Goal: Task Accomplishment & Management: Manage account settings

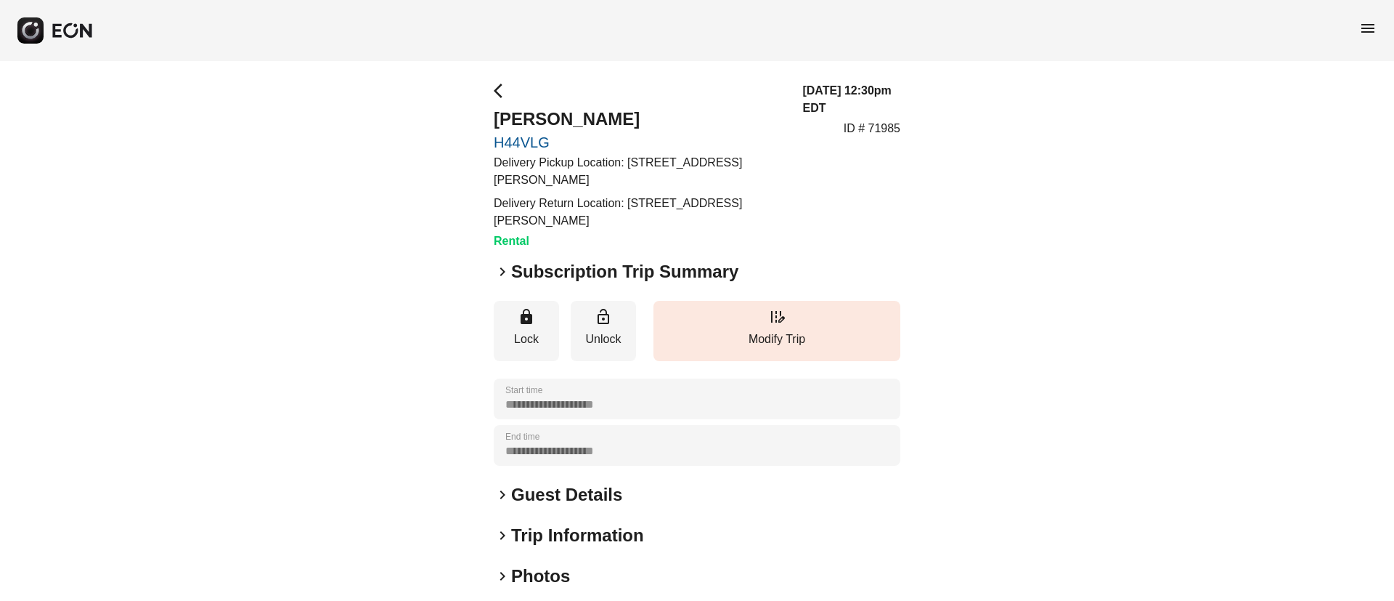
click at [586, 560] on div "**********" at bounding box center [697, 422] width 407 height 680
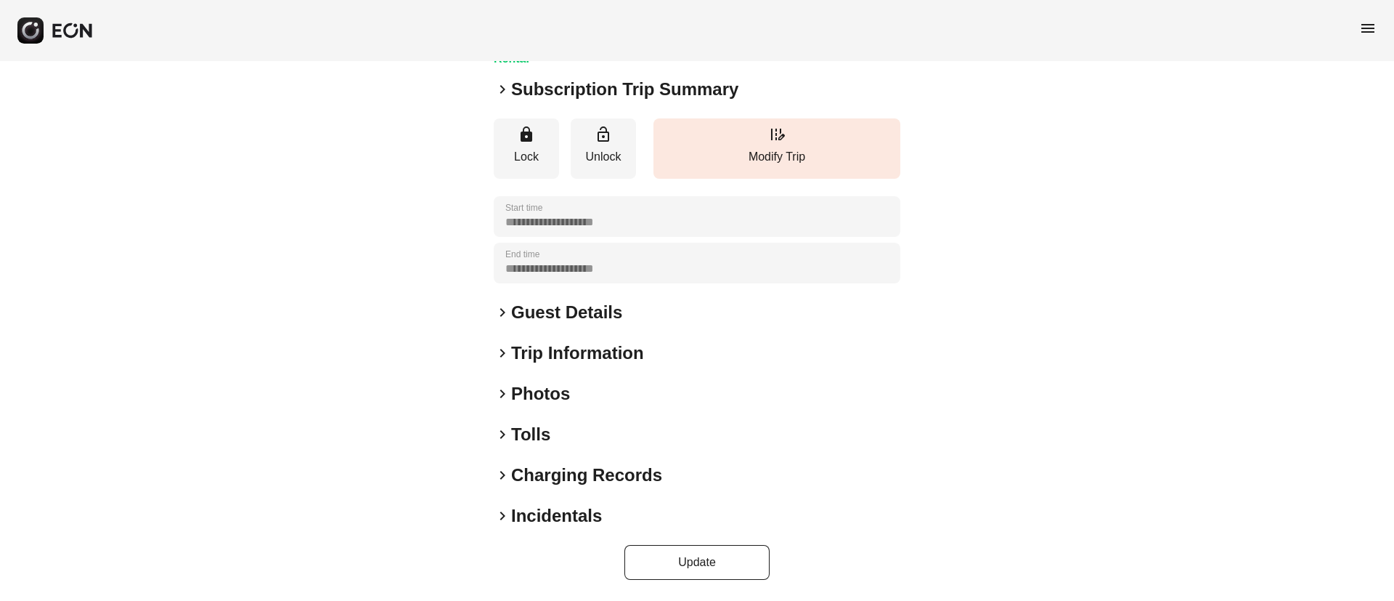
click at [630, 399] on div "keyboard_arrow_right Photos" at bounding box center [697, 393] width 407 height 23
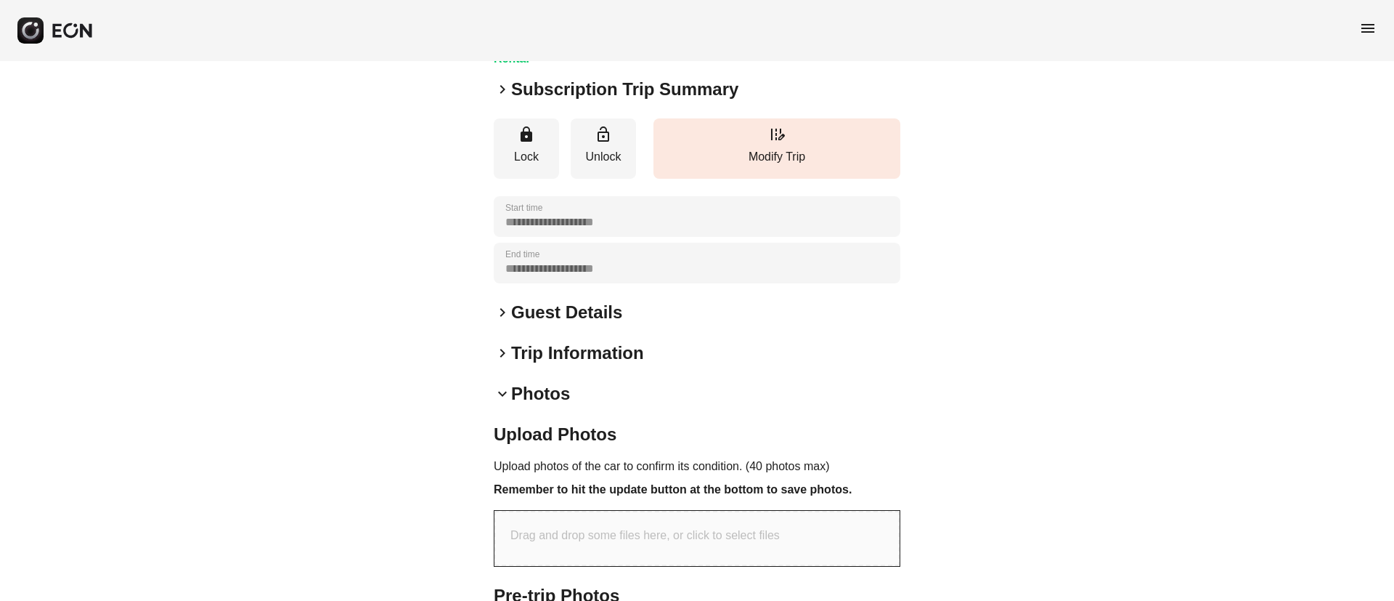
scroll to position [491, 0]
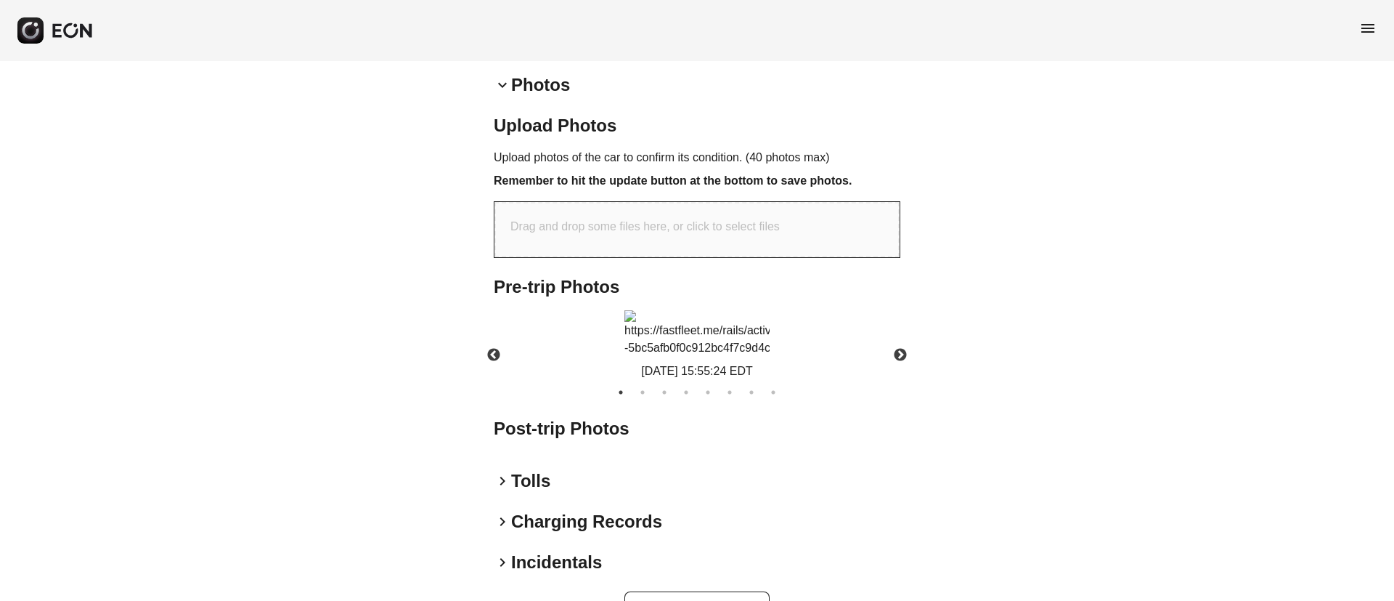
click at [757, 357] on img at bounding box center [696, 333] width 145 height 46
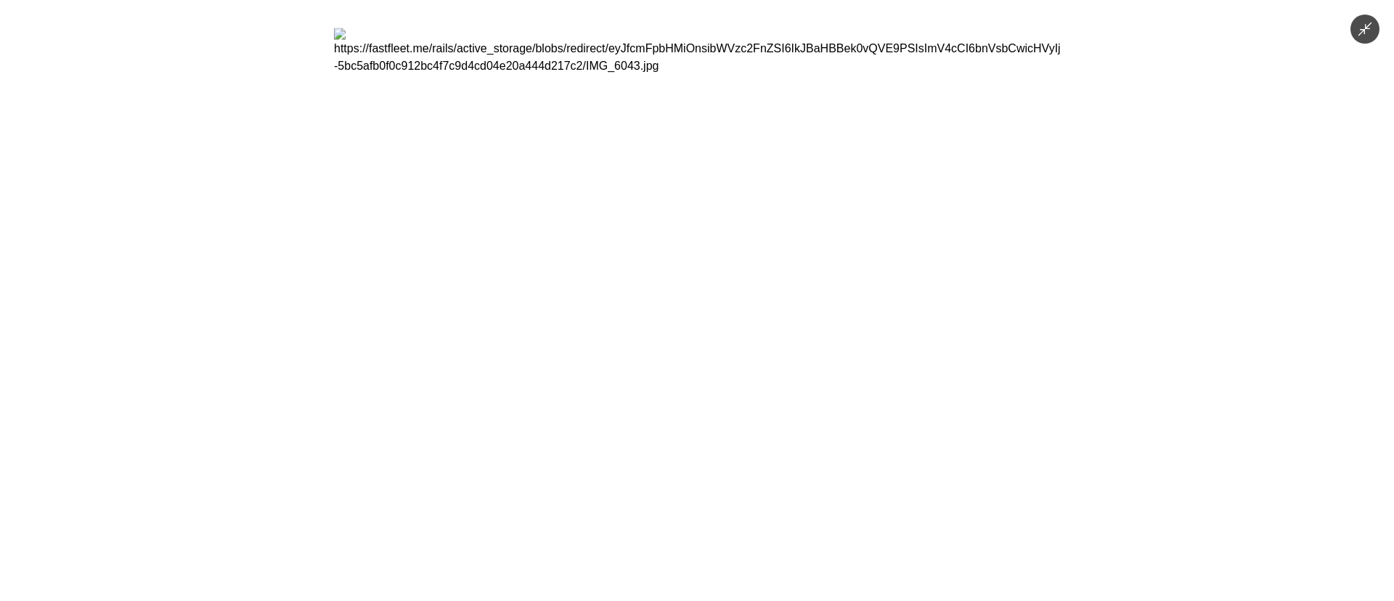
click at [744, 387] on img at bounding box center [697, 300] width 726 height 545
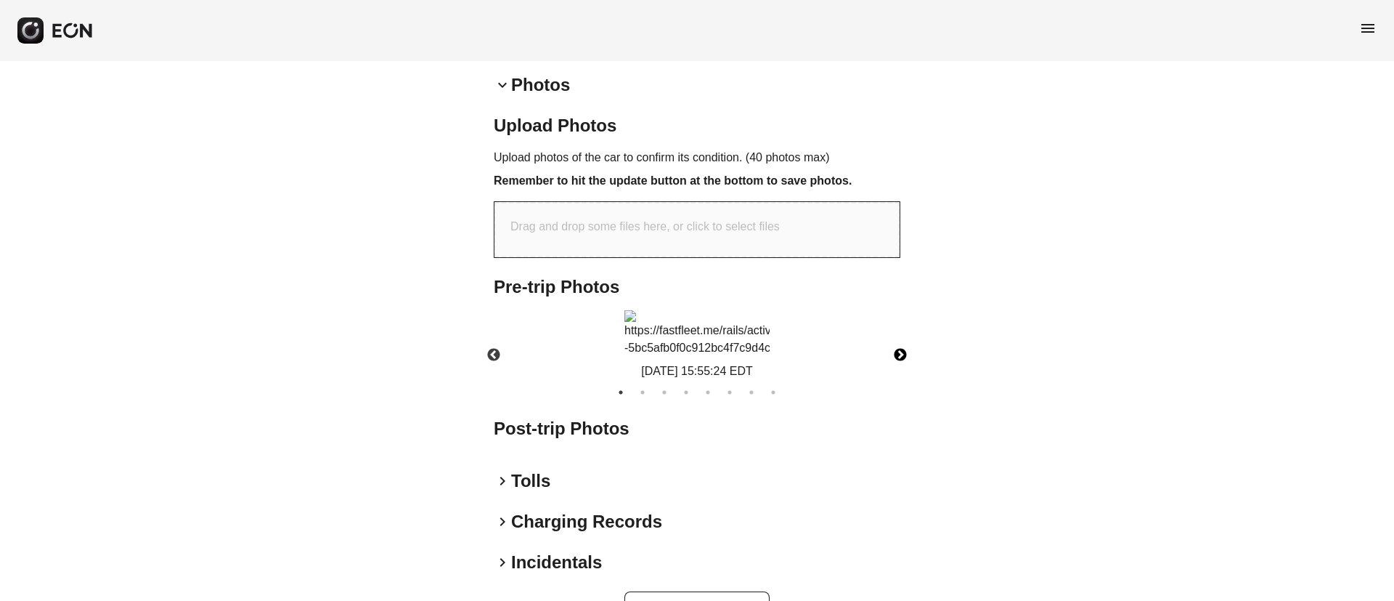
click at [903, 380] on button "Next" at bounding box center [900, 355] width 51 height 51
click at [738, 357] on img at bounding box center [696, 333] width 145 height 46
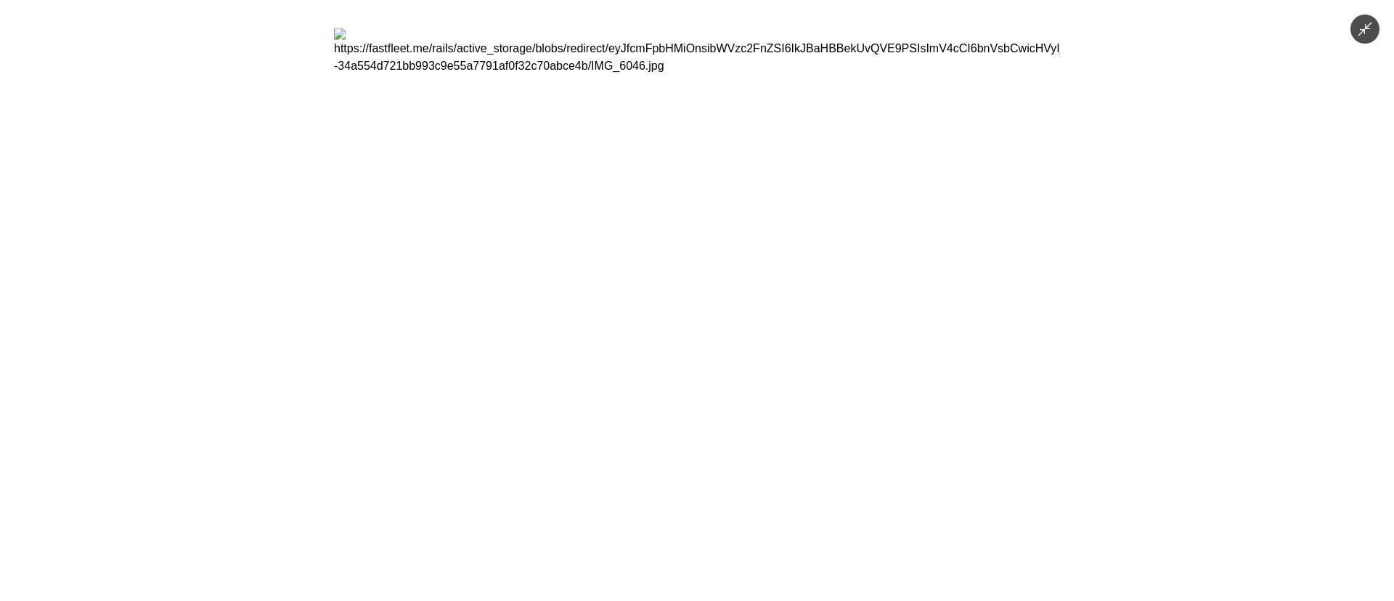
click at [738, 400] on img at bounding box center [697, 300] width 726 height 545
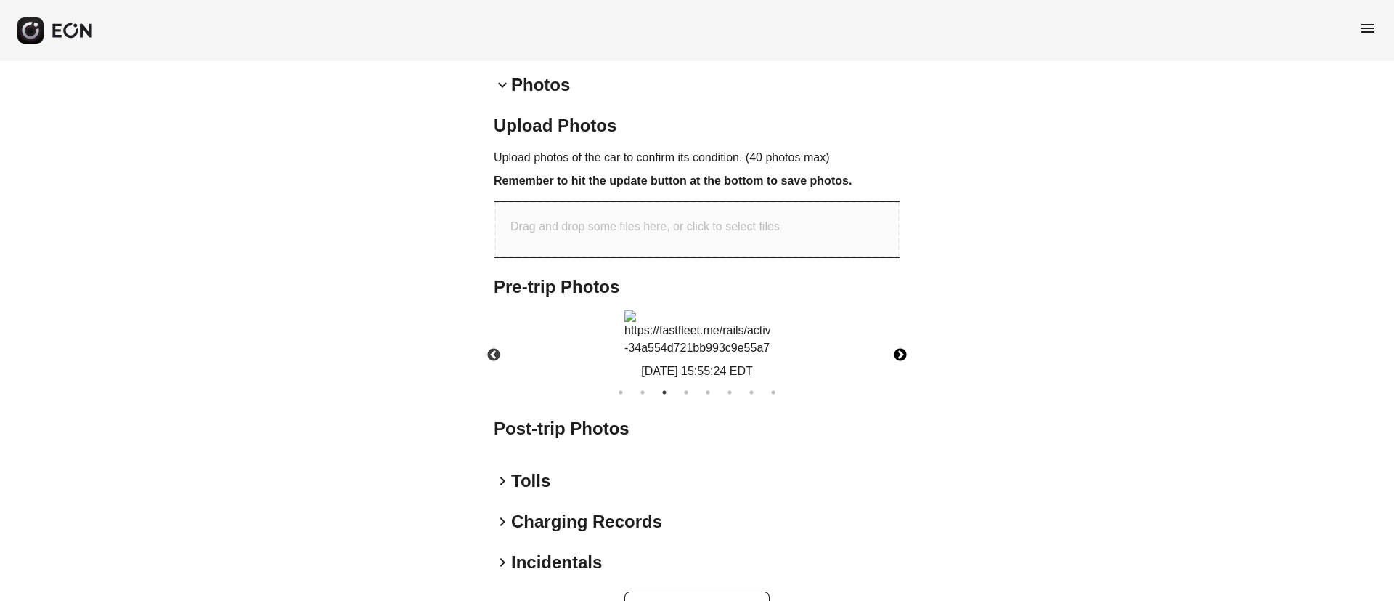
click at [897, 380] on button "Next" at bounding box center [900, 355] width 51 height 51
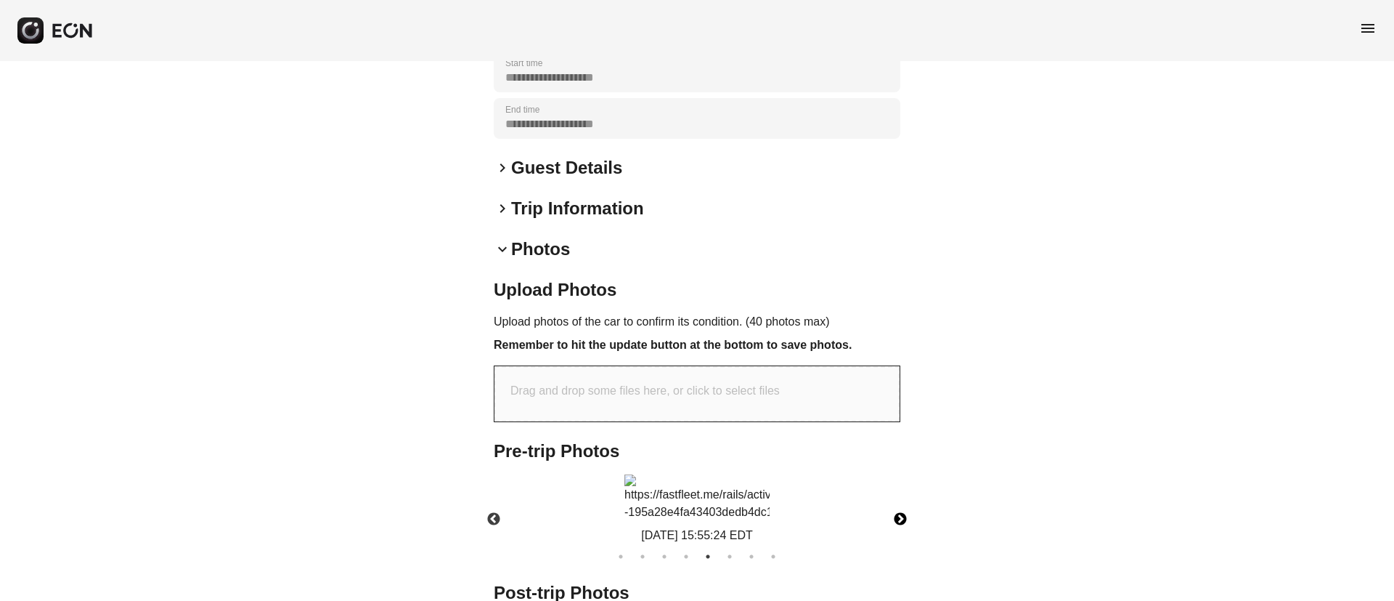
scroll to position [545, 0]
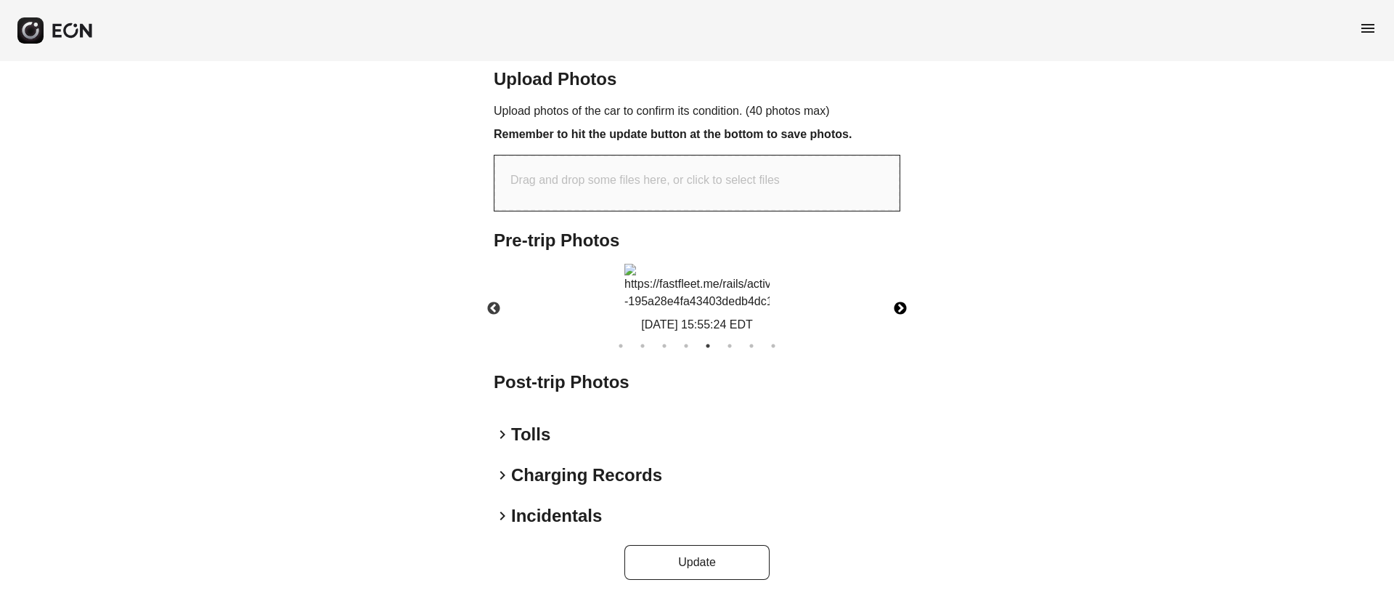
click at [749, 310] on img at bounding box center [696, 287] width 145 height 46
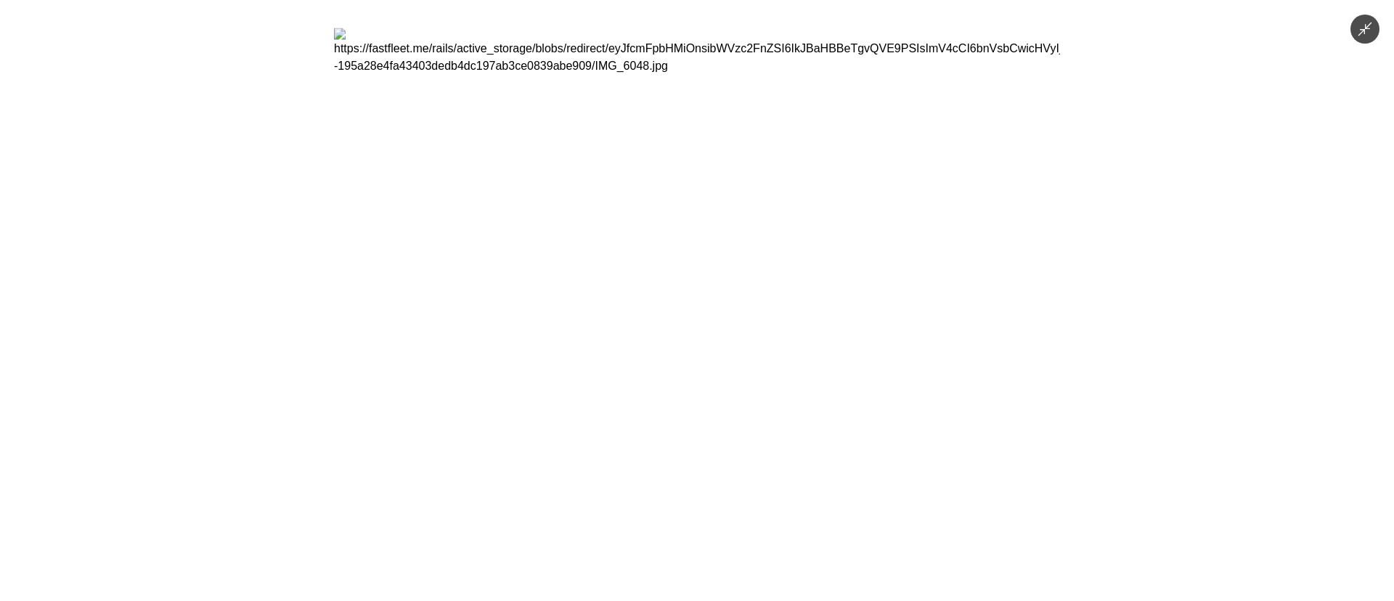
click at [749, 346] on img at bounding box center [697, 300] width 726 height 545
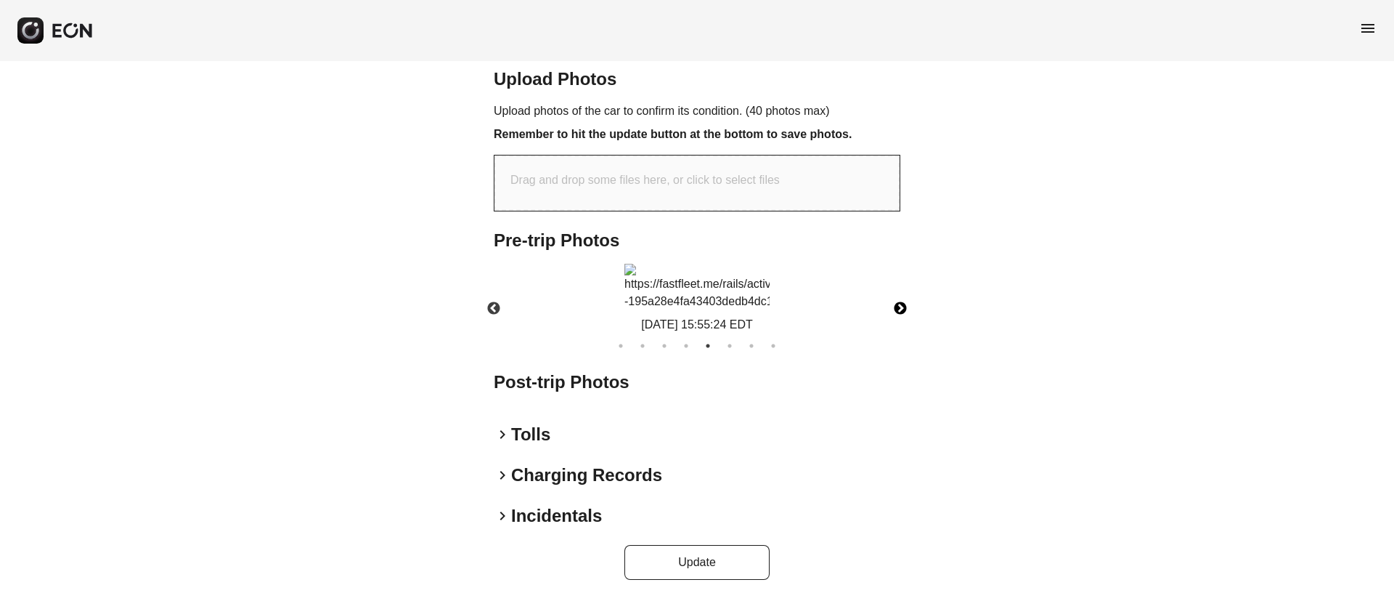
click at [907, 330] on button "Next" at bounding box center [900, 308] width 51 height 51
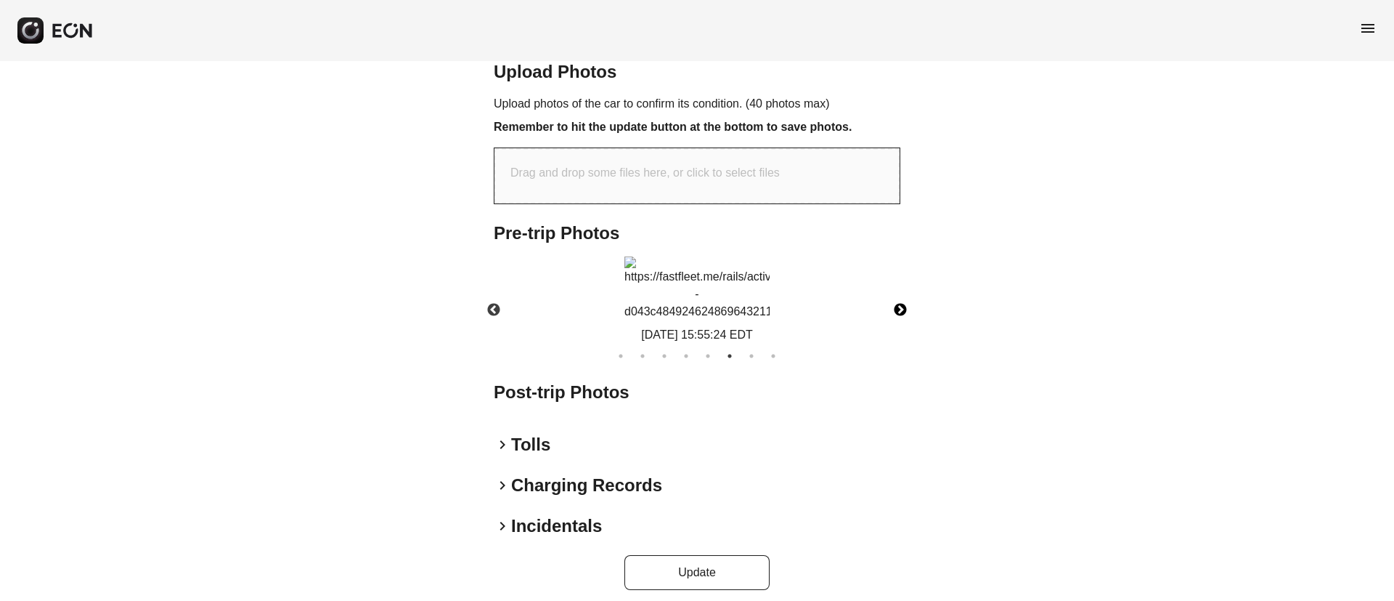
click at [899, 330] on button "Next" at bounding box center [900, 310] width 51 height 51
click at [765, 312] on img at bounding box center [696, 288] width 145 height 46
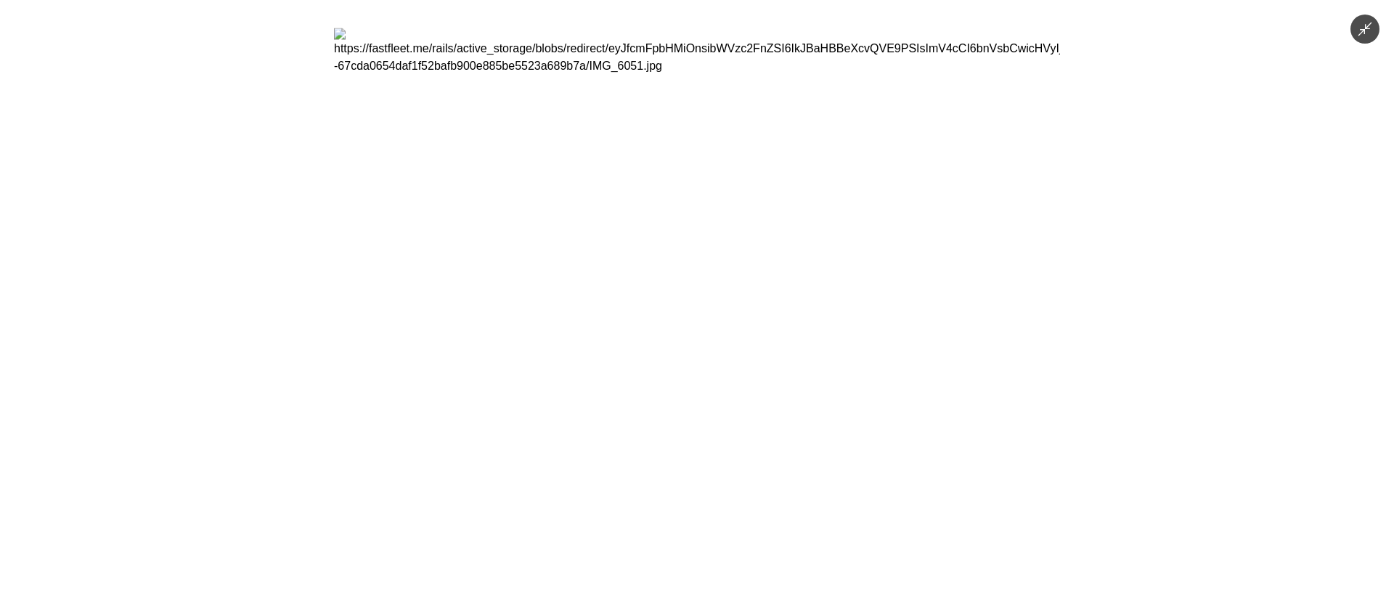
click at [704, 383] on img at bounding box center [697, 300] width 726 height 545
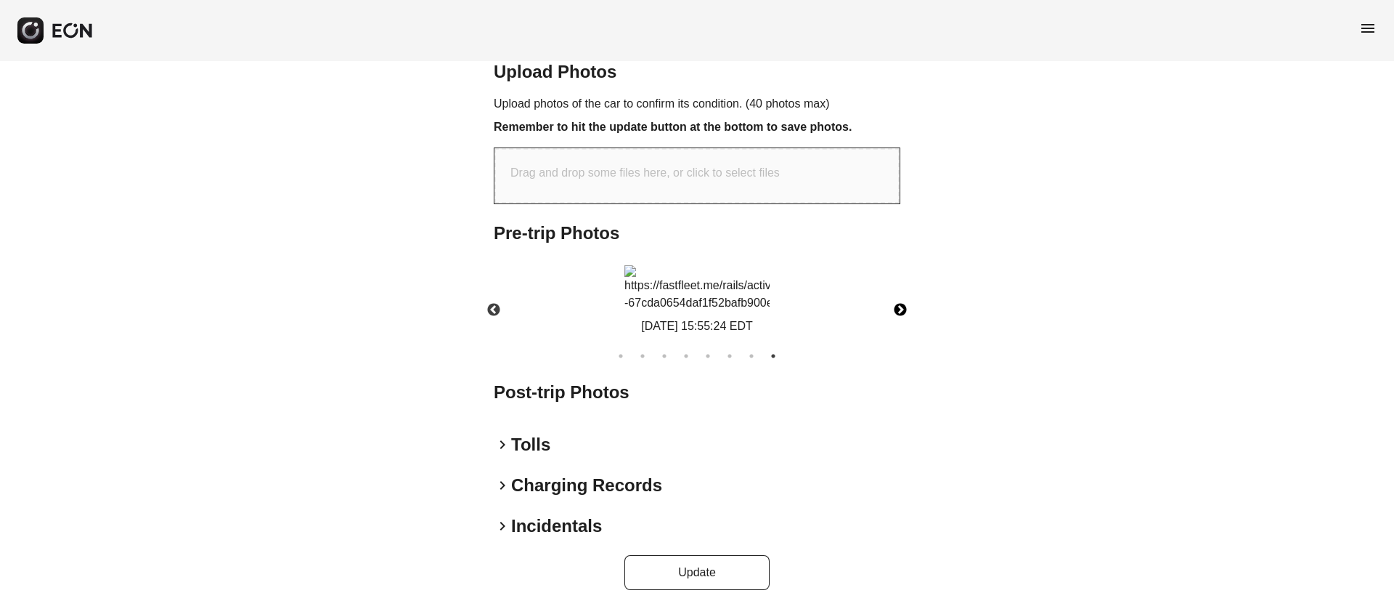
click at [683, 312] on img at bounding box center [696, 288] width 145 height 46
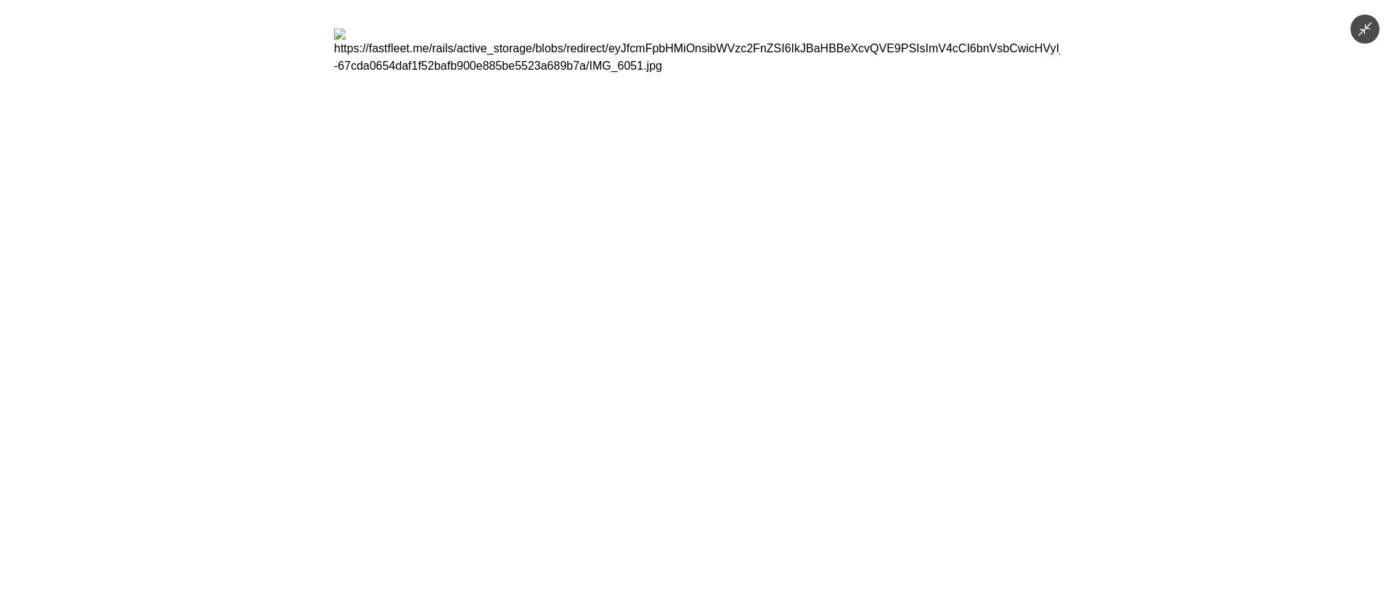
click at [728, 430] on img at bounding box center [697, 300] width 726 height 545
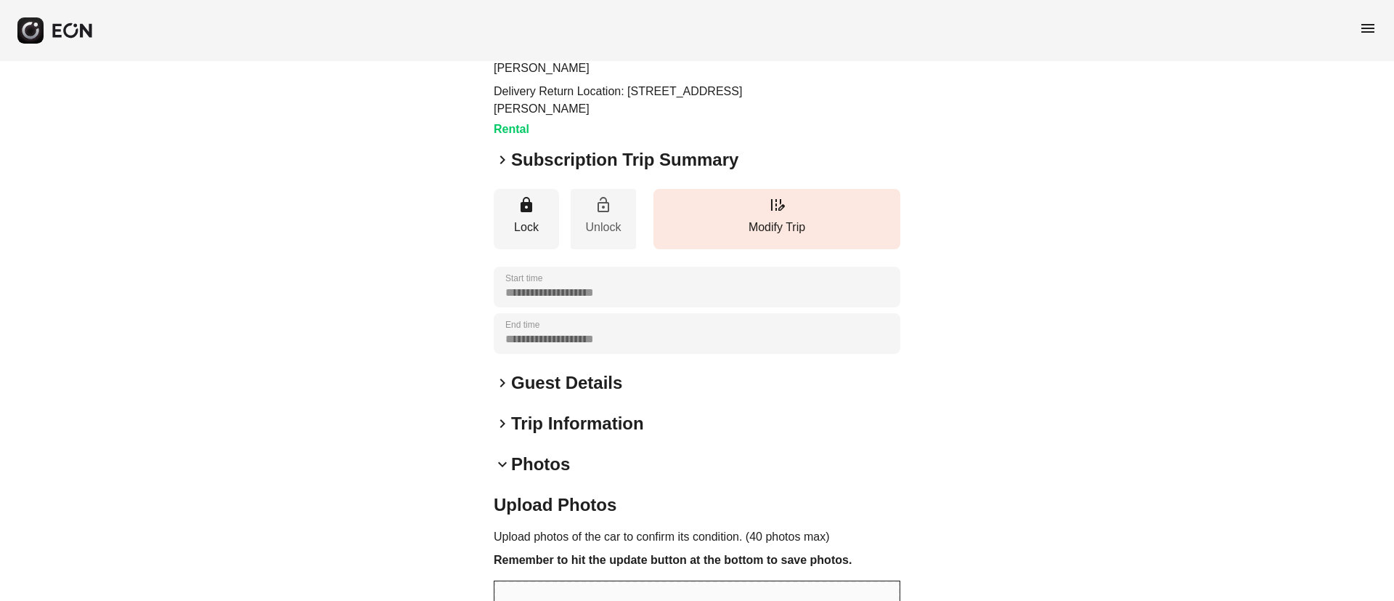
scroll to position [218, 0]
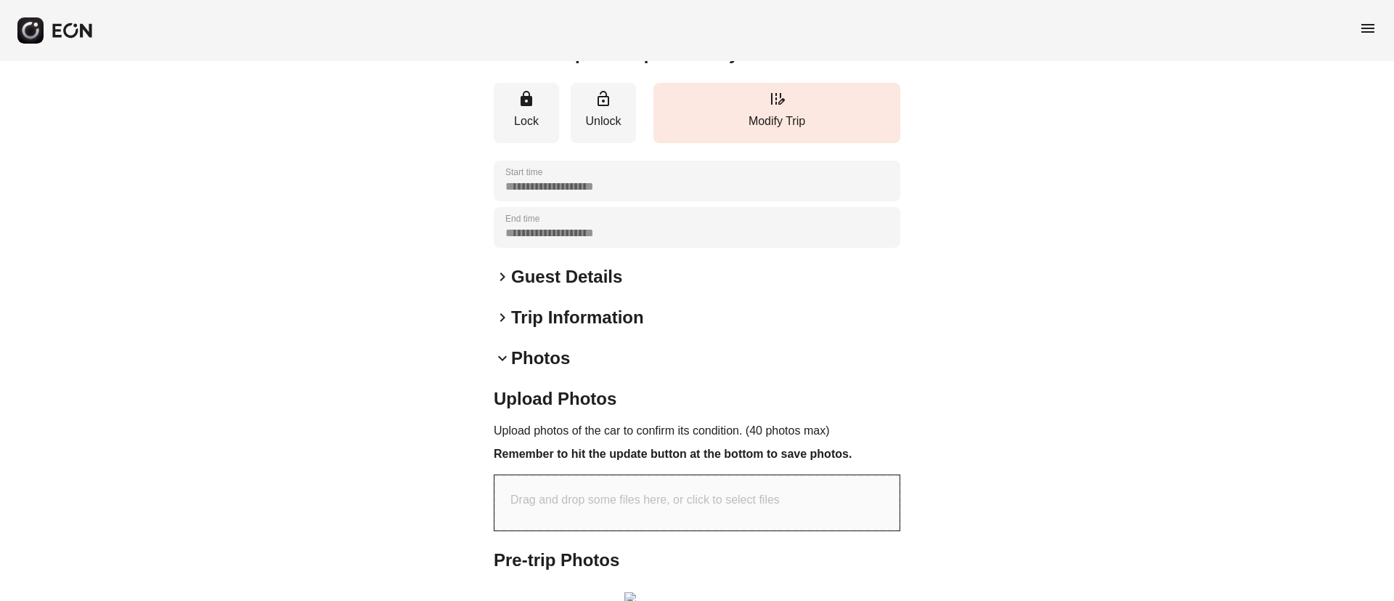
click at [620, 514] on div "Drag and drop some files here, or click to select files" at bounding box center [696, 502] width 405 height 55
type input "**********"
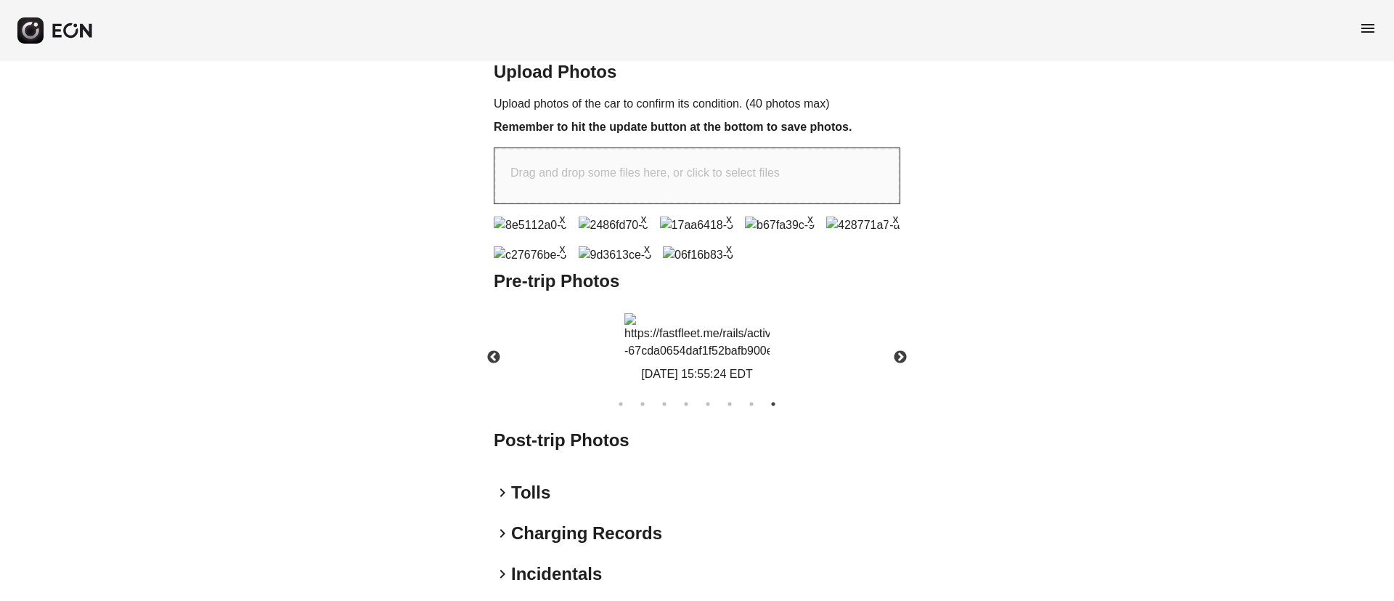
scroll to position [720, 0]
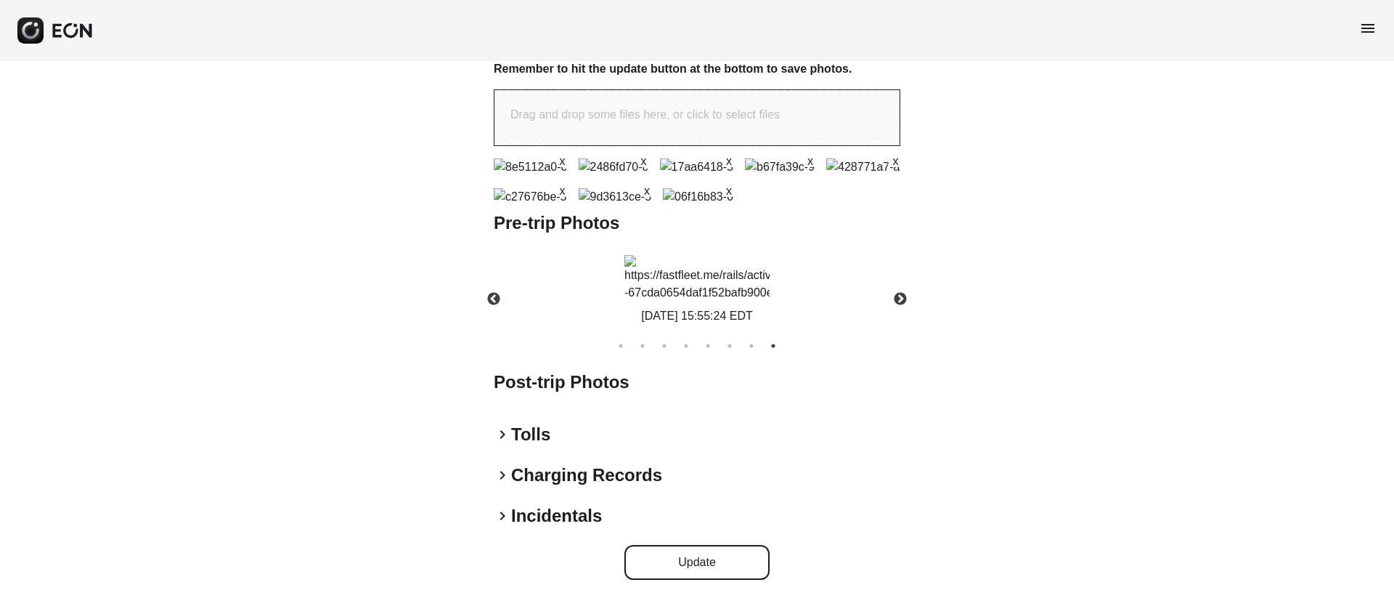
click at [715, 562] on button "Update" at bounding box center [696, 562] width 145 height 35
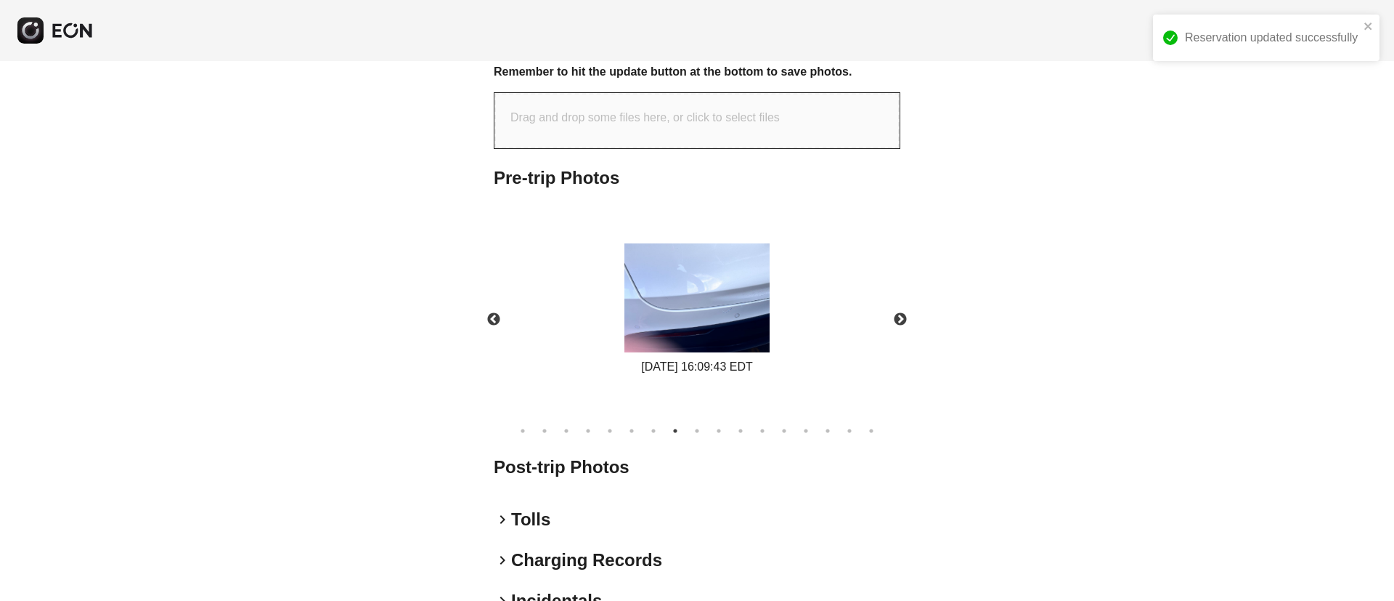
scroll to position [685, 0]
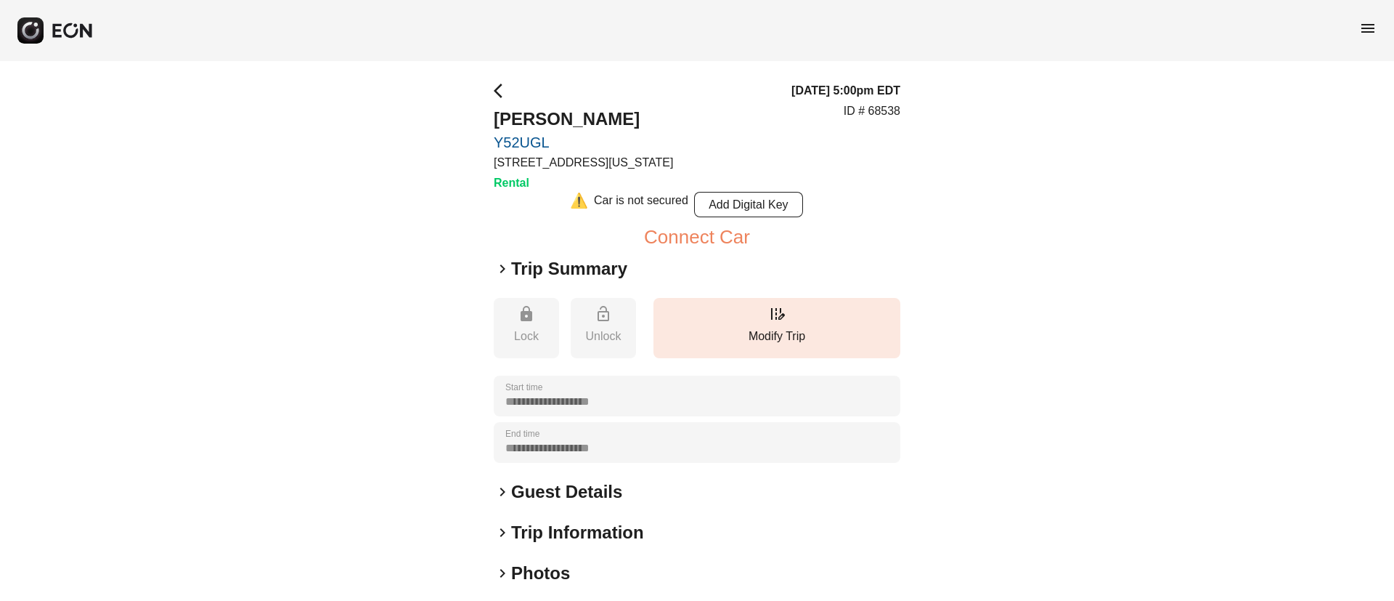
click at [571, 498] on h2 "Guest Details" at bounding box center [566, 491] width 111 height 23
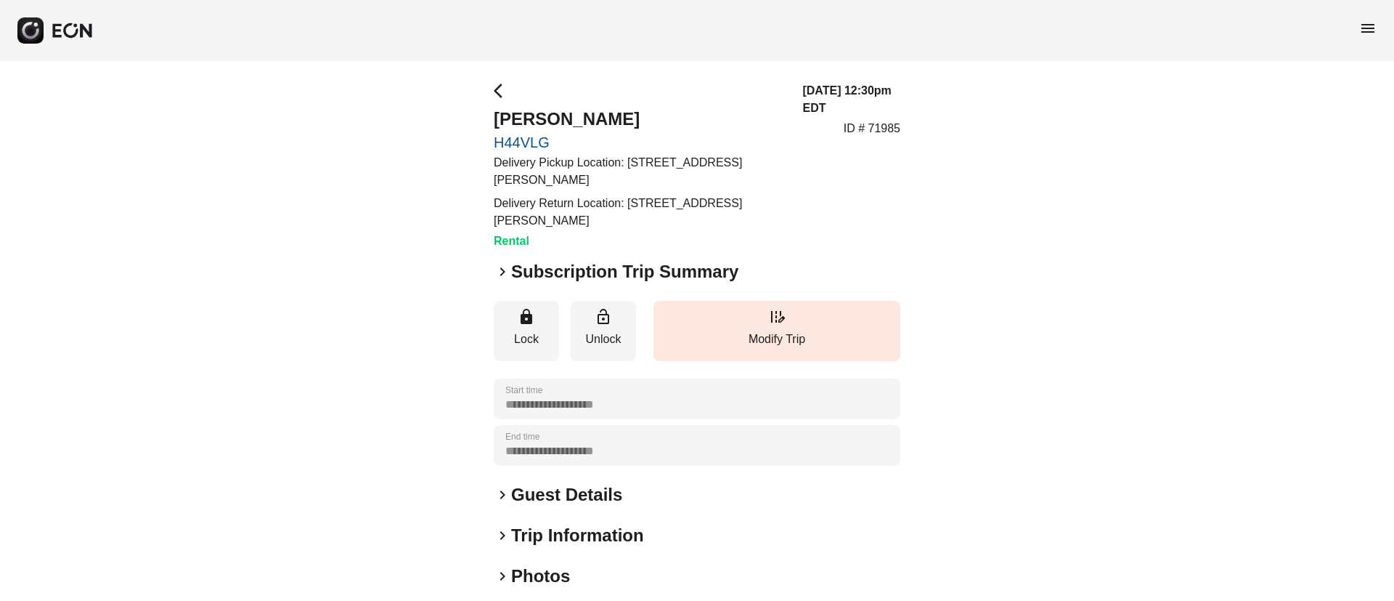
scroll to position [109, 0]
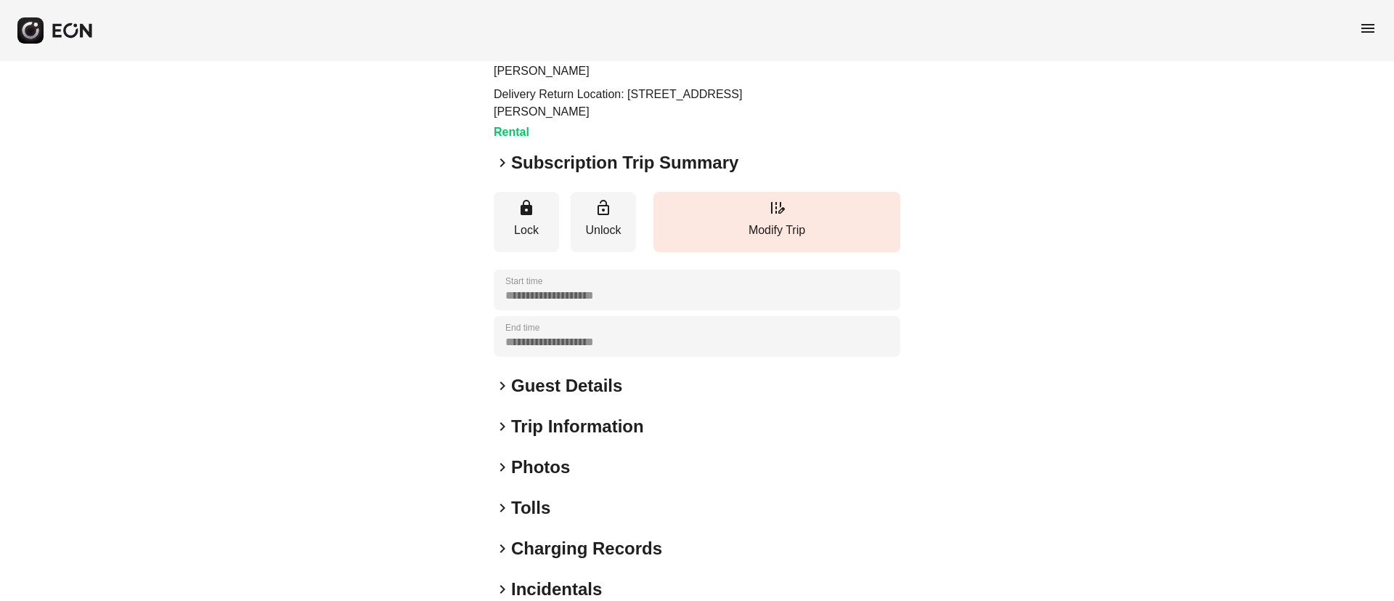
click at [585, 460] on div "keyboard_arrow_right Photos" at bounding box center [697, 466] width 407 height 23
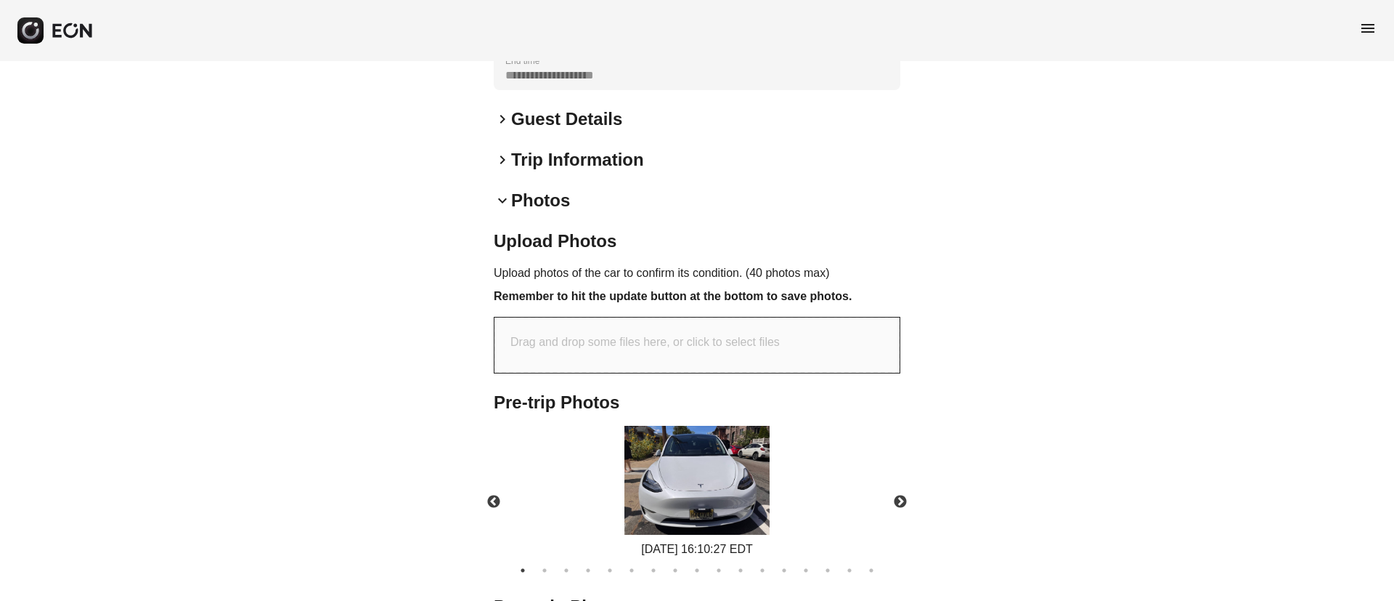
scroll to position [545, 0]
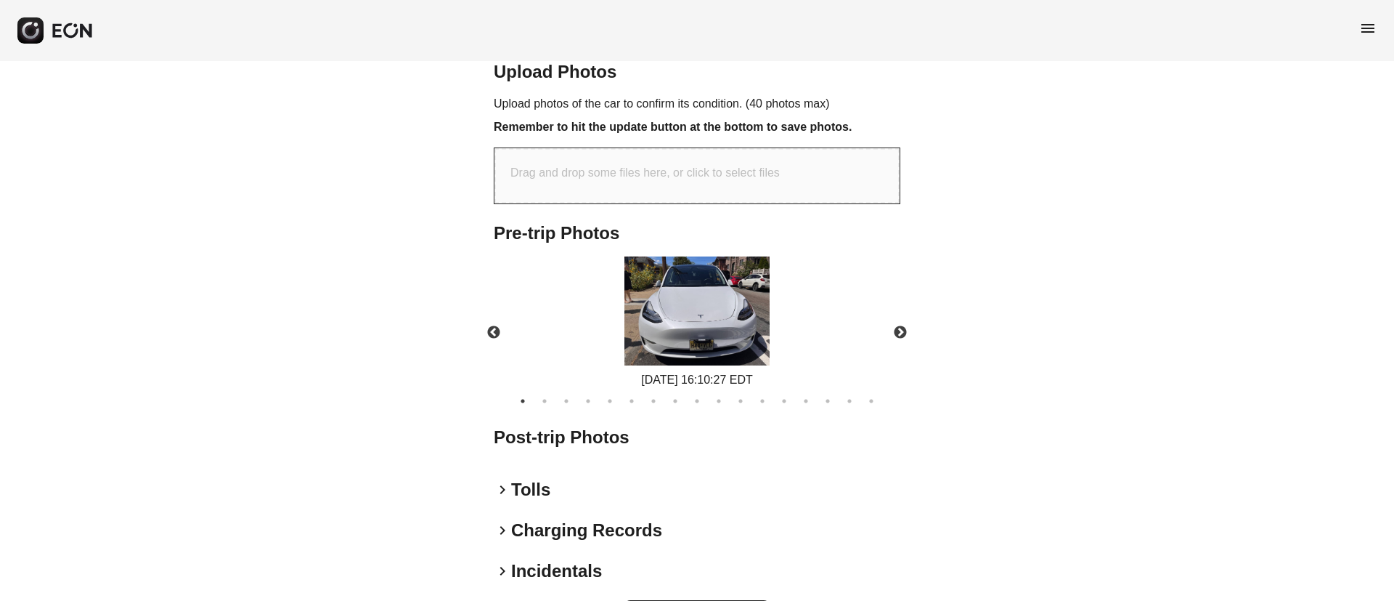
click at [727, 333] on img at bounding box center [696, 310] width 145 height 109
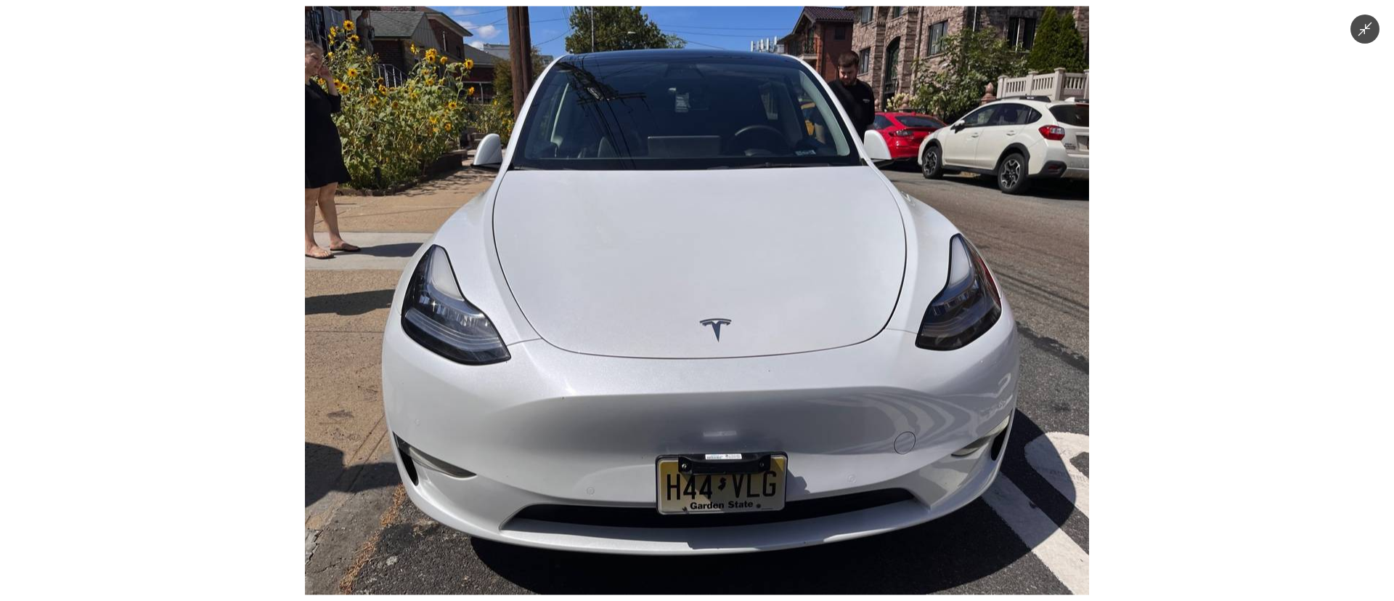
click at [483, 286] on img at bounding box center [697, 301] width 784 height 588
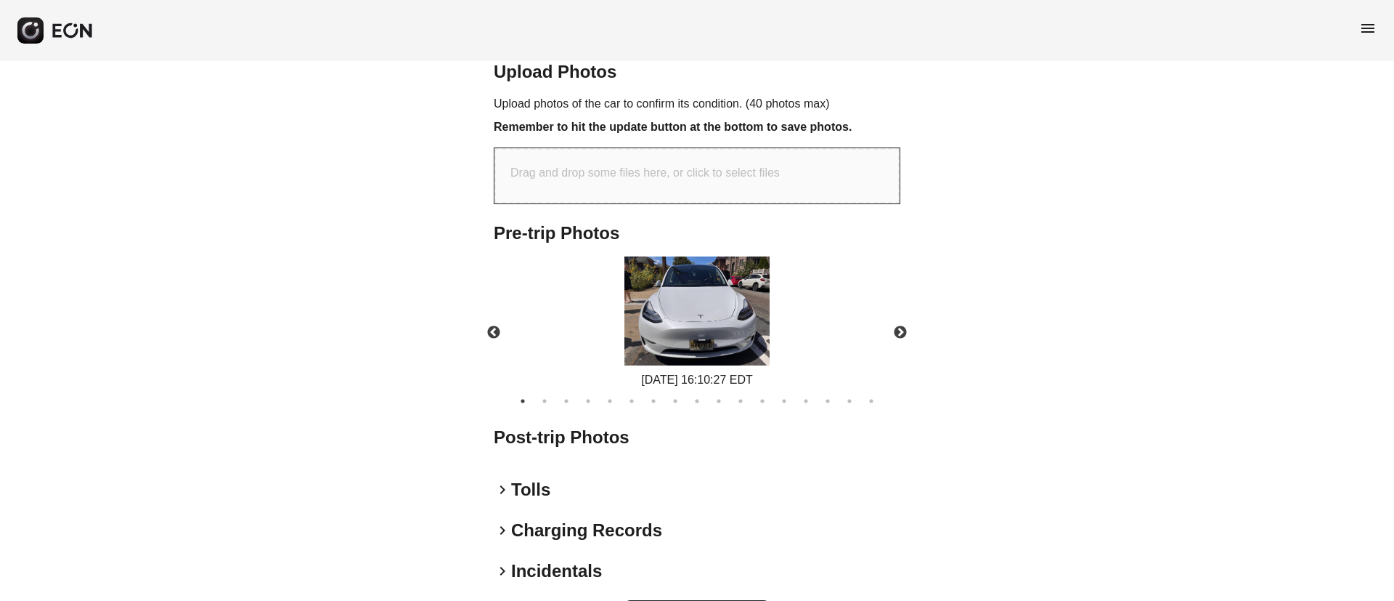
click at [631, 274] on img at bounding box center [696, 310] width 145 height 109
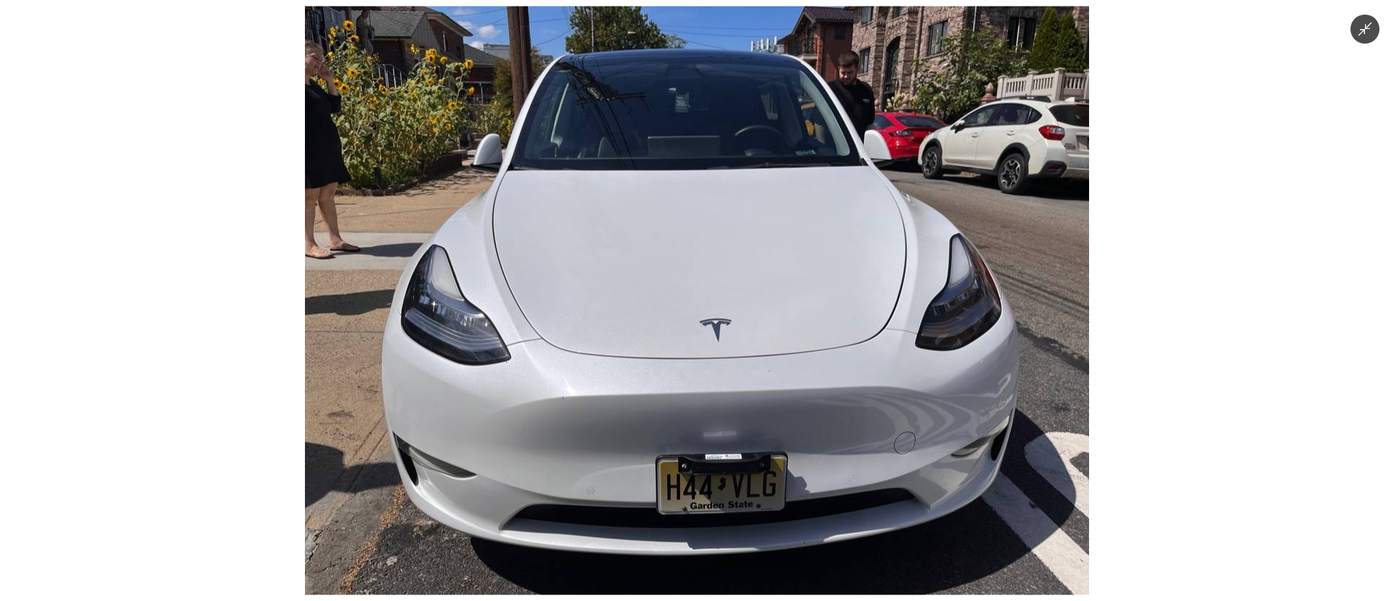
click at [536, 304] on img at bounding box center [697, 301] width 784 height 588
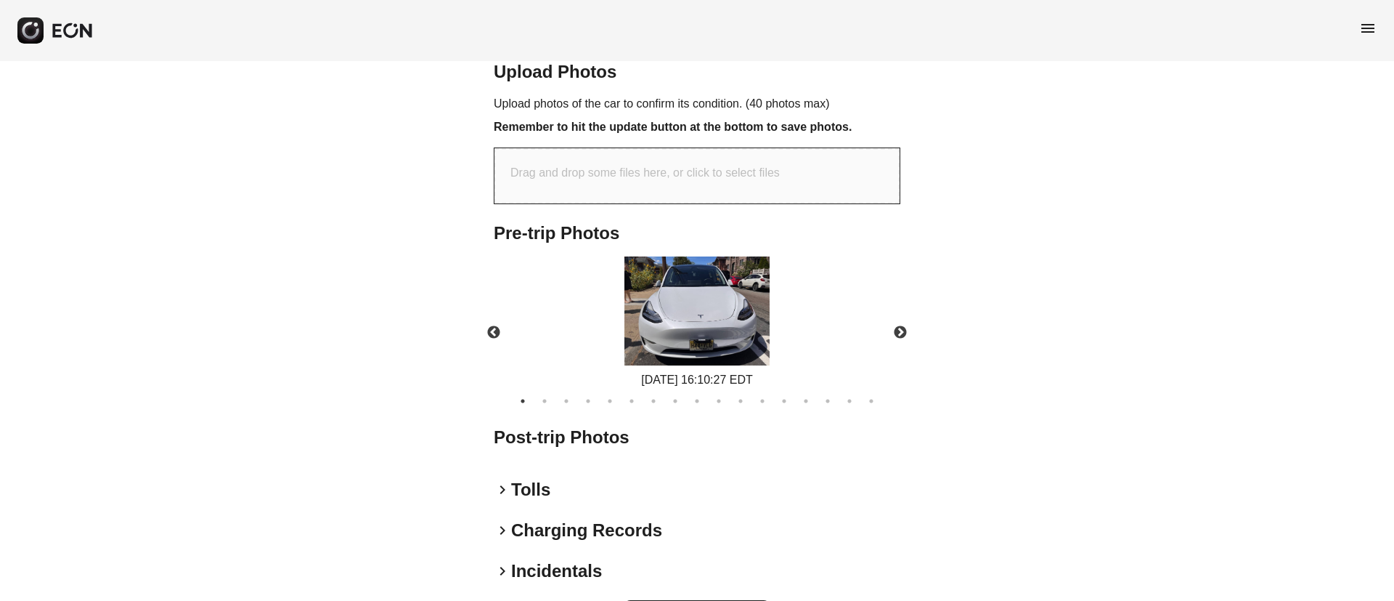
click at [636, 271] on img at bounding box center [696, 310] width 145 height 109
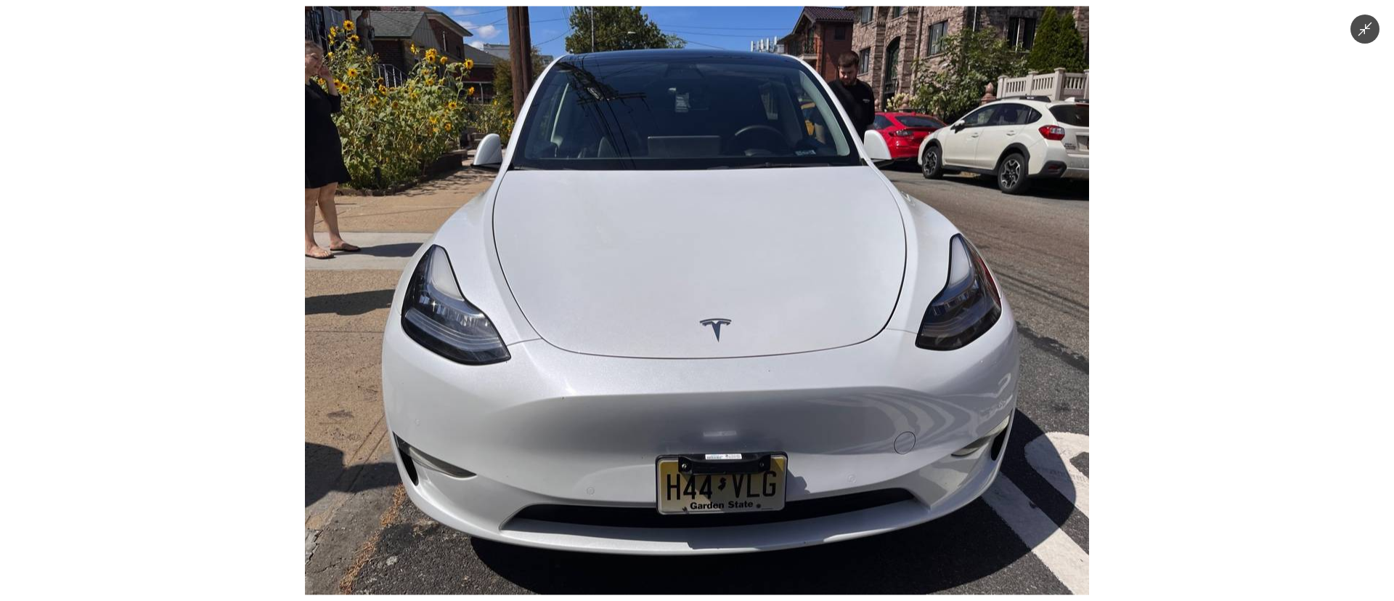
click at [628, 285] on img at bounding box center [697, 301] width 784 height 588
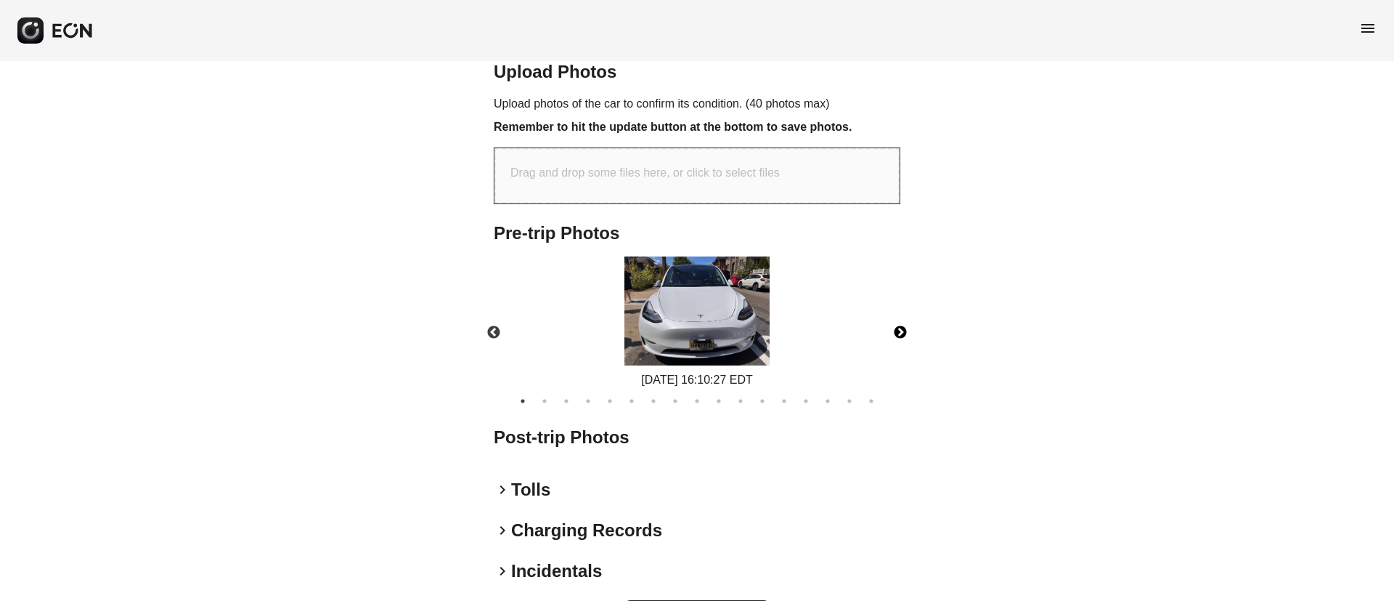
click at [900, 328] on button "Next" at bounding box center [900, 332] width 51 height 51
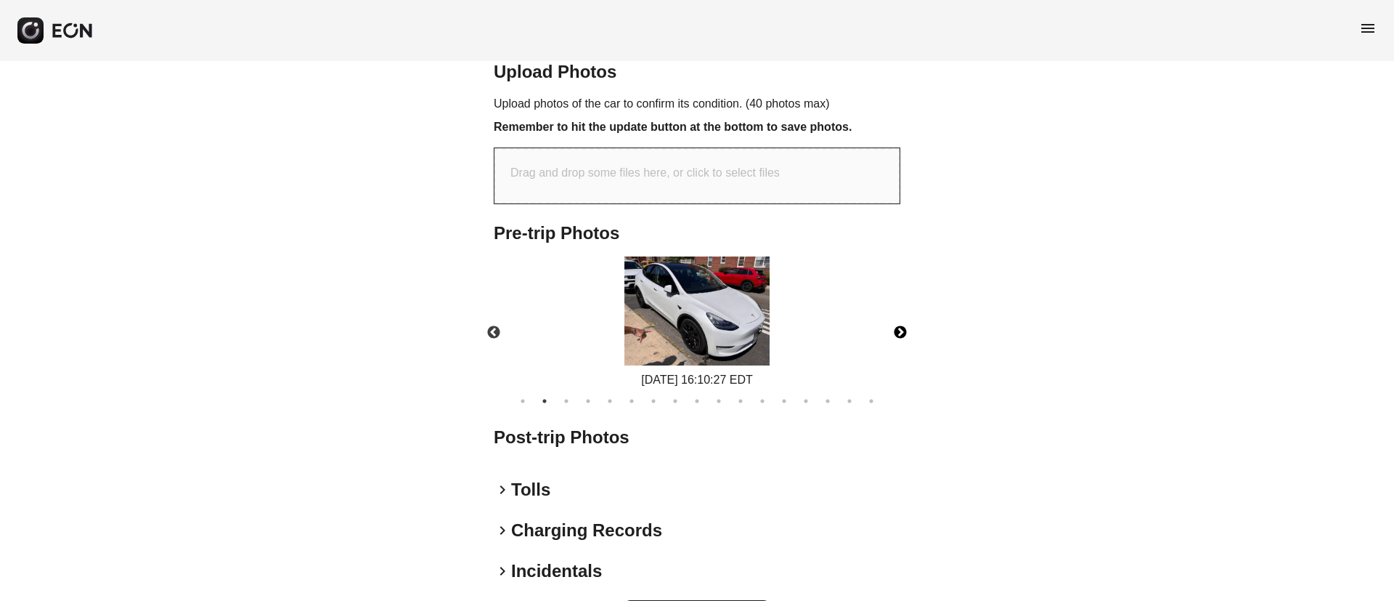
click at [640, 343] on img at bounding box center [696, 310] width 145 height 109
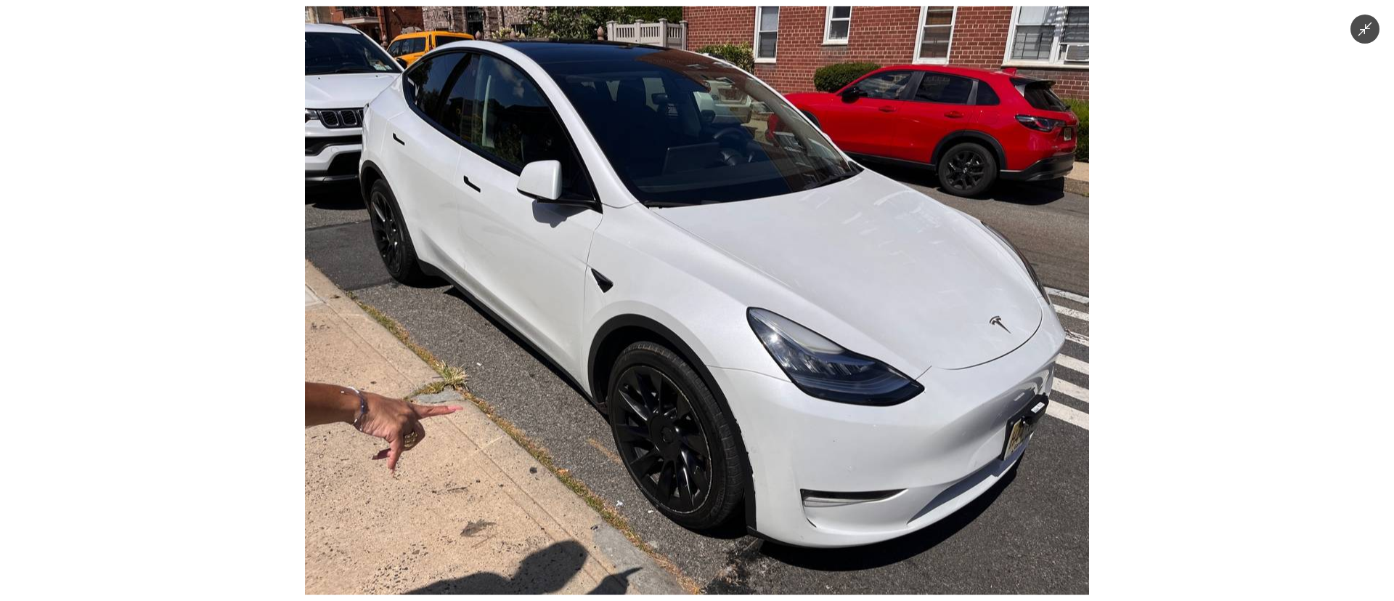
click at [725, 354] on img at bounding box center [697, 301] width 784 height 588
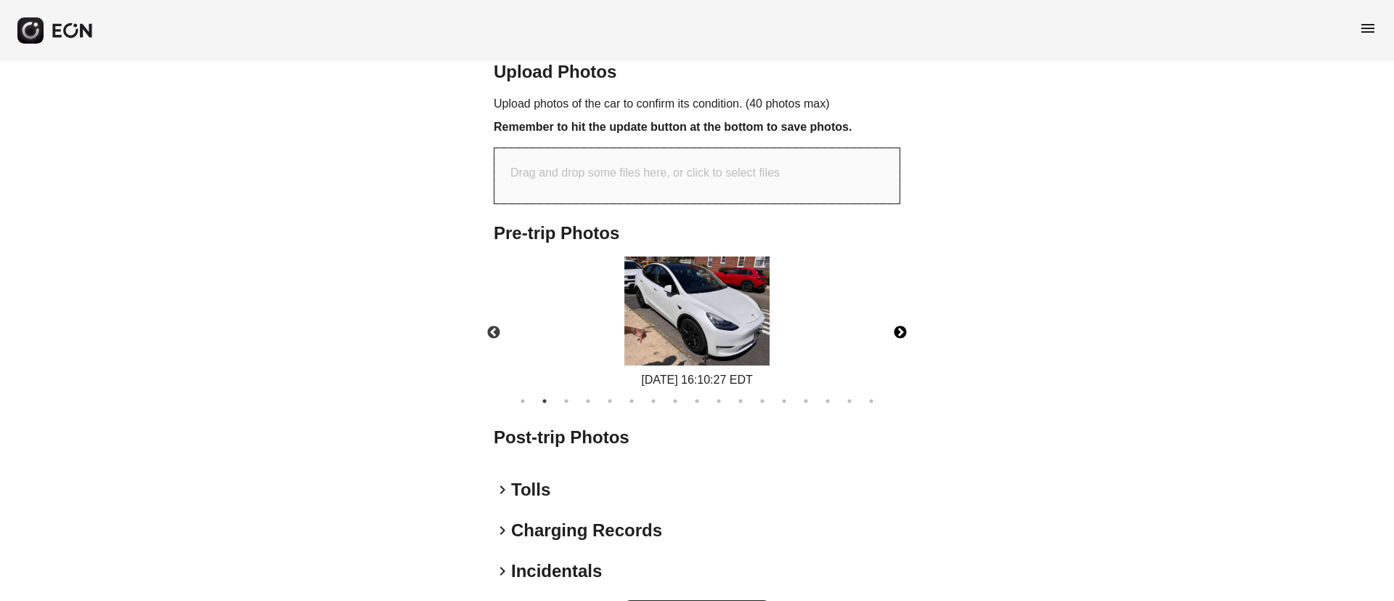
click at [905, 336] on button "Next" at bounding box center [900, 332] width 51 height 51
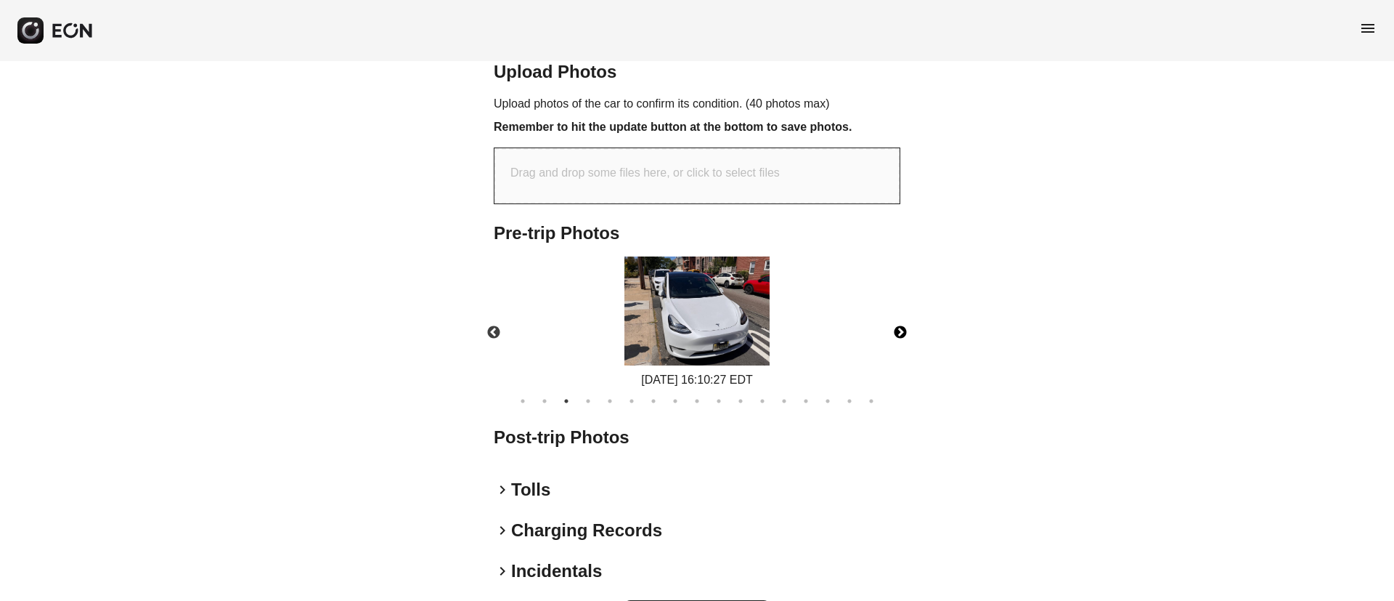
click at [902, 333] on button "Next" at bounding box center [900, 332] width 51 height 51
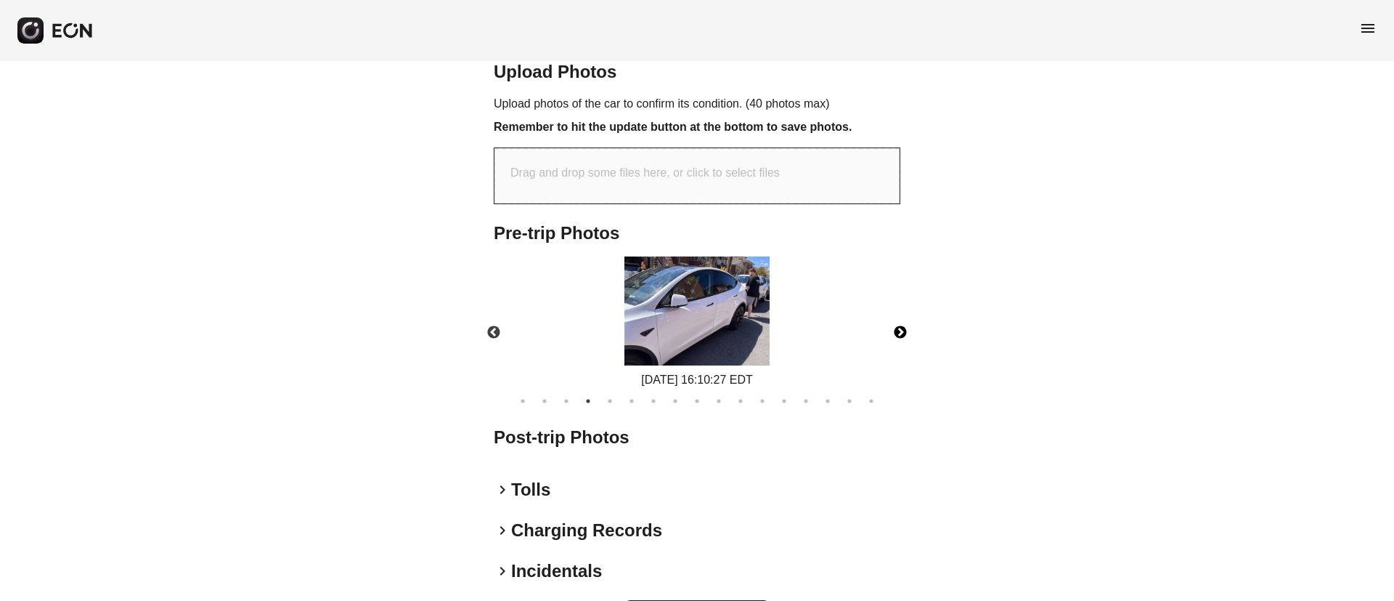
click at [747, 311] on img at bounding box center [696, 310] width 145 height 109
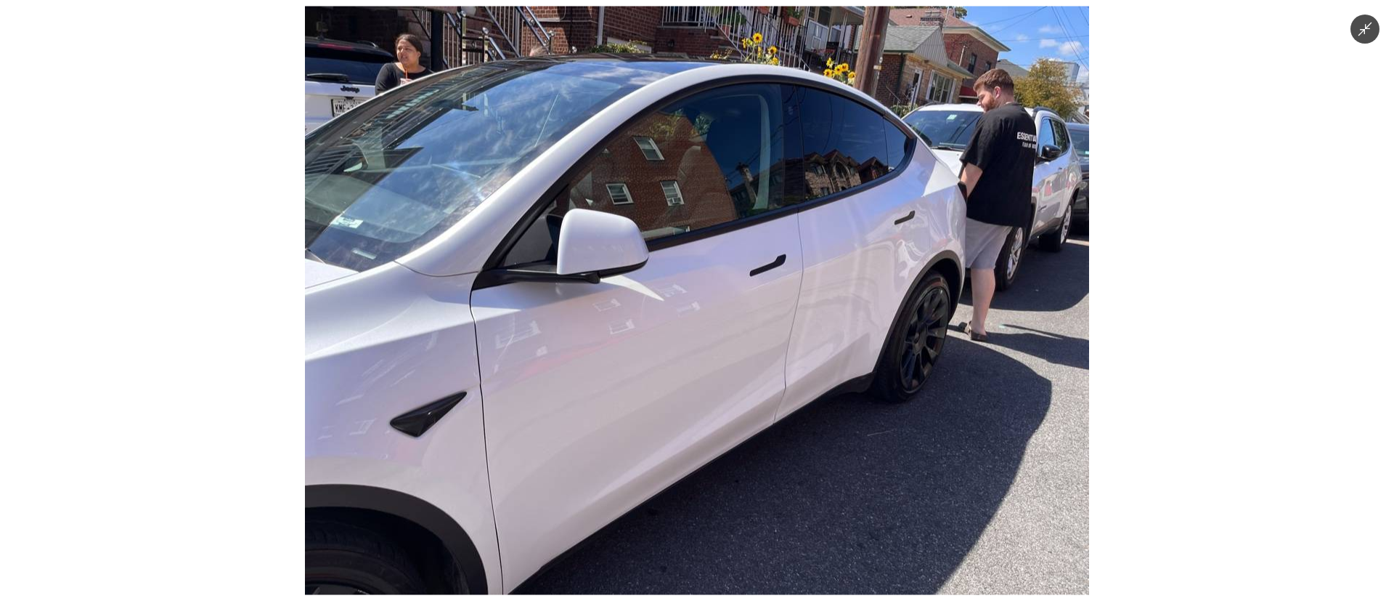
click at [747, 311] on img at bounding box center [697, 301] width 784 height 588
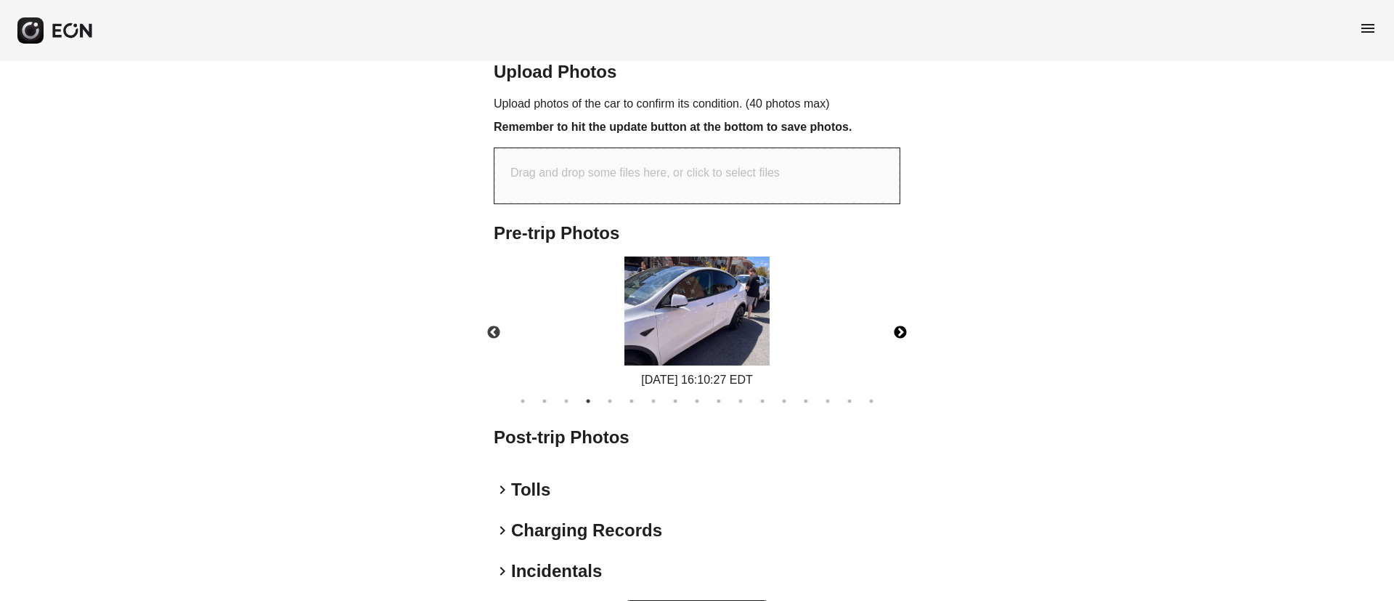
click at [903, 331] on button "Next" at bounding box center [900, 332] width 51 height 51
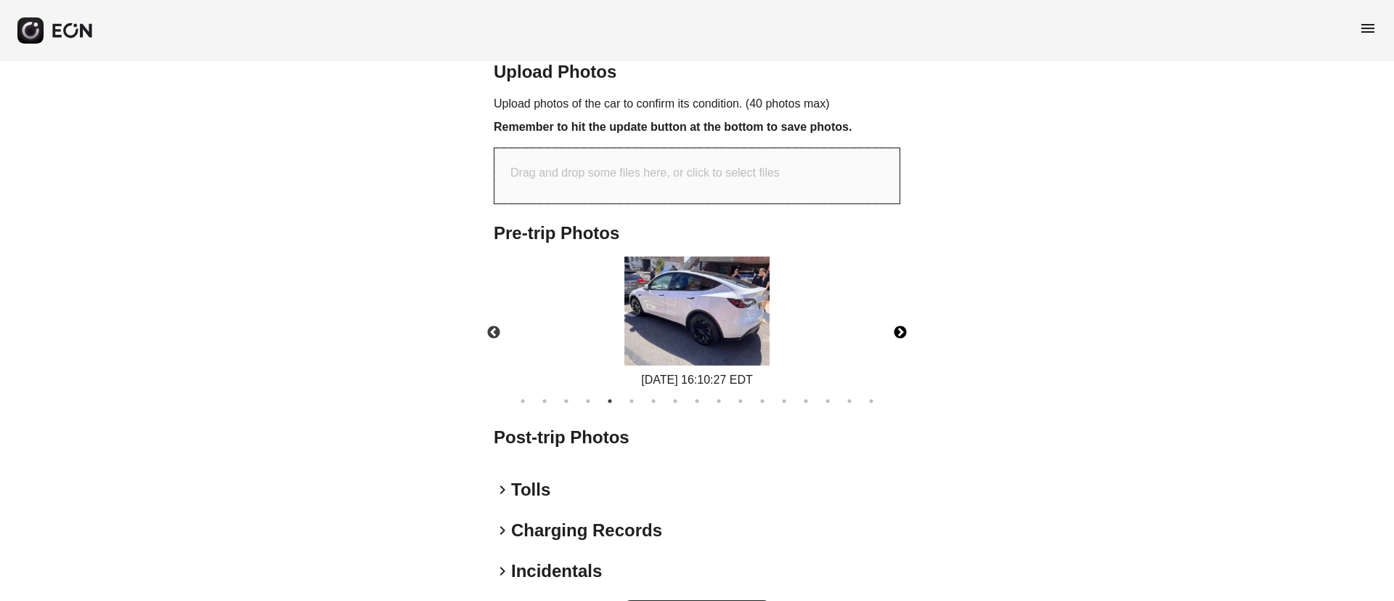
click at [903, 331] on button "Next" at bounding box center [900, 332] width 51 height 51
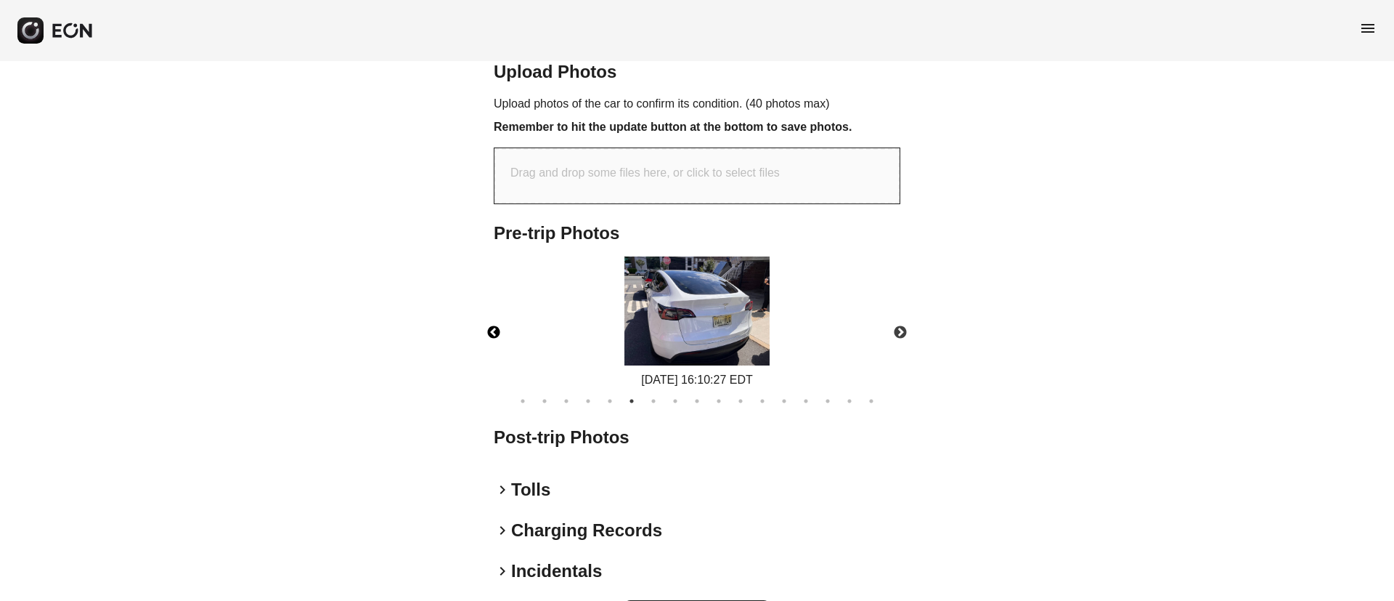
click at [497, 330] on button "Previous" at bounding box center [493, 332] width 51 height 51
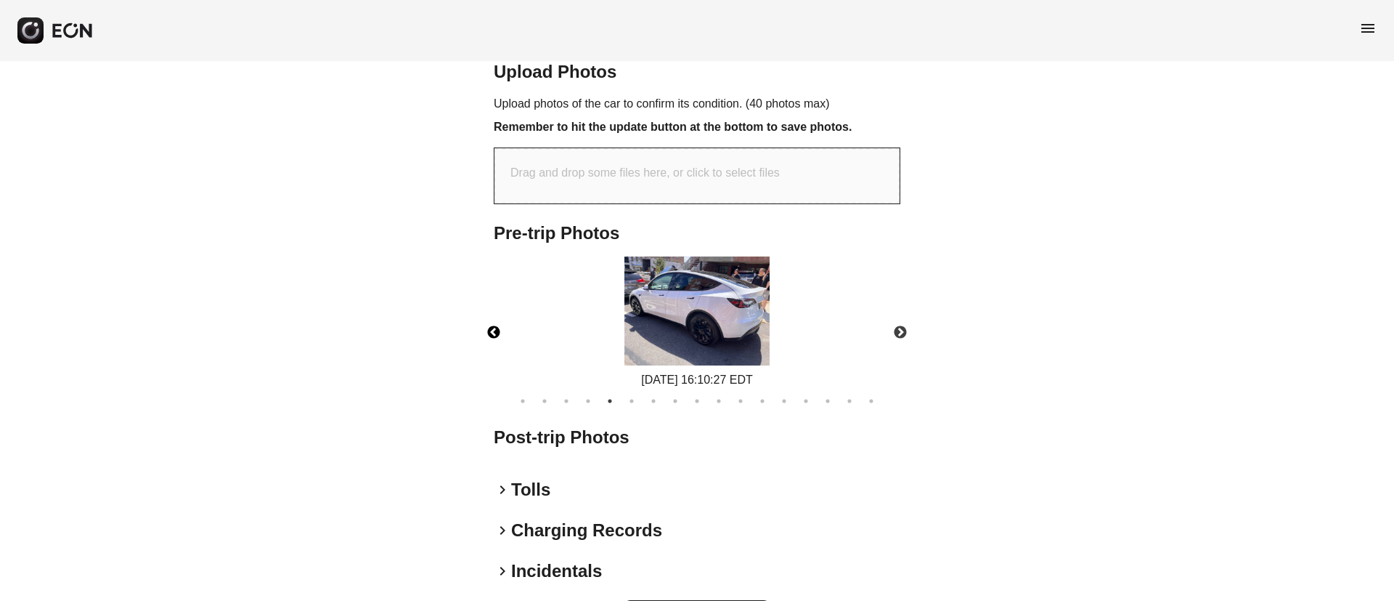
click at [757, 300] on img at bounding box center [696, 310] width 145 height 109
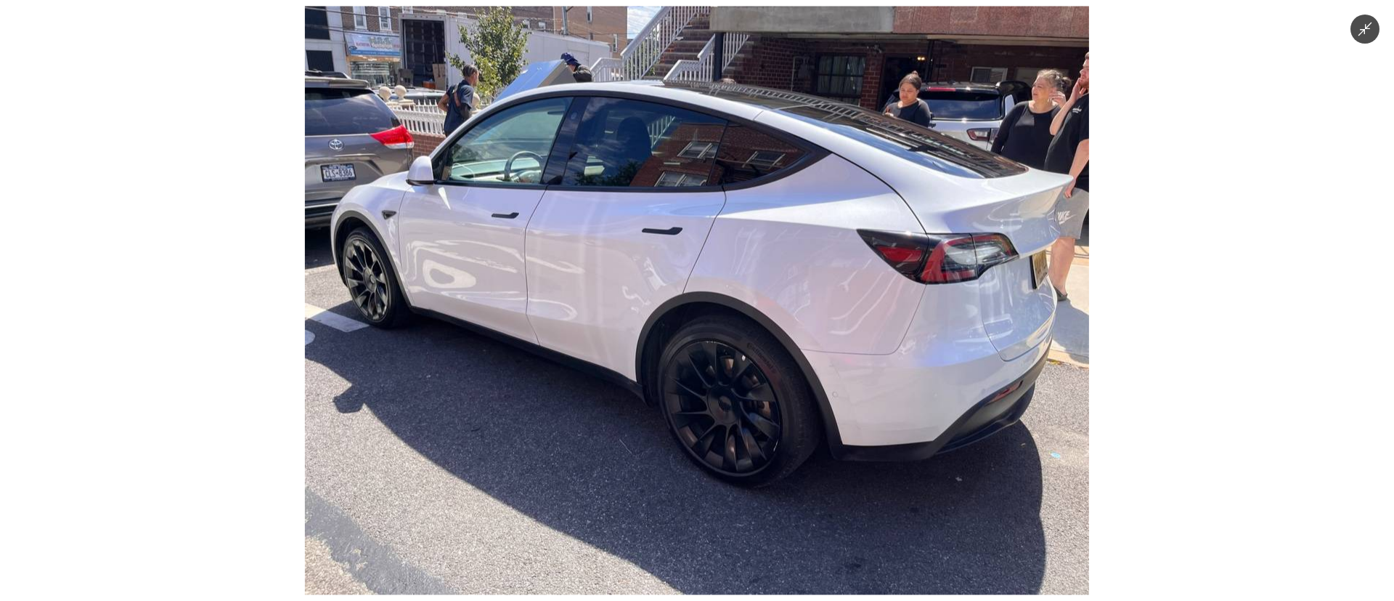
click at [760, 291] on img at bounding box center [697, 301] width 784 height 588
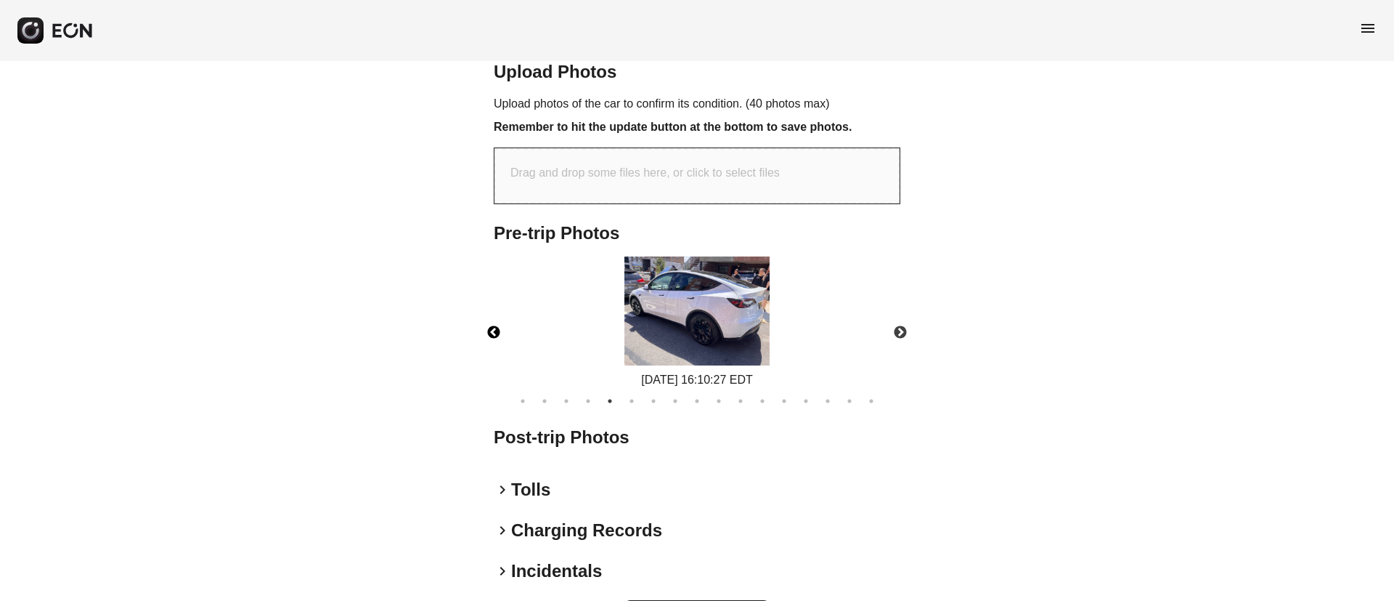
click at [765, 276] on img at bounding box center [696, 310] width 145 height 109
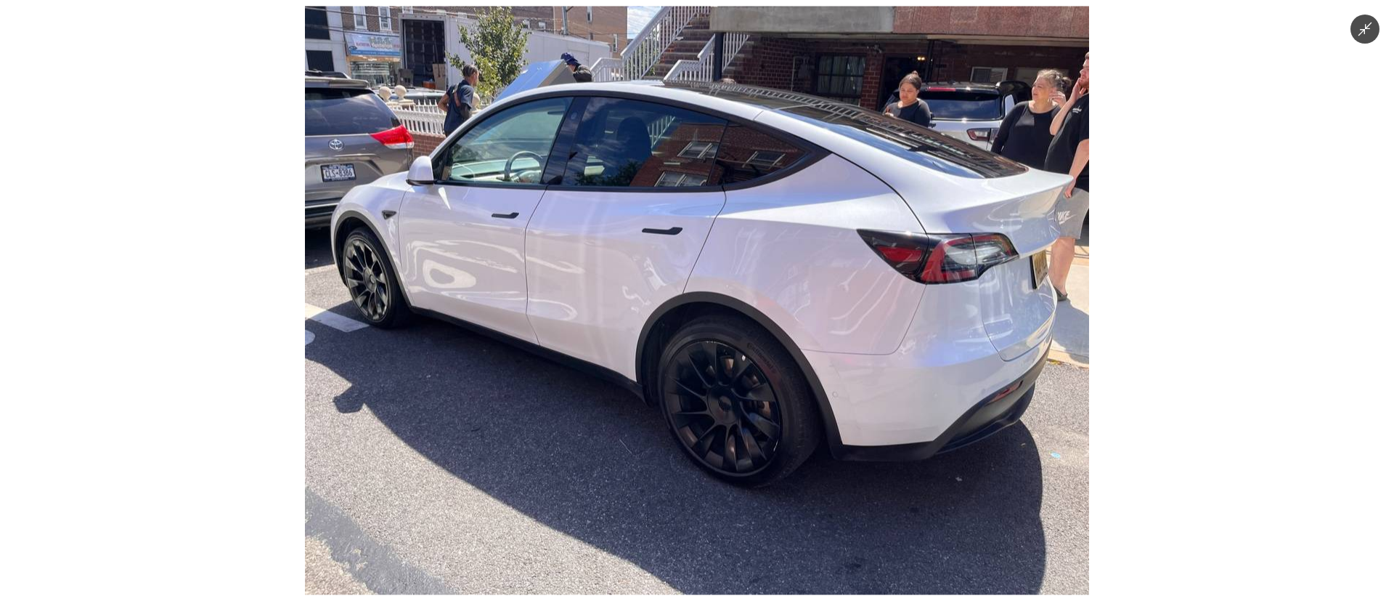
click at [765, 276] on img at bounding box center [697, 301] width 784 height 588
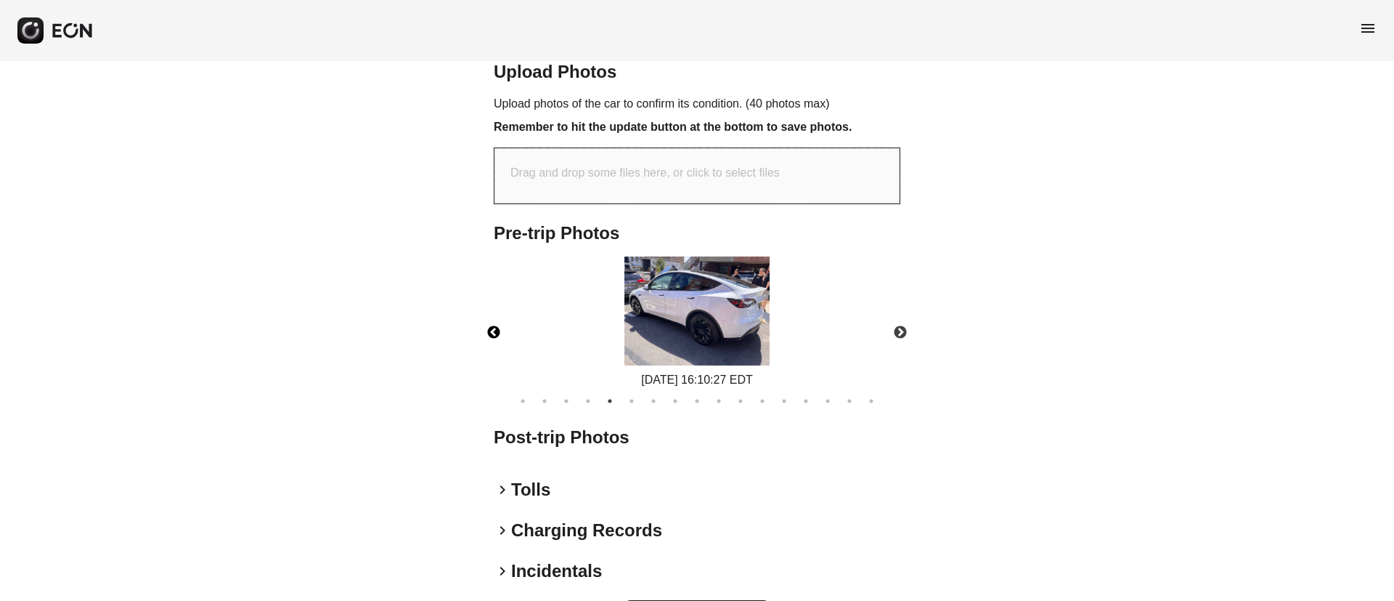
click at [761, 269] on img at bounding box center [696, 310] width 145 height 109
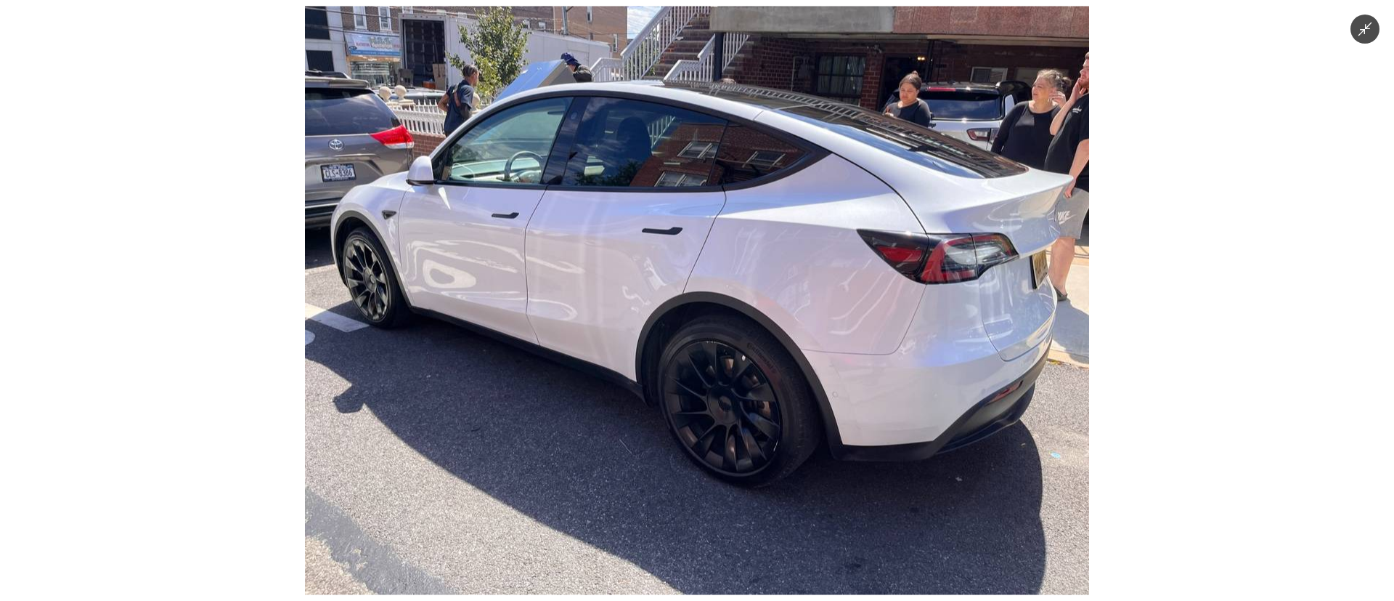
click at [761, 269] on img at bounding box center [697, 301] width 784 height 588
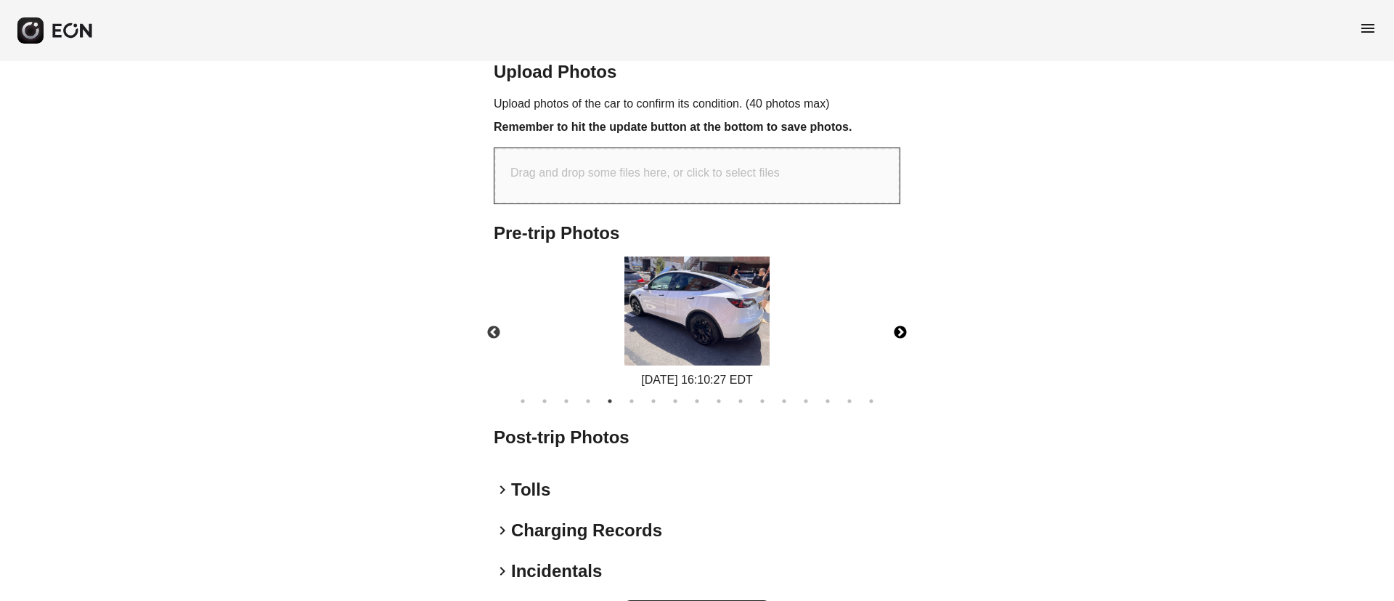
click at [895, 330] on button "Next" at bounding box center [900, 332] width 51 height 51
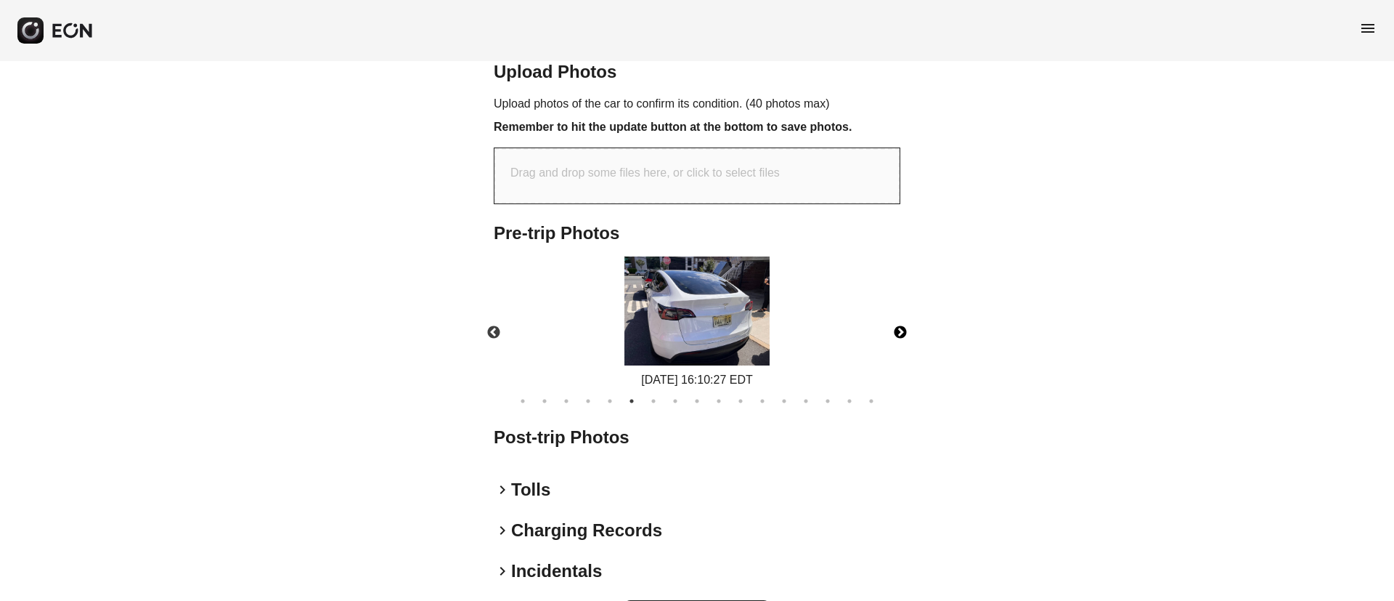
click at [732, 284] on img at bounding box center [696, 310] width 145 height 109
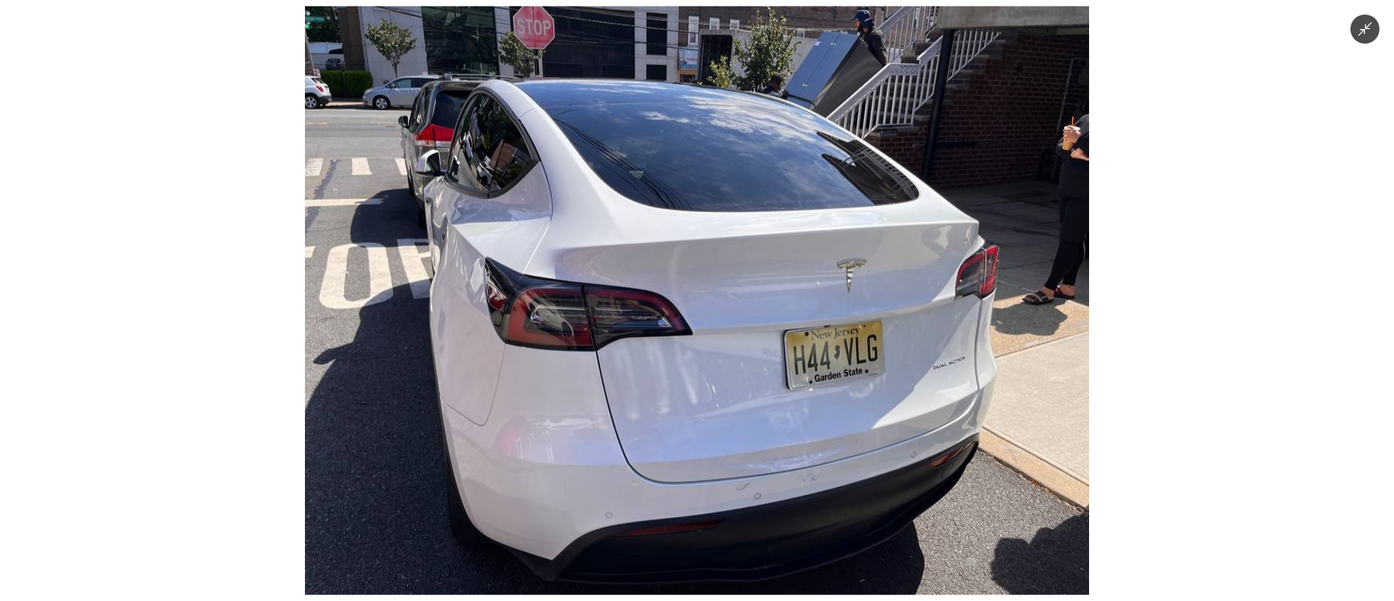
click at [900, 296] on img at bounding box center [697, 301] width 784 height 588
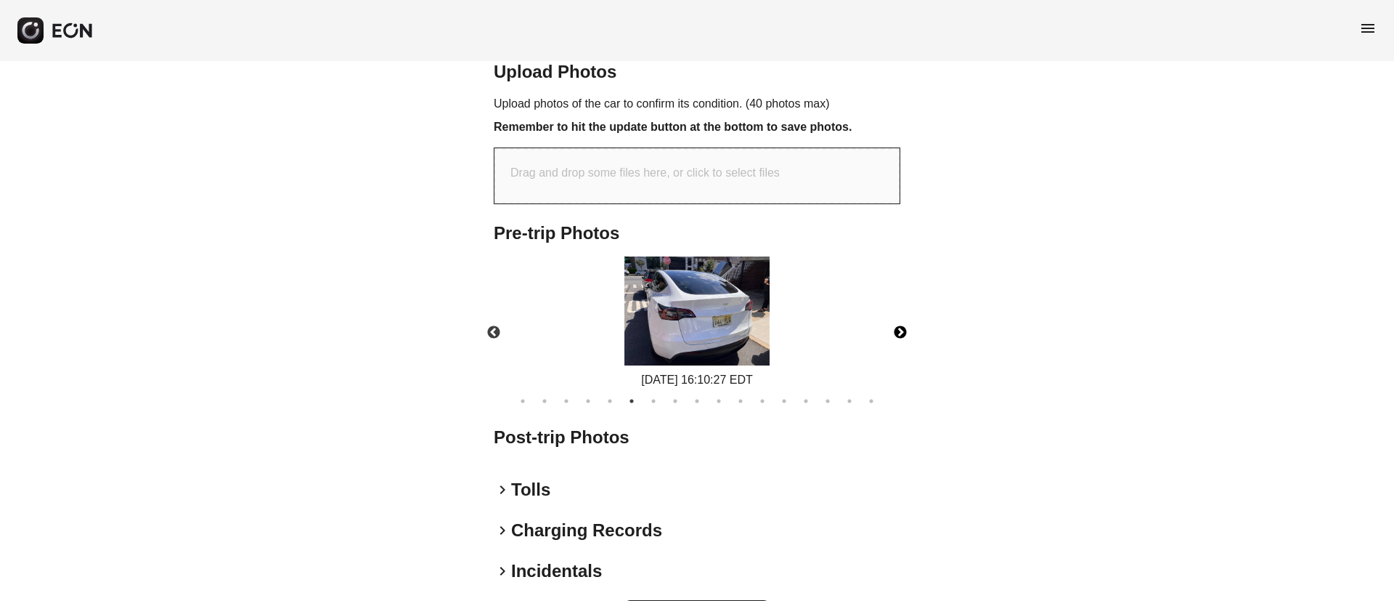
click at [900, 327] on button "Next" at bounding box center [900, 332] width 51 height 51
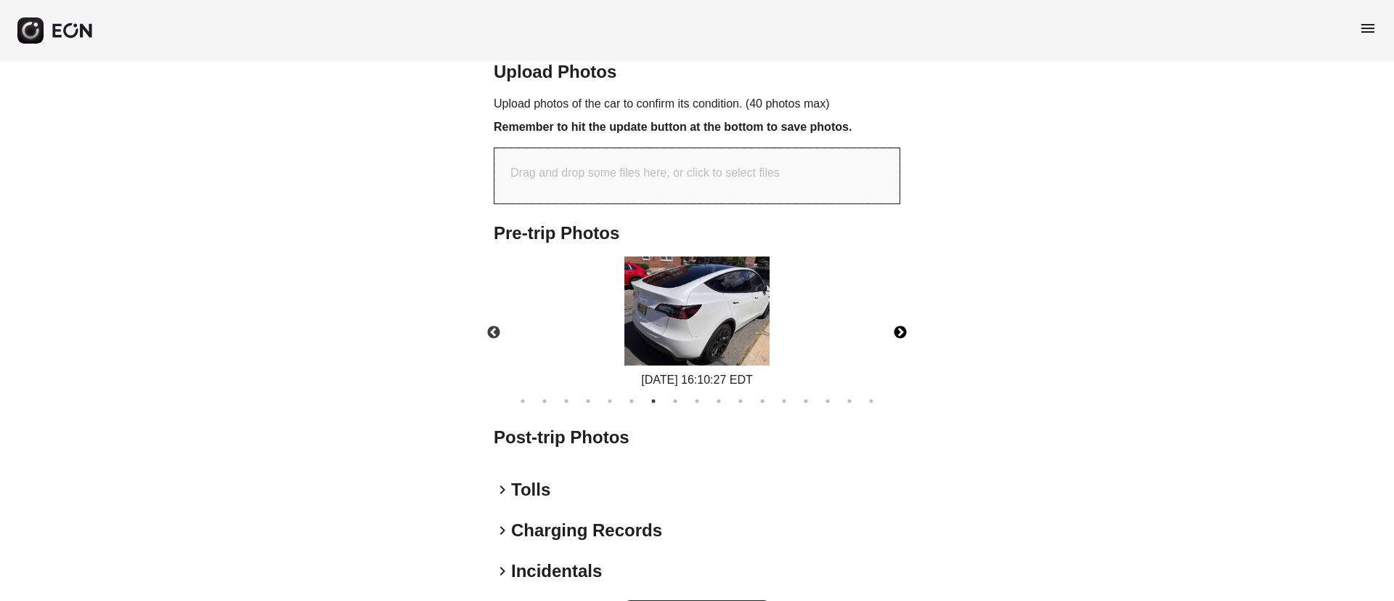
click at [900, 327] on button "Next" at bounding box center [900, 332] width 51 height 51
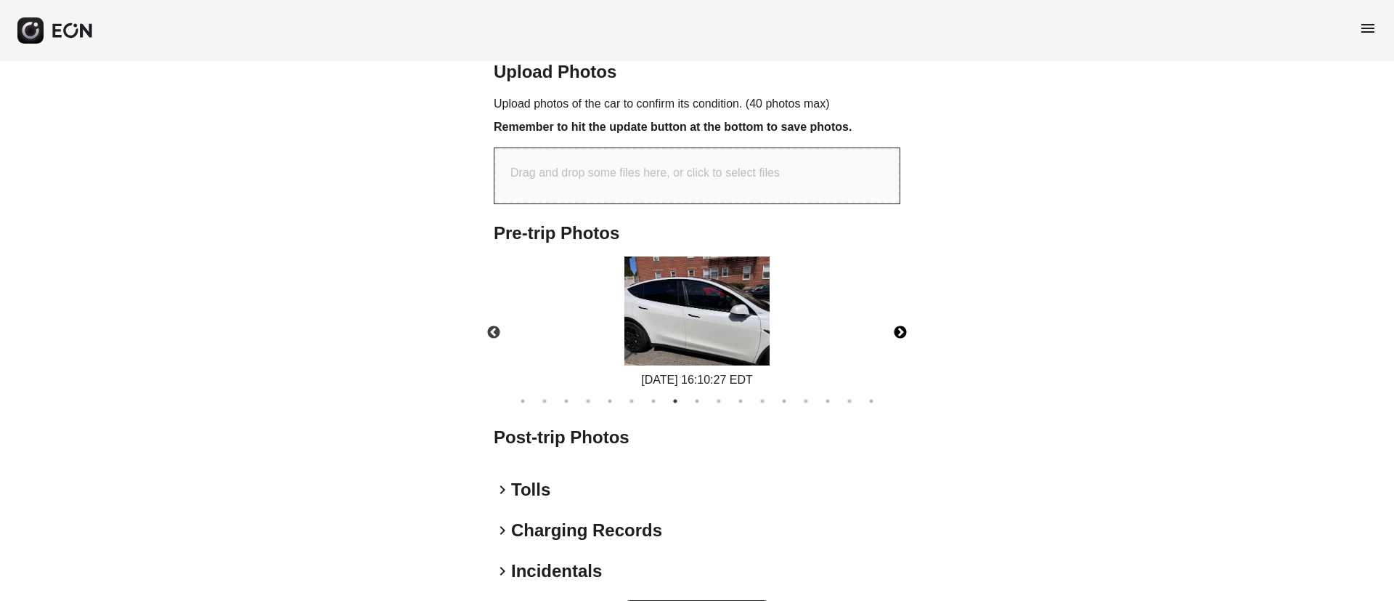
click at [900, 327] on button "Next" at bounding box center [900, 332] width 51 height 51
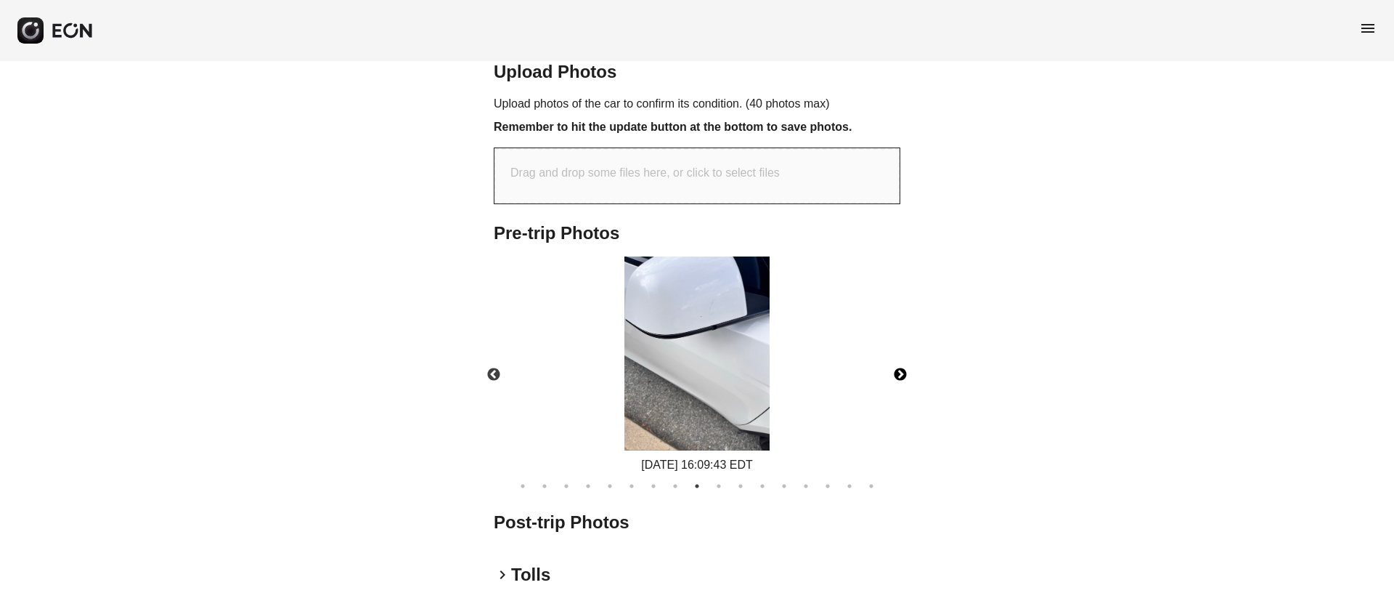
click at [893, 375] on button "Next" at bounding box center [900, 374] width 51 height 51
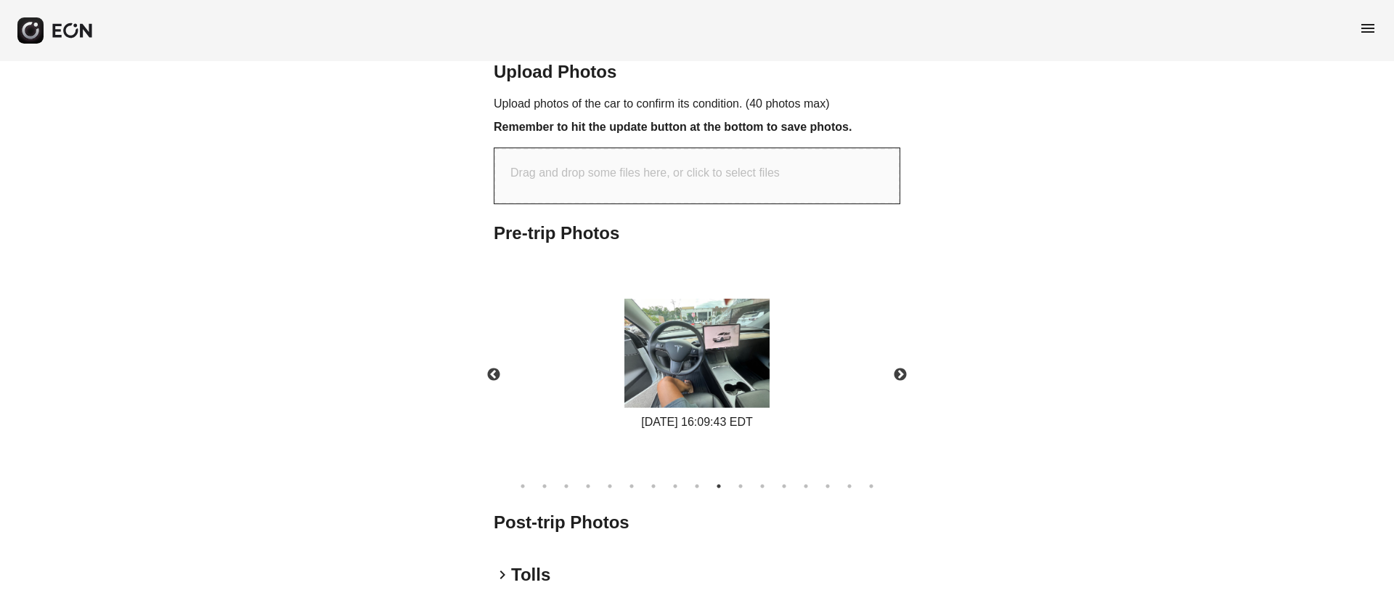
click at [552, 349] on div "09/02/2025 16:09:43 EDT" at bounding box center [696, 364] width 431 height 217
click at [685, 359] on img at bounding box center [696, 352] width 145 height 109
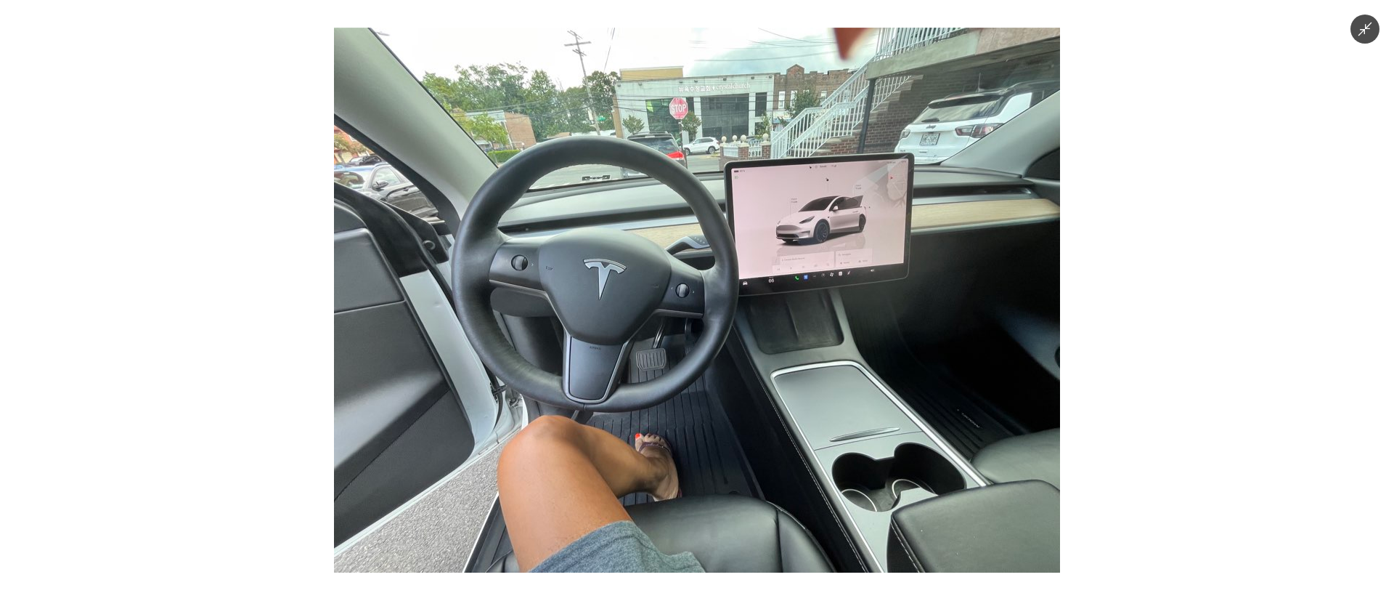
click at [685, 359] on img at bounding box center [697, 300] width 726 height 545
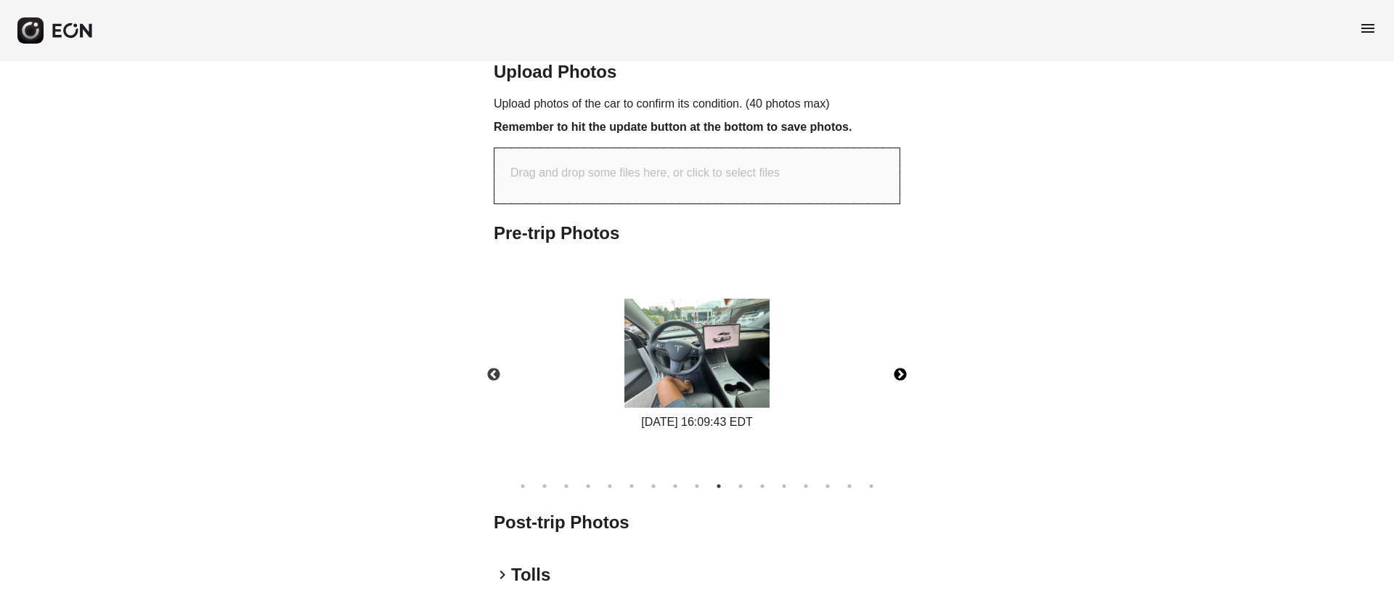
click at [900, 380] on button "Next" at bounding box center [900, 374] width 51 height 51
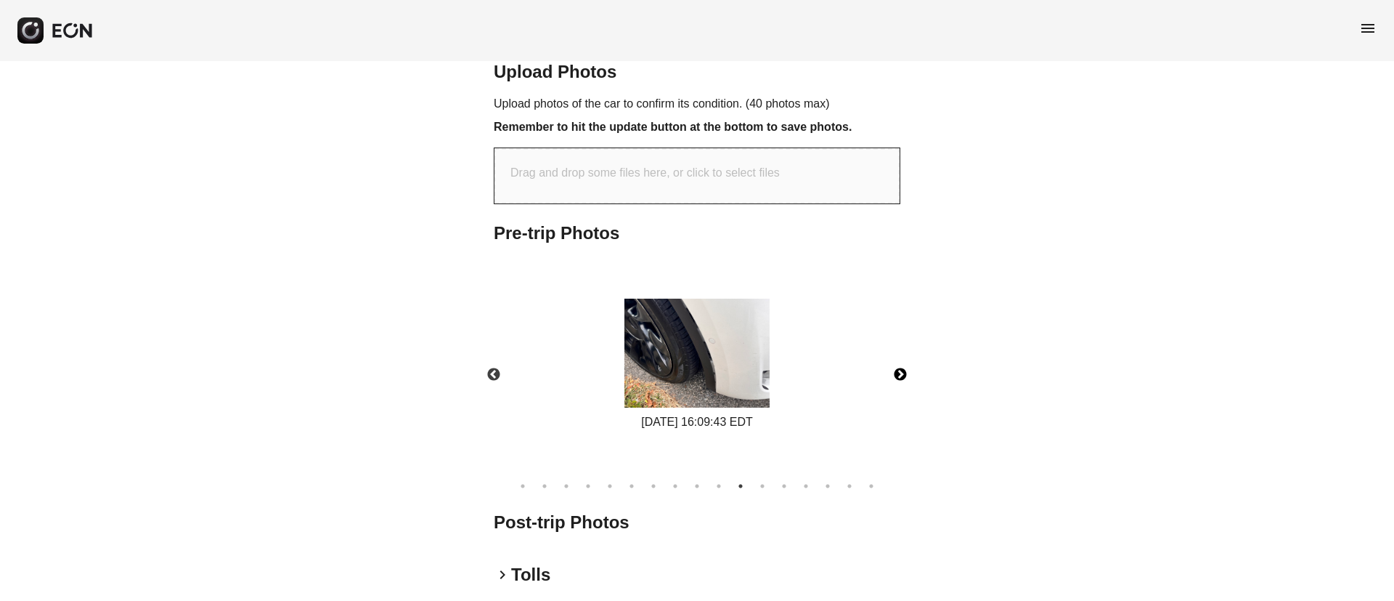
click at [900, 375] on button "Next" at bounding box center [900, 374] width 51 height 51
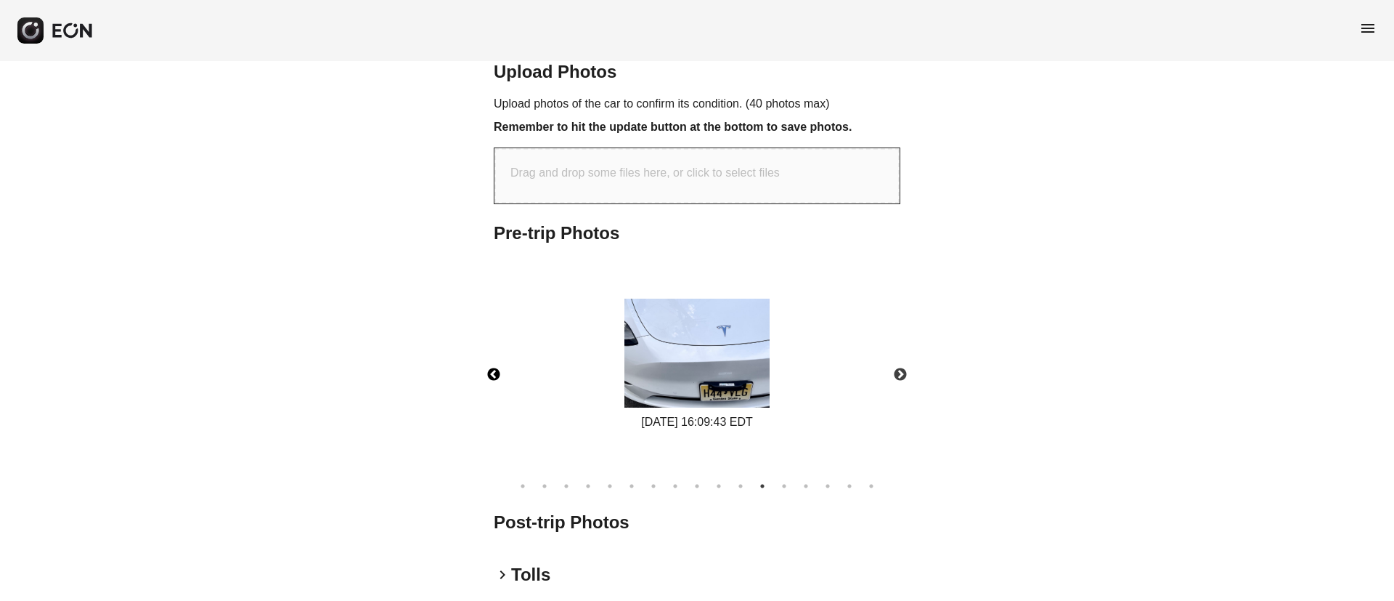
click at [503, 369] on button "Previous" at bounding box center [493, 374] width 51 height 51
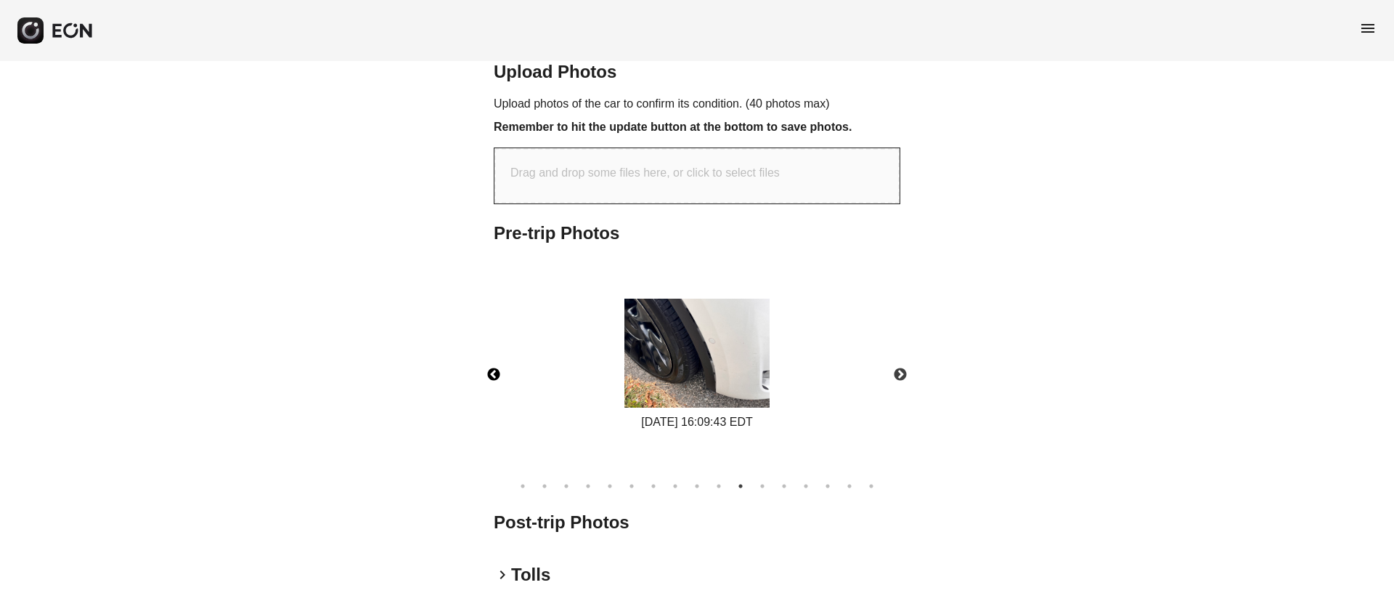
click at [746, 359] on img at bounding box center [696, 352] width 145 height 109
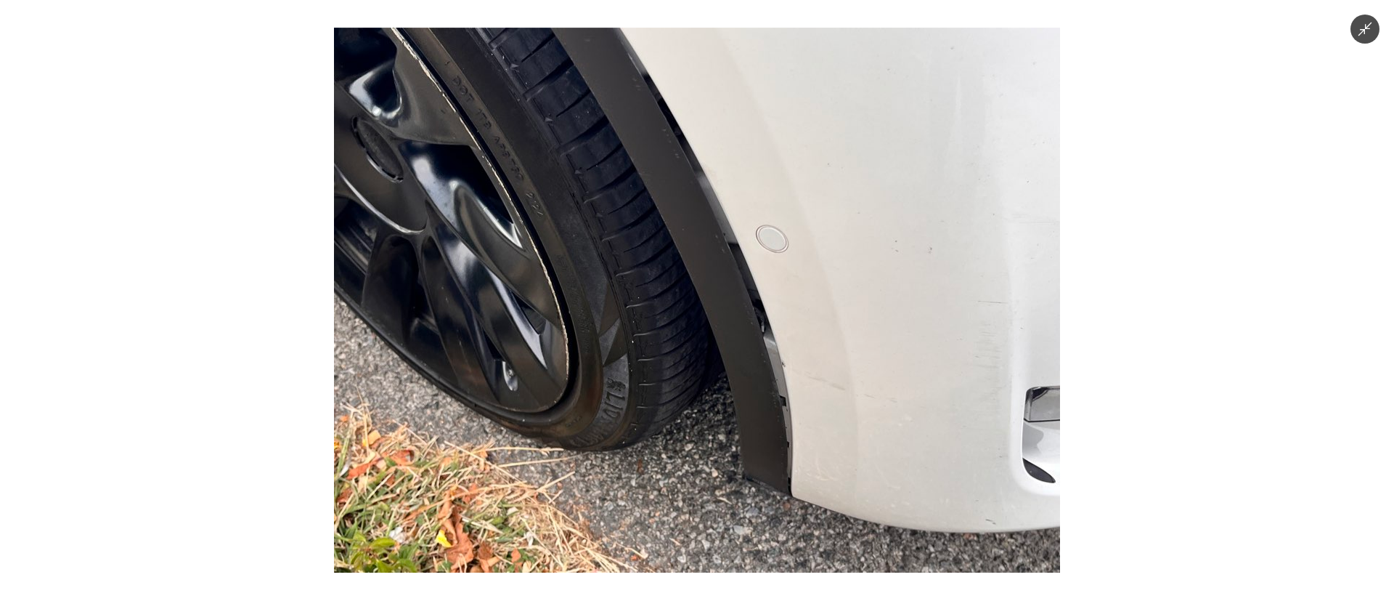
click at [746, 357] on img at bounding box center [697, 300] width 726 height 545
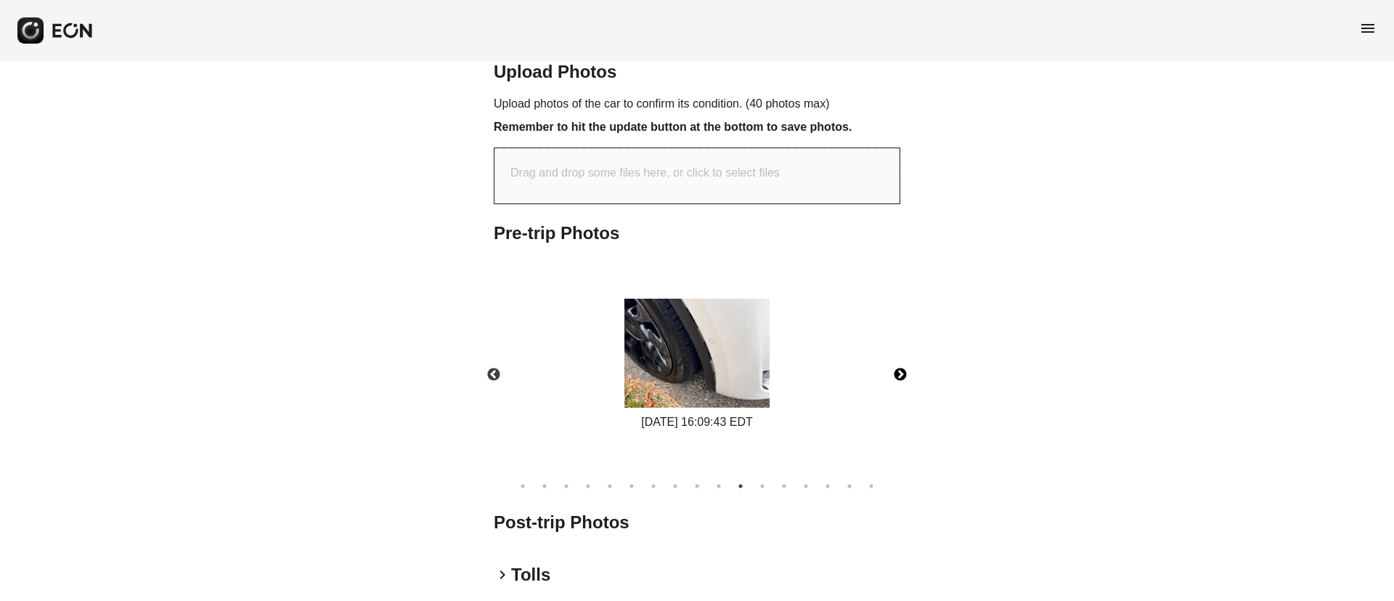
click at [897, 372] on button "Next" at bounding box center [900, 374] width 51 height 51
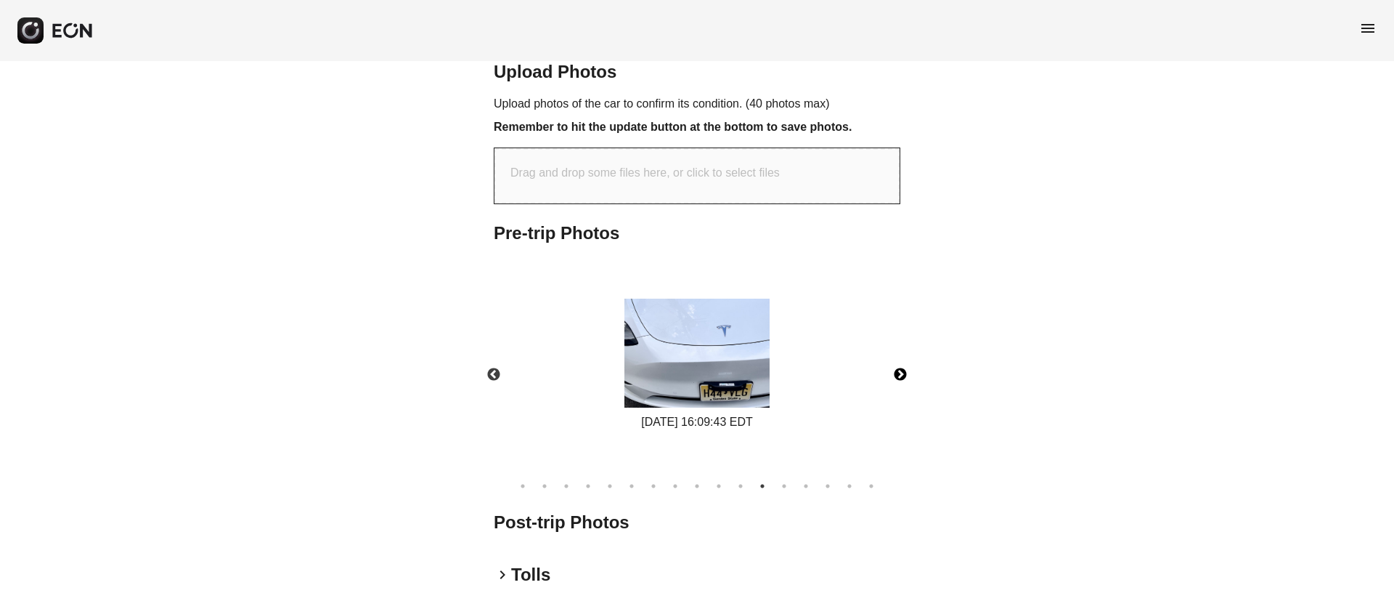
click at [897, 372] on button "Next" at bounding box center [900, 374] width 51 height 51
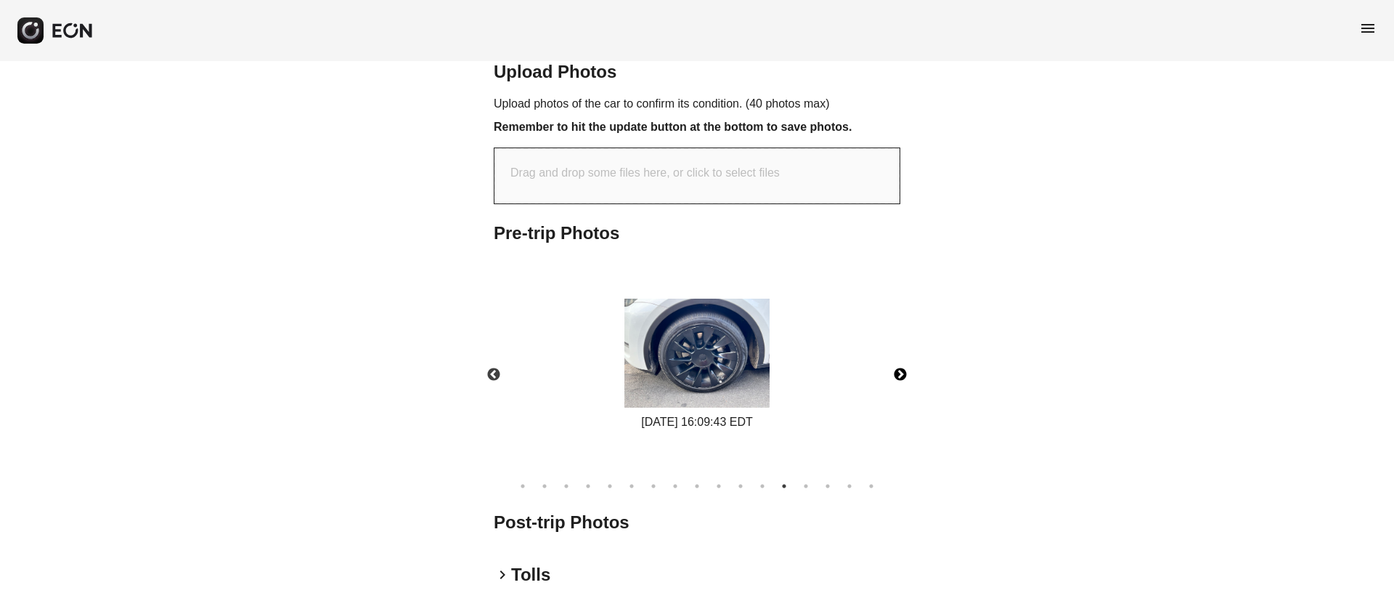
click at [897, 372] on button "Next" at bounding box center [900, 374] width 51 height 51
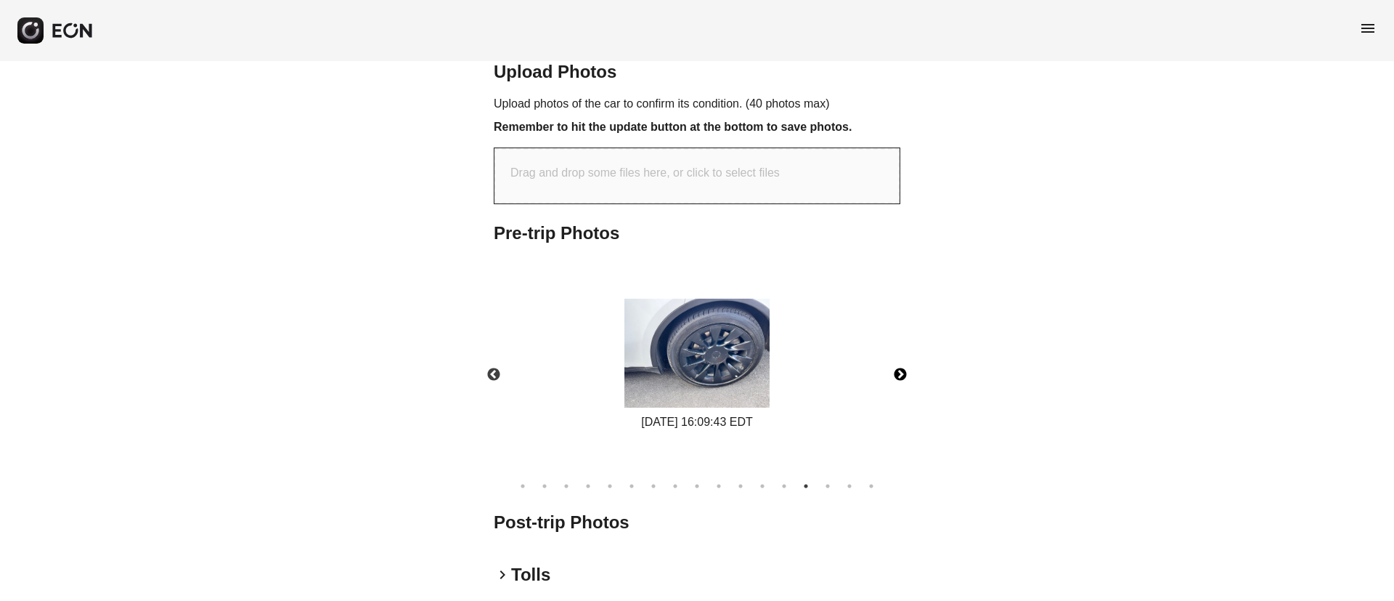
click at [897, 372] on button "Next" at bounding box center [900, 374] width 51 height 51
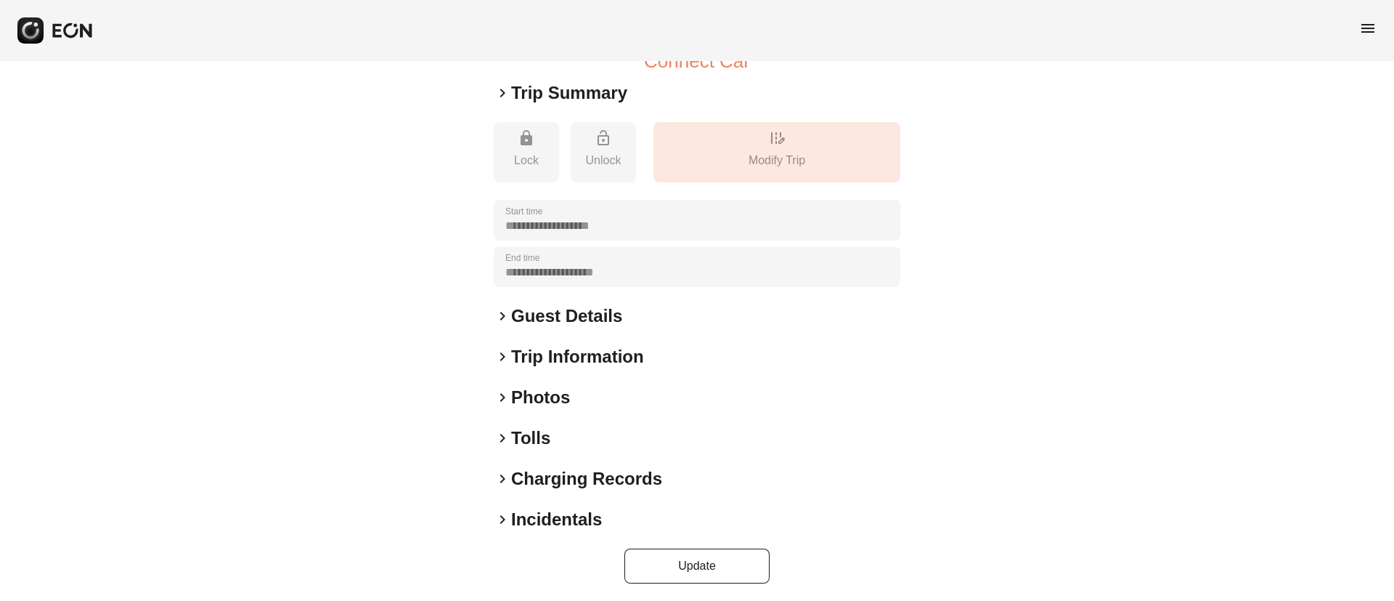
scroll to position [237, 0]
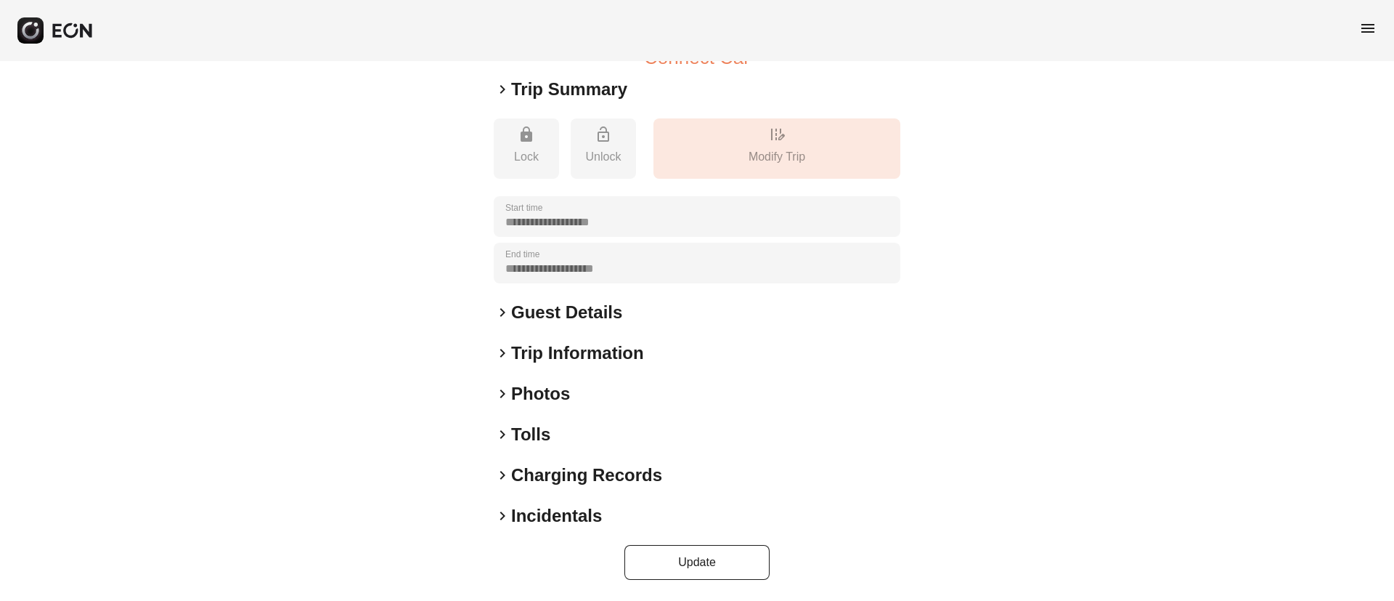
click at [574, 394] on div "keyboard_arrow_right Photos" at bounding box center [697, 393] width 407 height 23
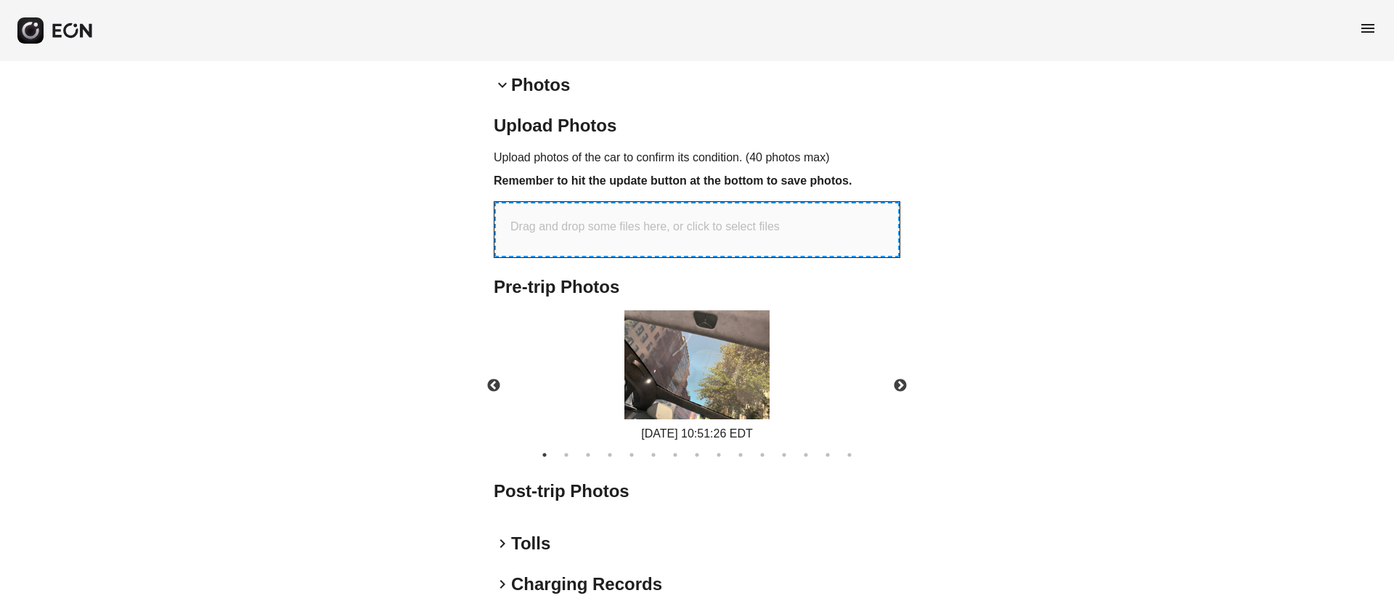
scroll to position [1, 0]
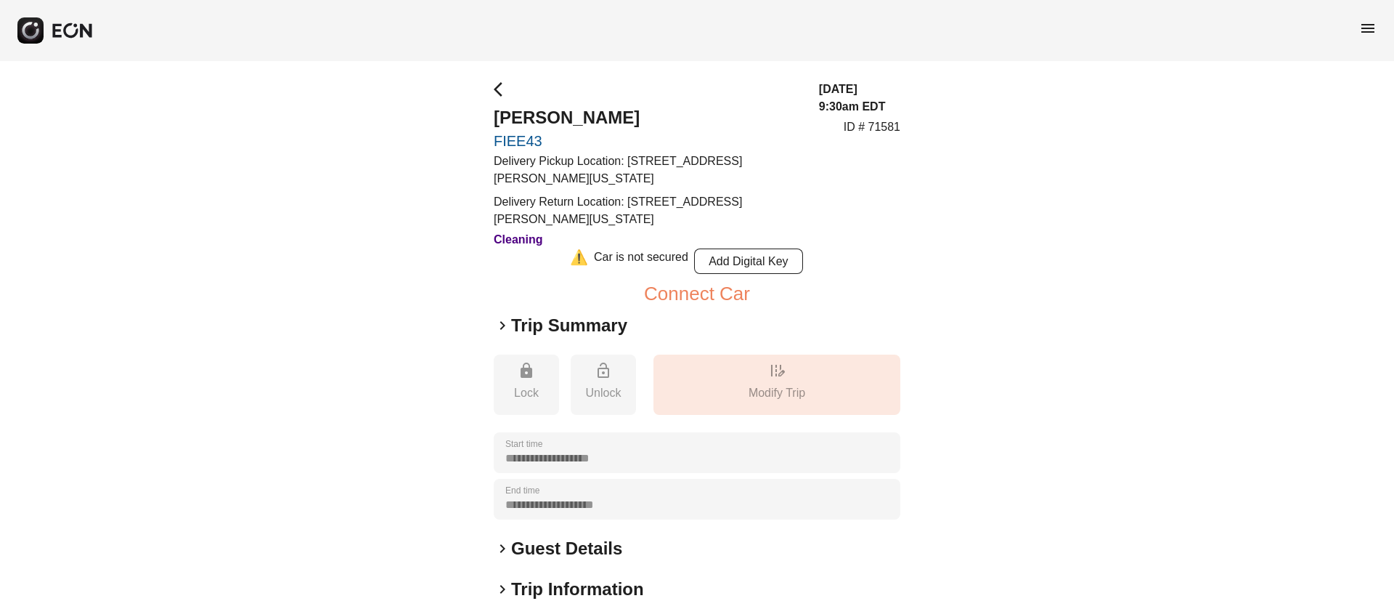
click at [875, 285] on div "Connect Car" at bounding box center [697, 293] width 407 height 18
click at [1369, 30] on span "menu" at bounding box center [1367, 28] width 17 height 17
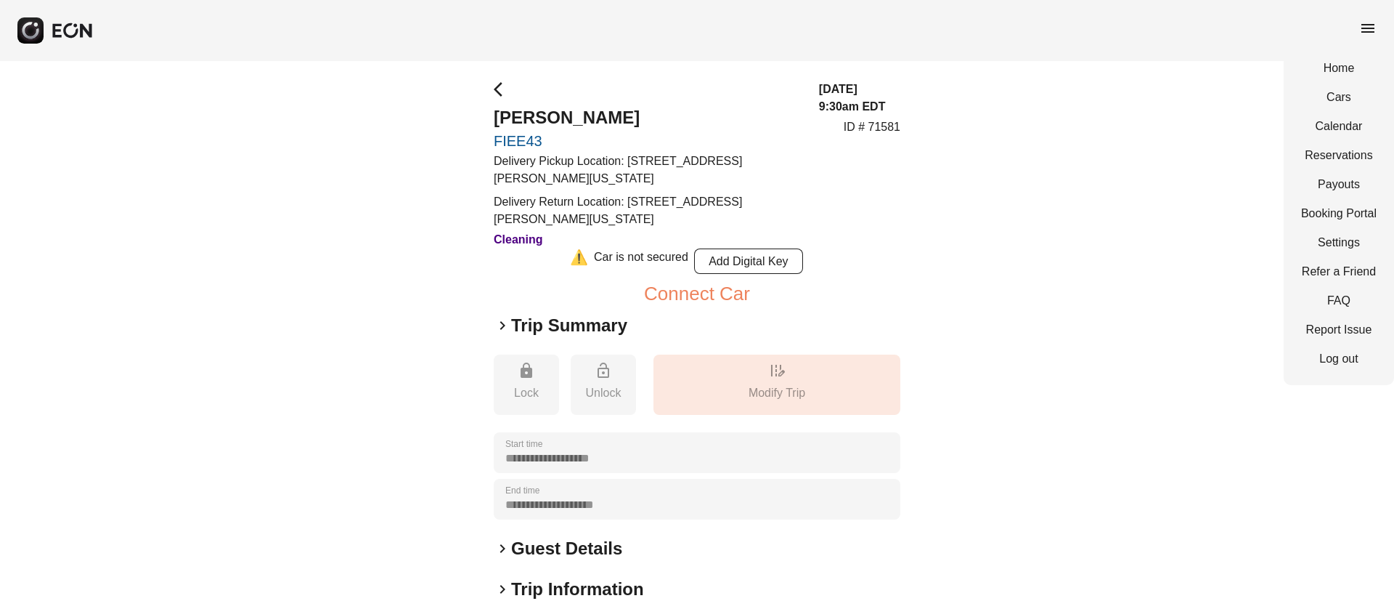
click at [1313, 144] on div "Home Cars Calendar Reservations Payouts Booking Portal Settings Refer a Friend …" at bounding box center [1339, 213] width 110 height 343
click at [1313, 149] on link "Reservations" at bounding box center [1339, 155] width 76 height 17
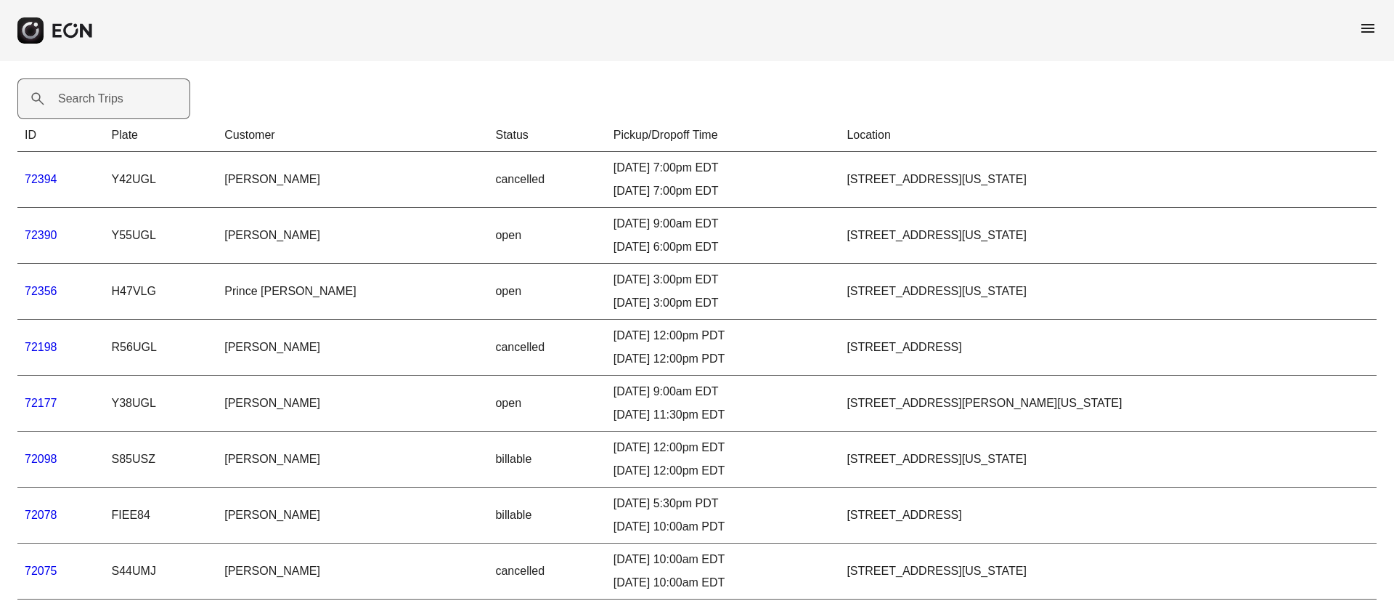
click at [81, 91] on label "Search Trips" at bounding box center [90, 98] width 65 height 17
click at [81, 91] on Trips "Search Trips" at bounding box center [103, 98] width 173 height 41
paste Trips "******"
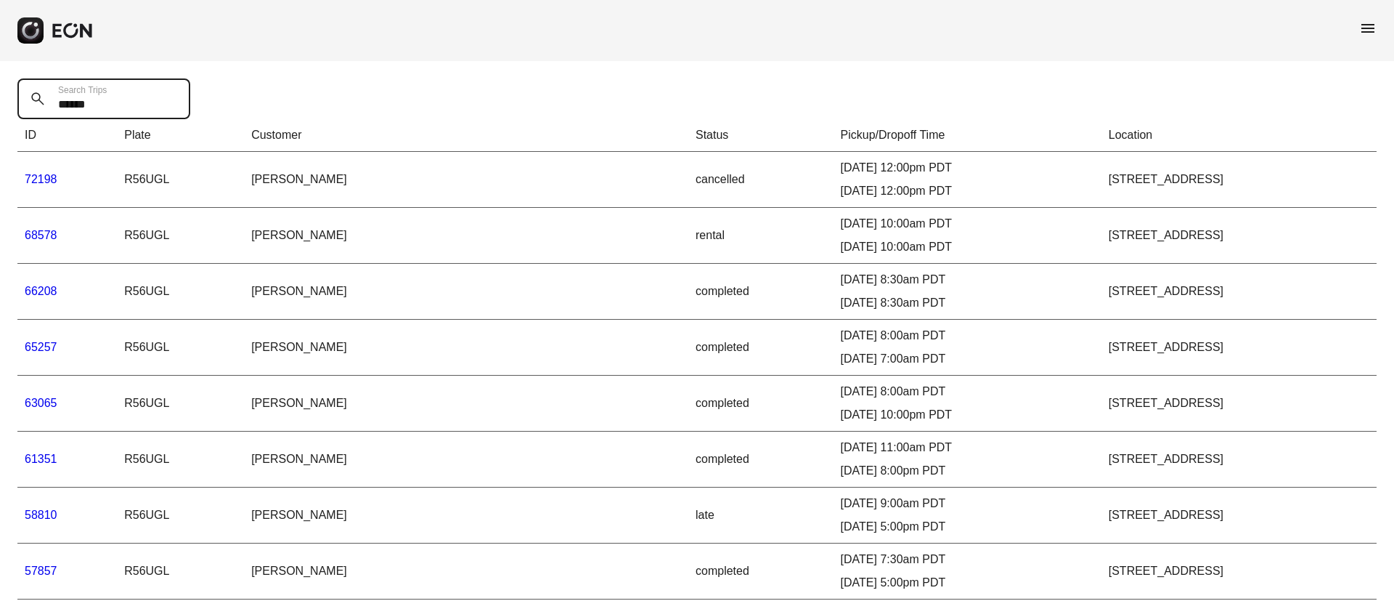
type Trips "******"
click at [56, 232] on link "68578" at bounding box center [41, 235] width 33 height 12
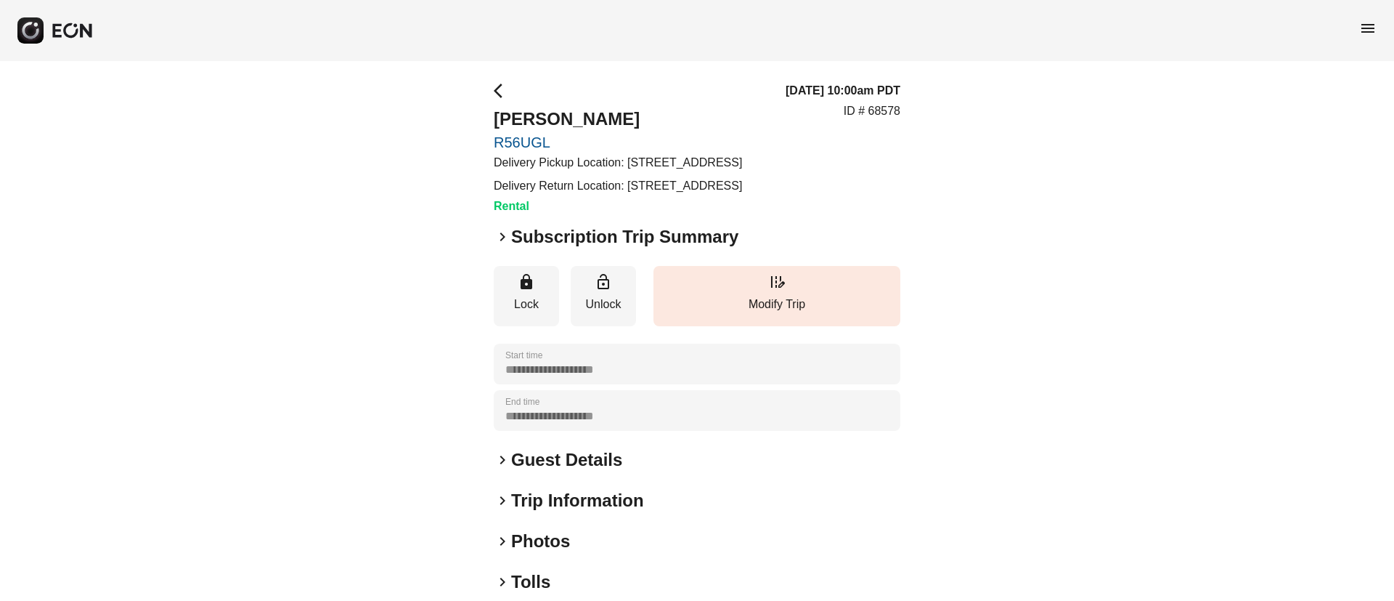
click at [1370, 27] on span "menu" at bounding box center [1367, 28] width 17 height 17
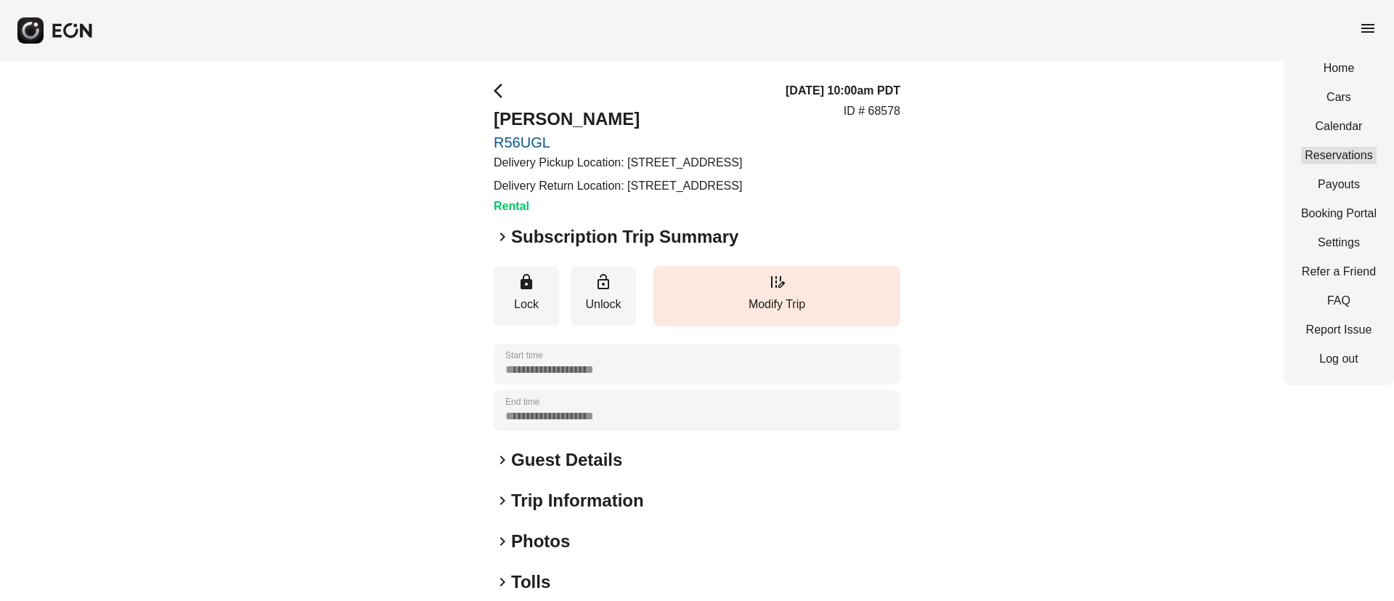
click at [1316, 152] on link "Reservations" at bounding box center [1339, 155] width 76 height 17
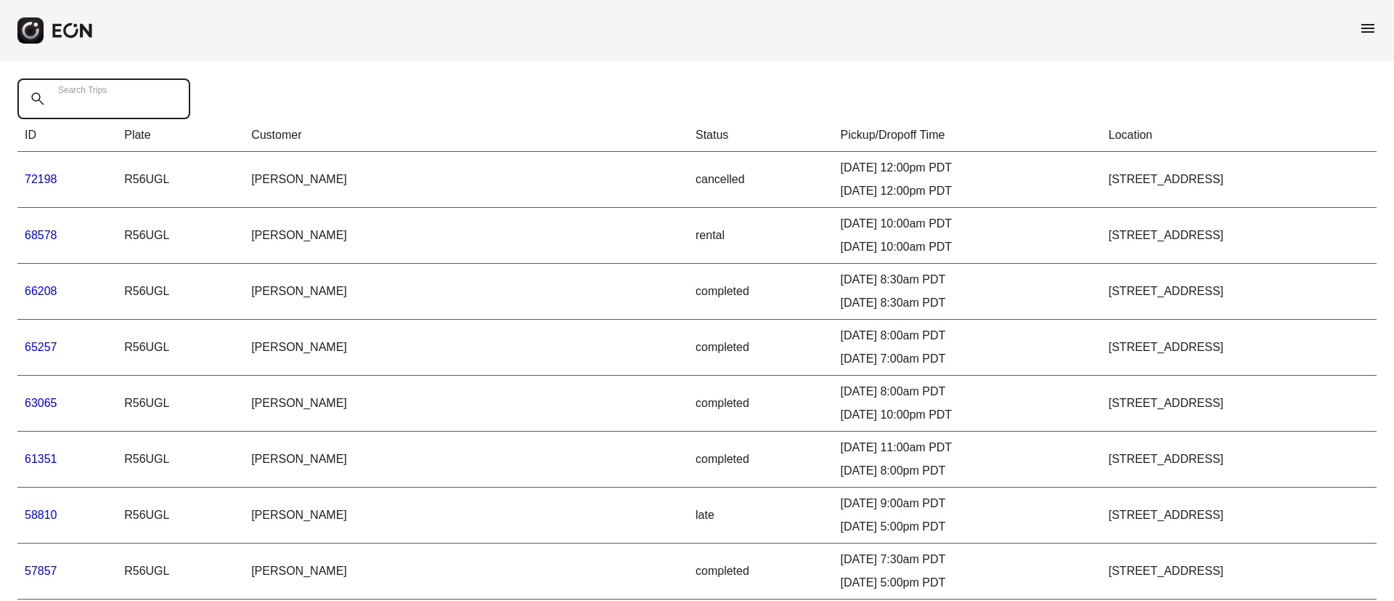
click at [162, 101] on Trips "Search Trips" at bounding box center [103, 98] width 173 height 41
paste Trips "*******"
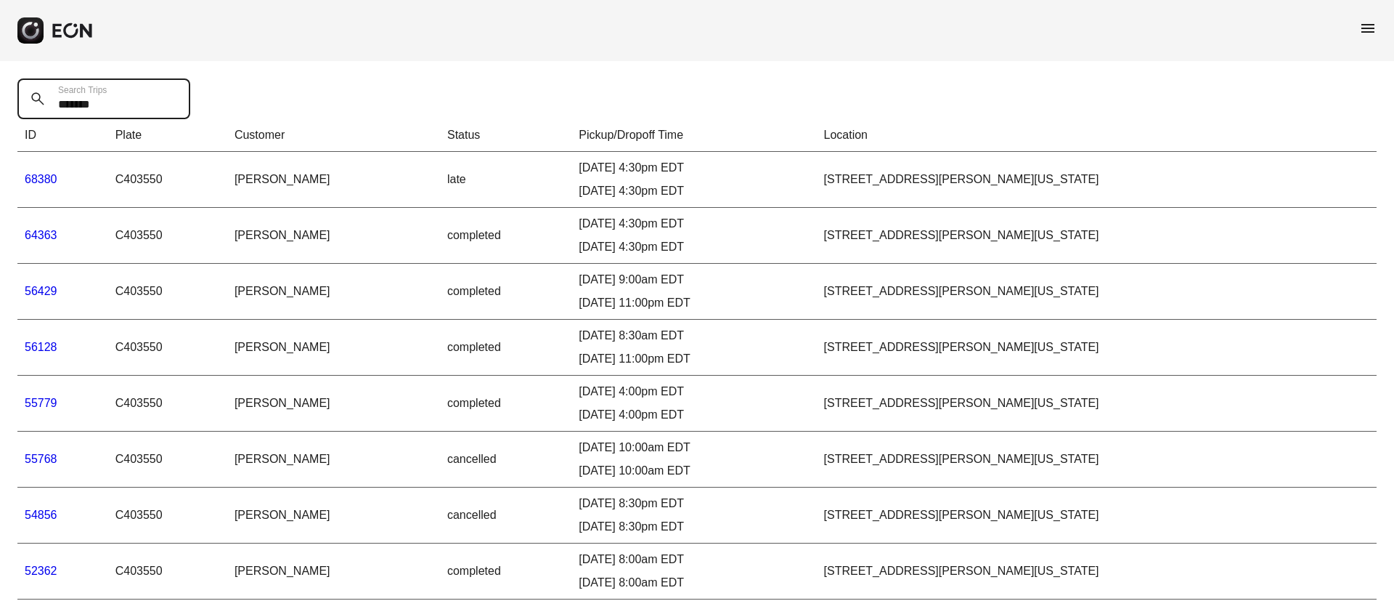
type Trips "*******"
click at [33, 178] on link "68380" at bounding box center [41, 179] width 33 height 12
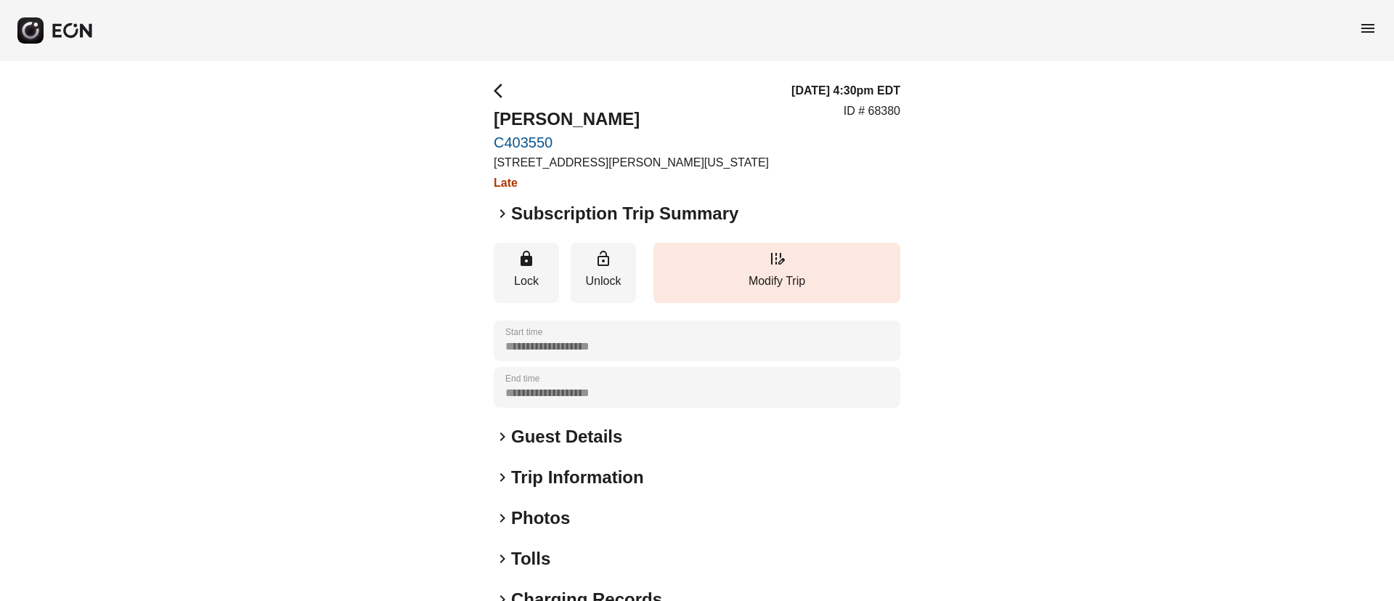
drag, startPoint x: 1368, startPoint y: 28, endPoint x: 1365, endPoint y: 41, distance: 12.7
click at [1368, 30] on span "menu" at bounding box center [1367, 28] width 17 height 17
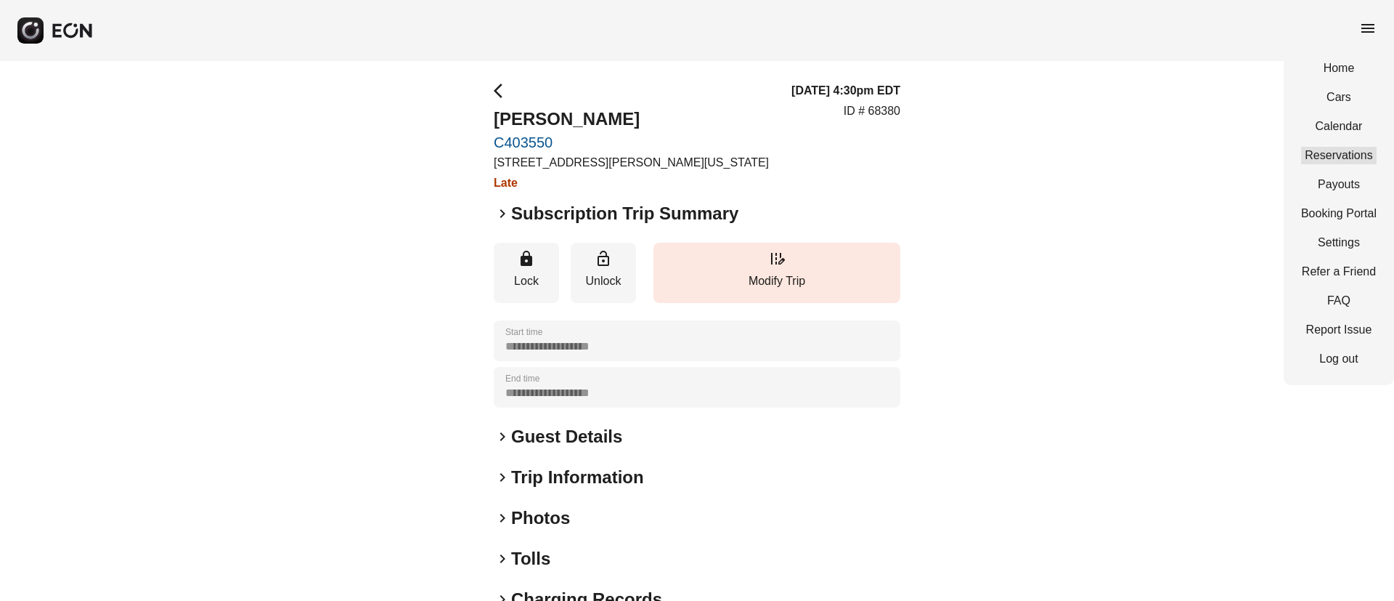
click at [1311, 157] on link "Reservations" at bounding box center [1339, 155] width 76 height 17
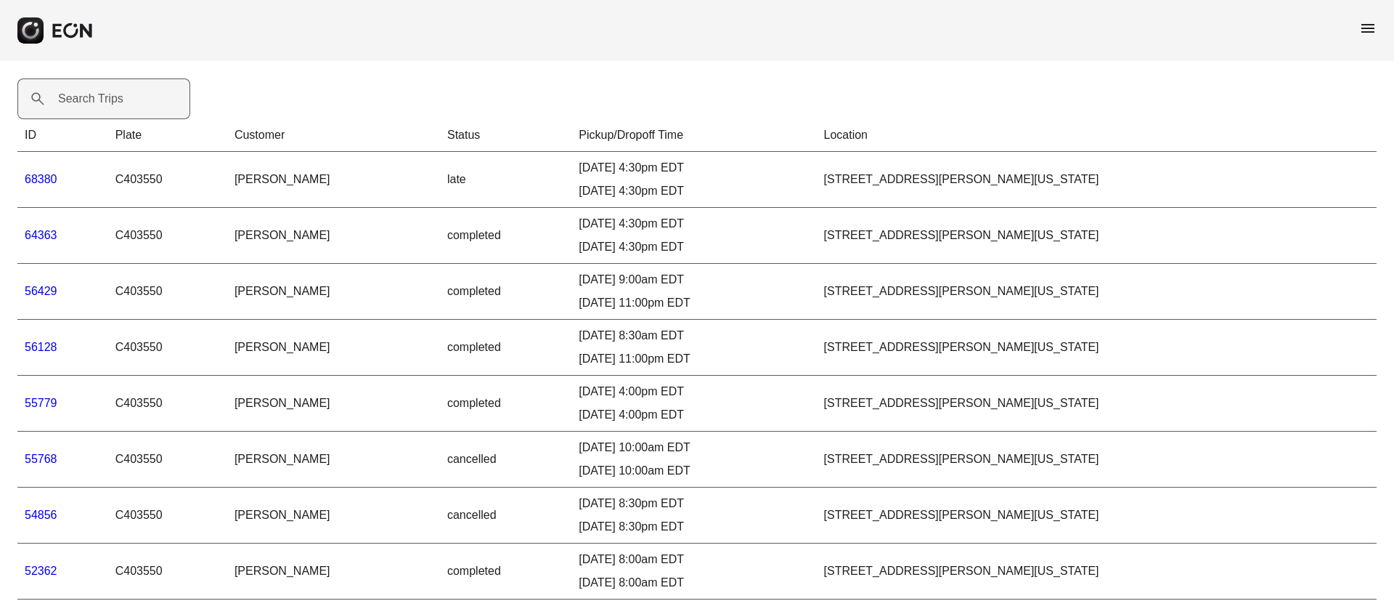
click at [119, 100] on label "Search Trips" at bounding box center [90, 98] width 65 height 17
click at [119, 100] on Trips "Search Trips" at bounding box center [103, 98] width 173 height 41
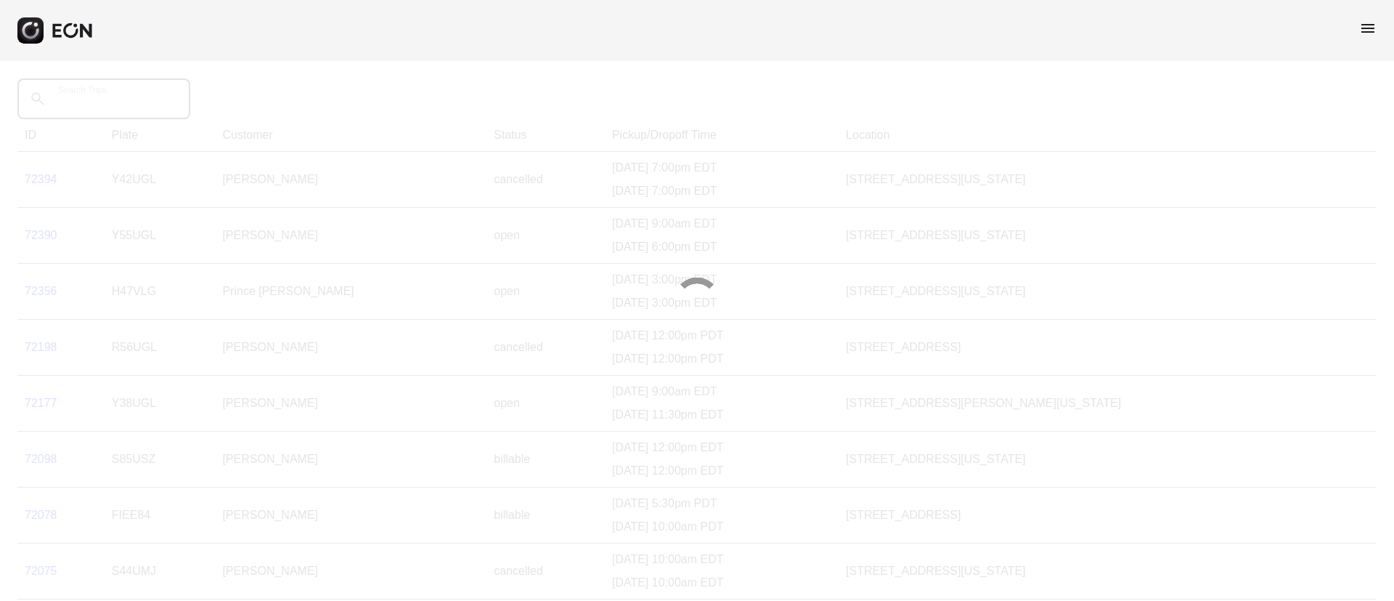
paste Trips "******"
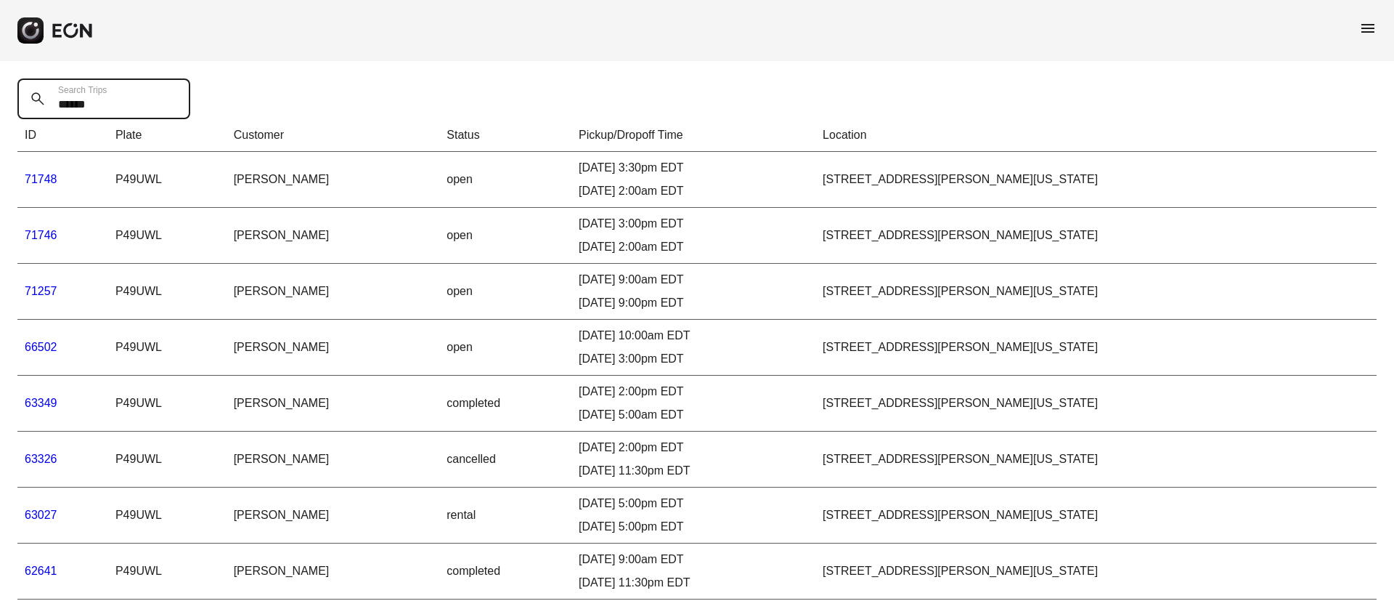
type Trips "******"
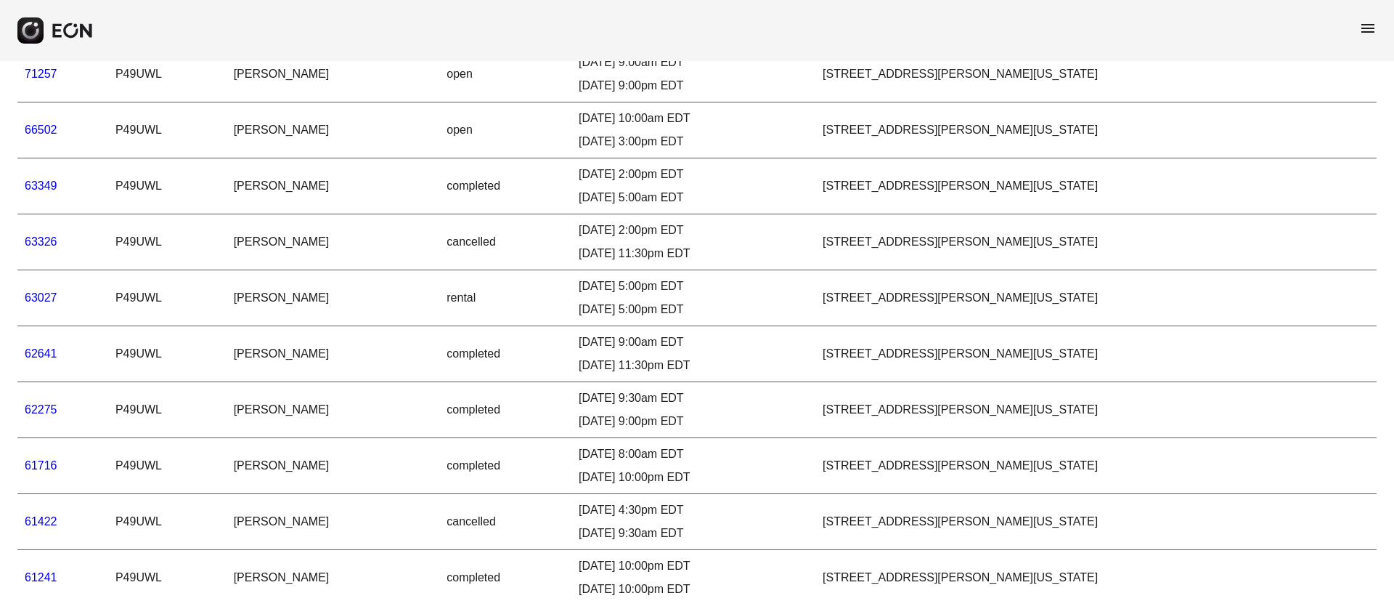
scroll to position [218, 0]
click at [46, 301] on link "63027" at bounding box center [41, 296] width 33 height 12
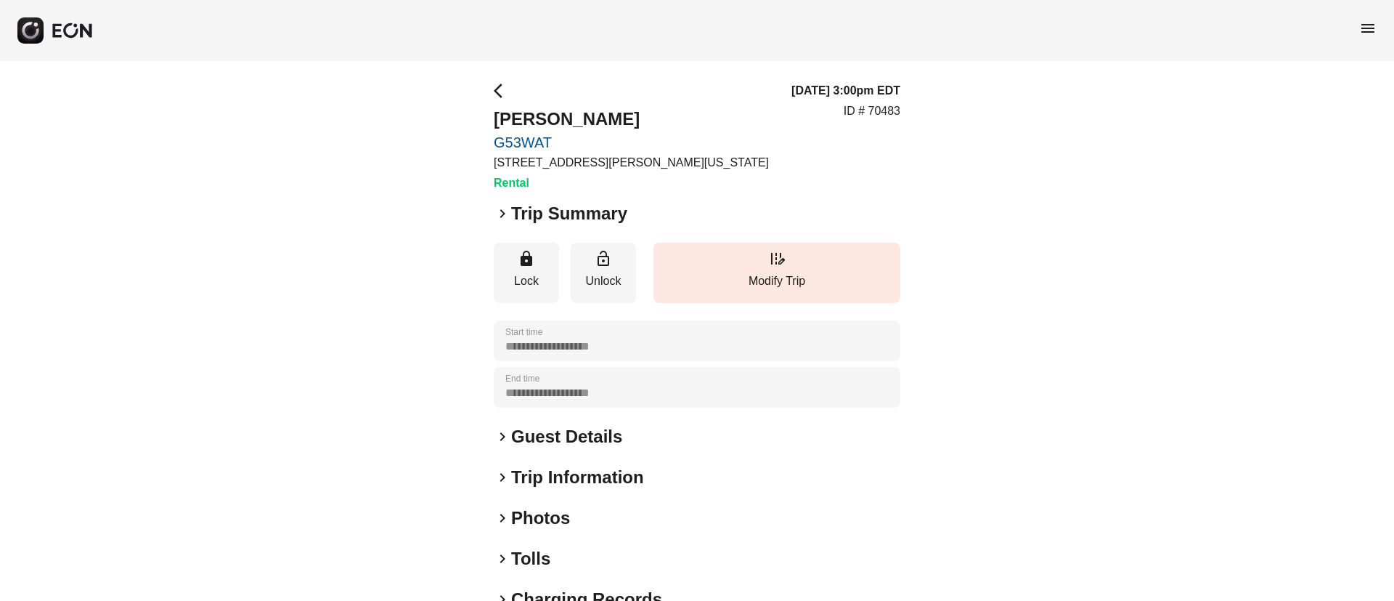
click at [591, 522] on div "keyboard_arrow_right Photos" at bounding box center [697, 517] width 407 height 23
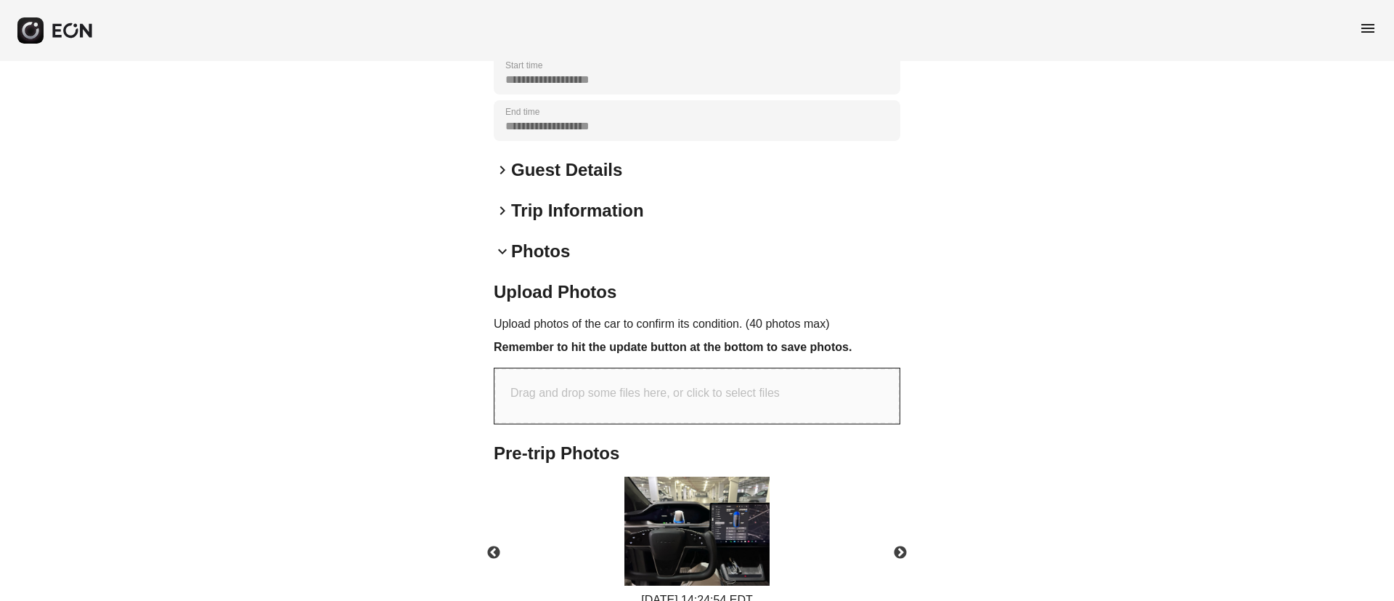
scroll to position [542, 0]
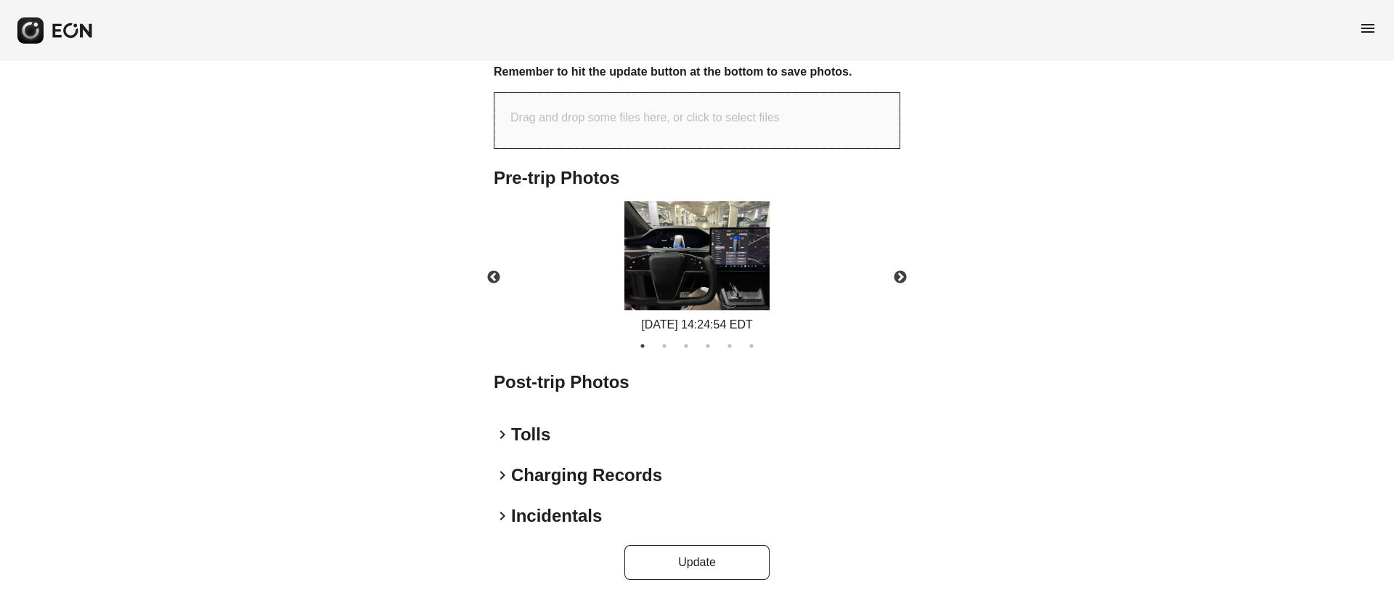
click at [658, 273] on img at bounding box center [696, 255] width 145 height 109
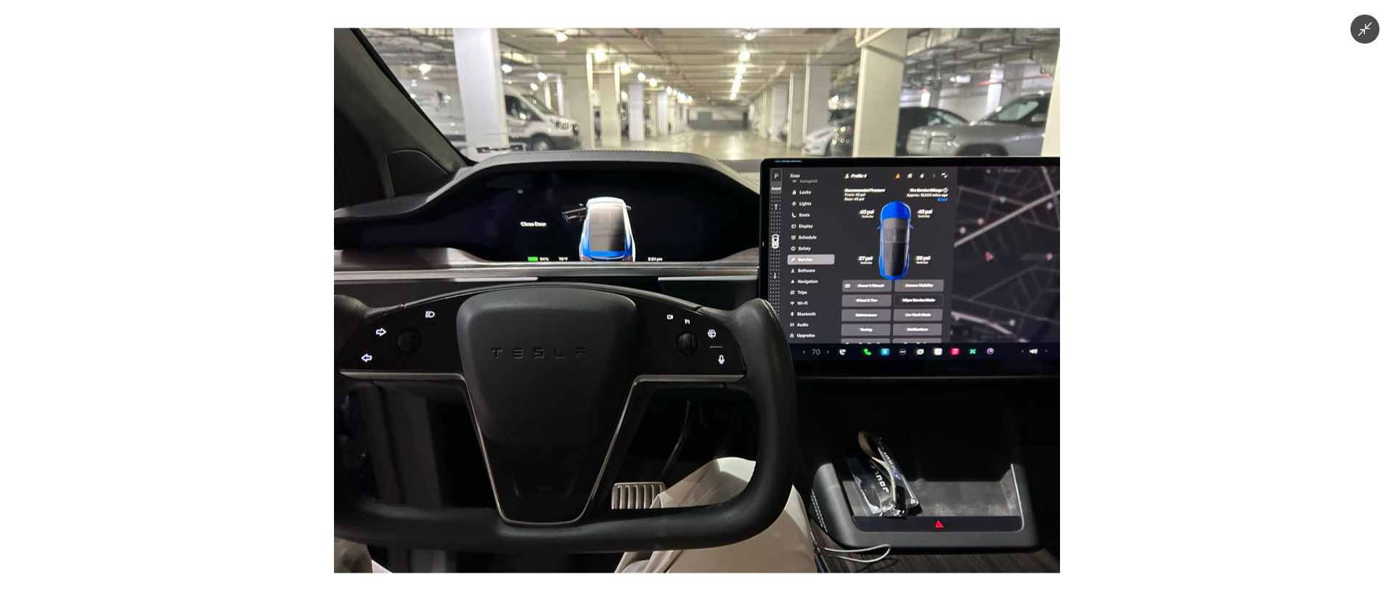
click at [833, 318] on img at bounding box center [697, 300] width 726 height 545
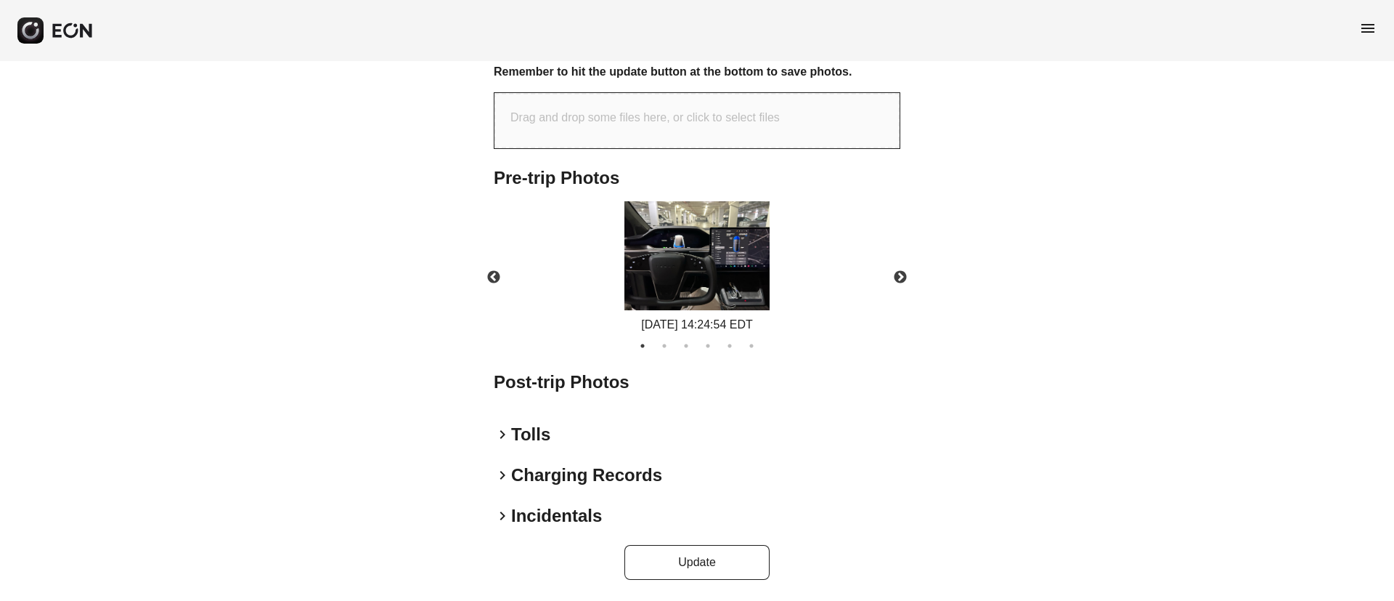
click at [666, 280] on img at bounding box center [696, 255] width 145 height 109
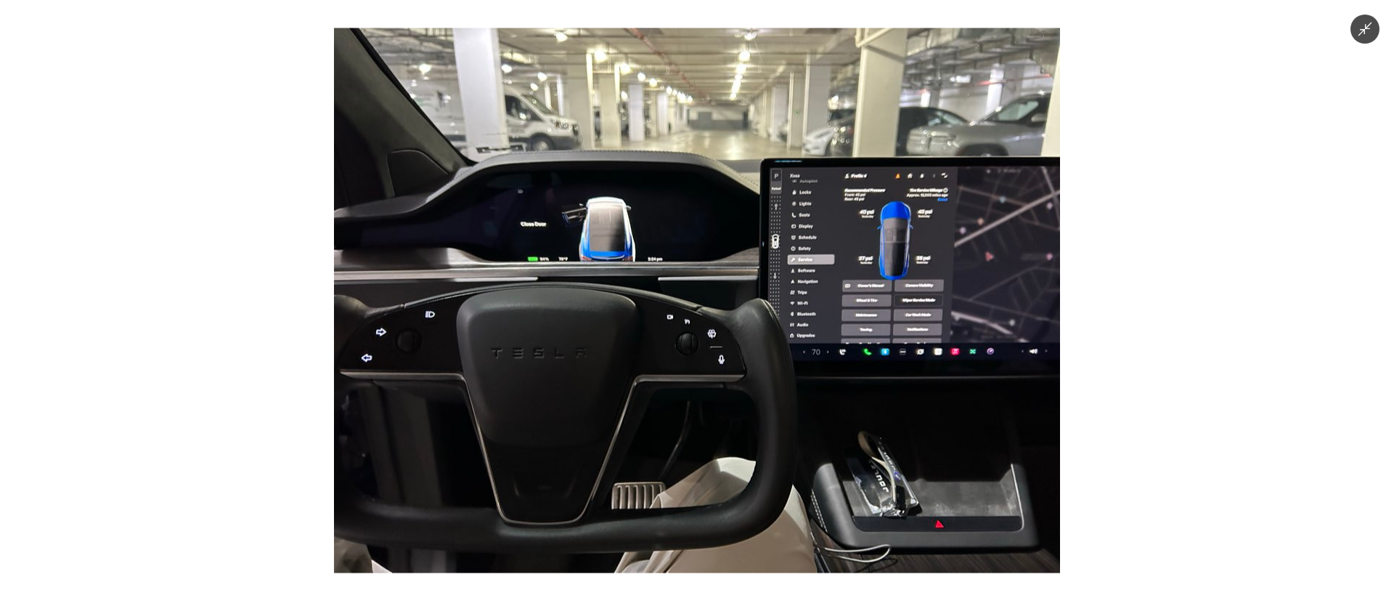
click at [665, 280] on img at bounding box center [697, 300] width 726 height 545
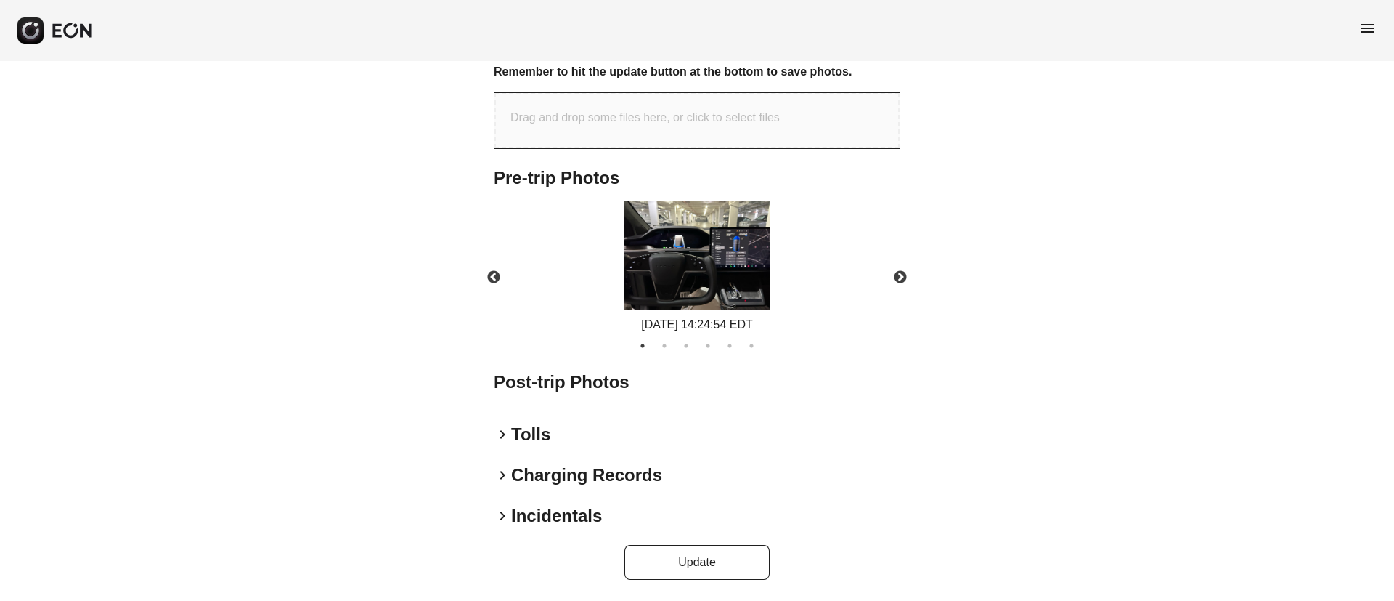
click at [665, 280] on img at bounding box center [696, 255] width 145 height 109
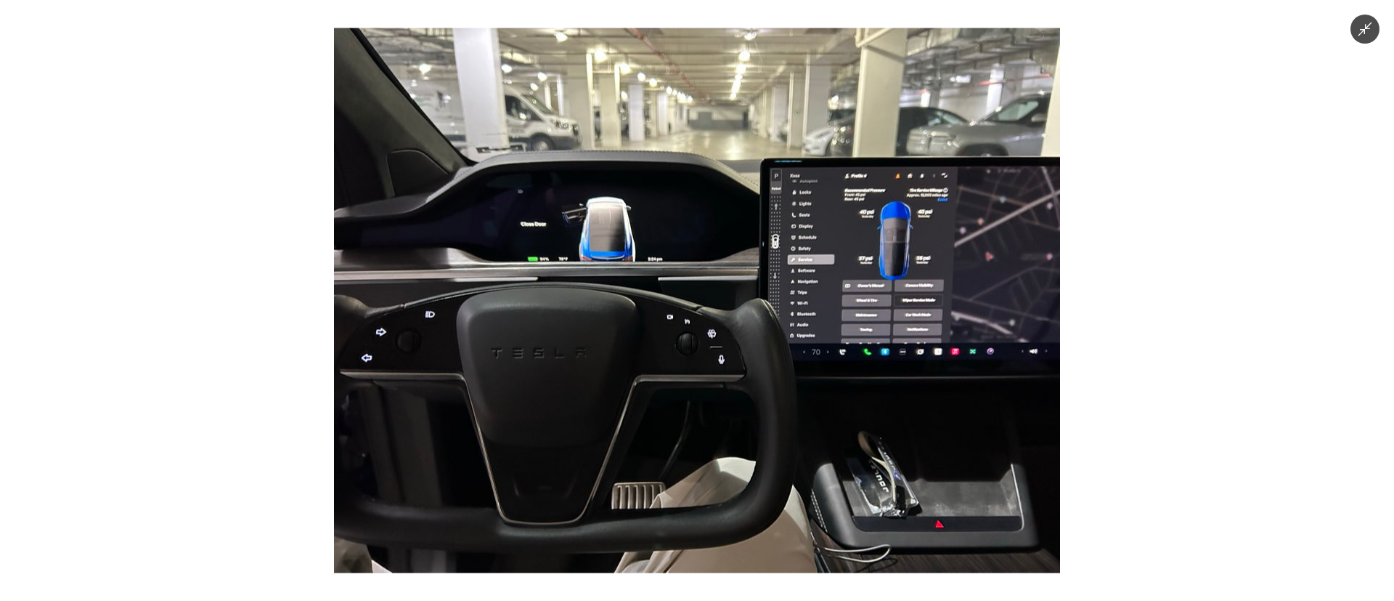
click at [665, 280] on img at bounding box center [697, 300] width 726 height 545
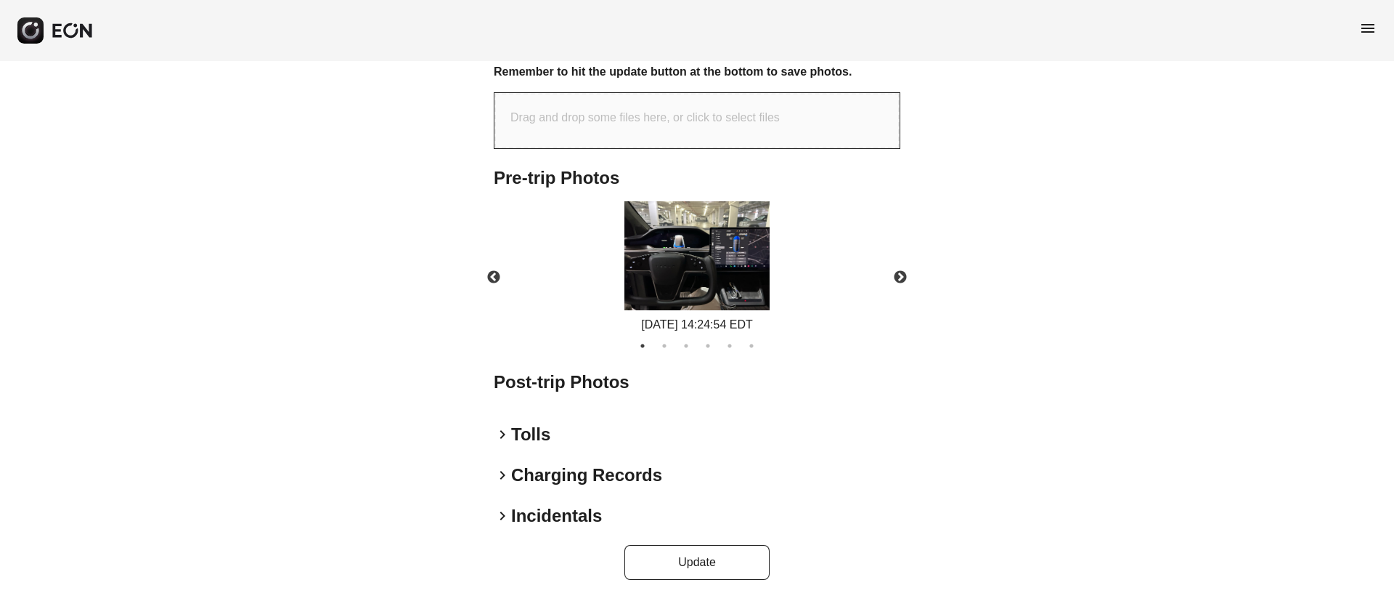
scroll to position [0, 0]
